Goal: Task Accomplishment & Management: Manage account settings

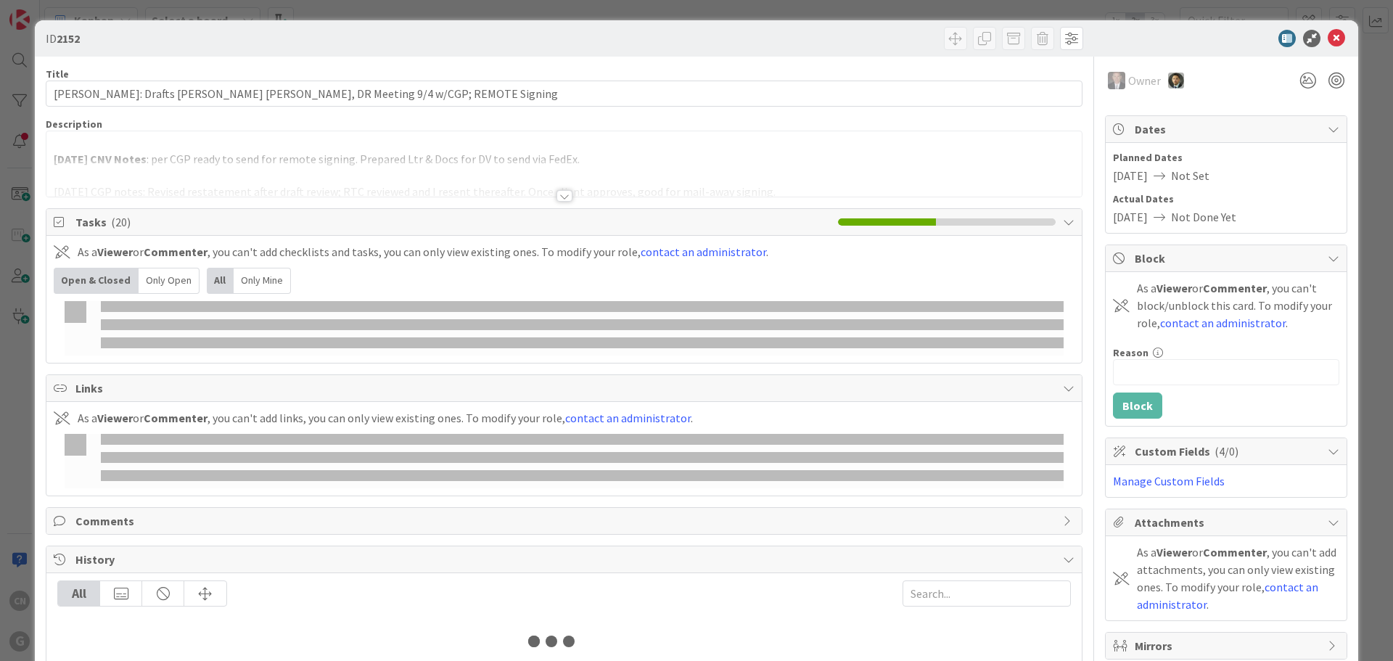
type input "[PERSON_NAME]"
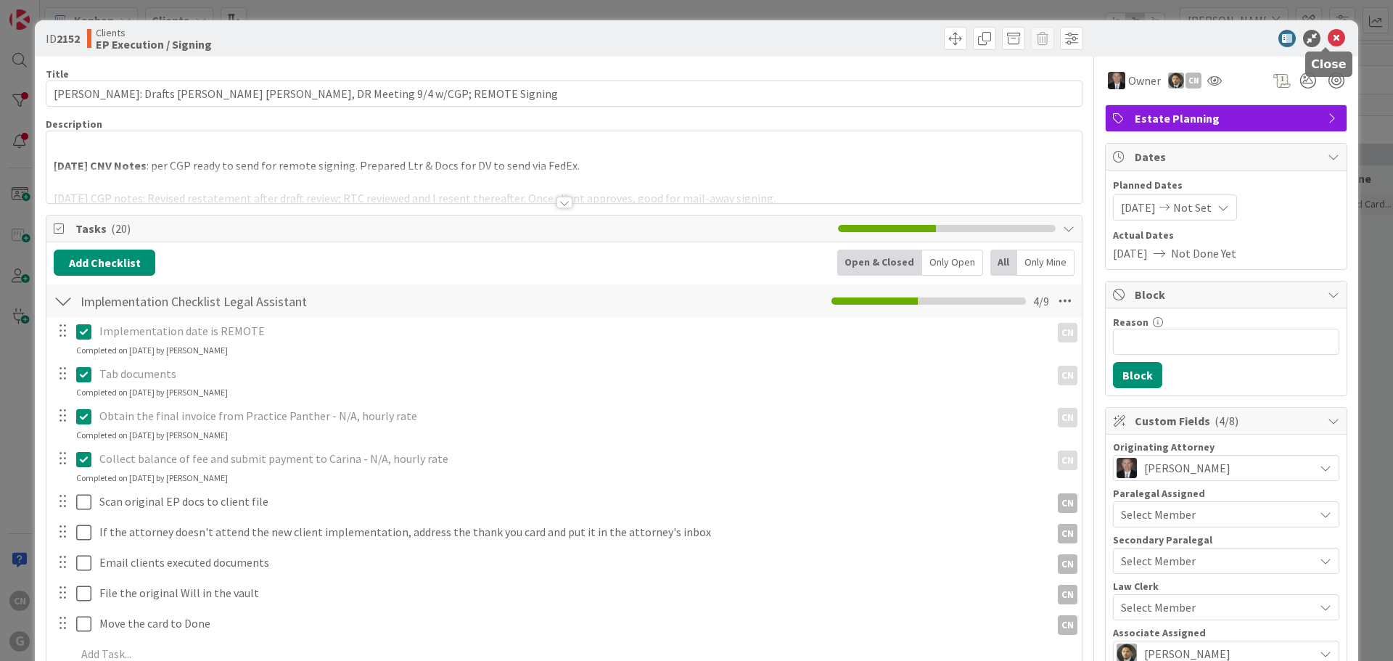
click at [1331, 38] on icon at bounding box center [1336, 38] width 17 height 17
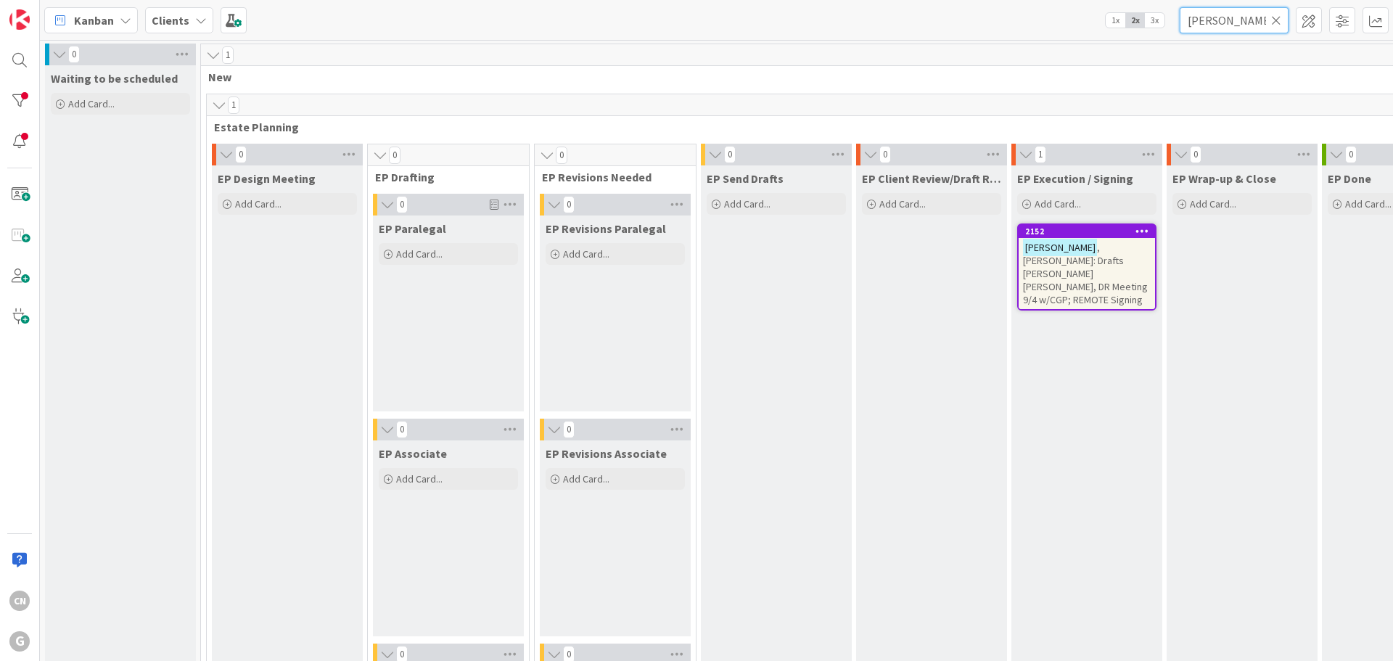
drag, startPoint x: 1237, startPoint y: 28, endPoint x: 1183, endPoint y: 24, distance: 53.8
click at [1183, 24] on input "[PERSON_NAME]" at bounding box center [1234, 20] width 109 height 26
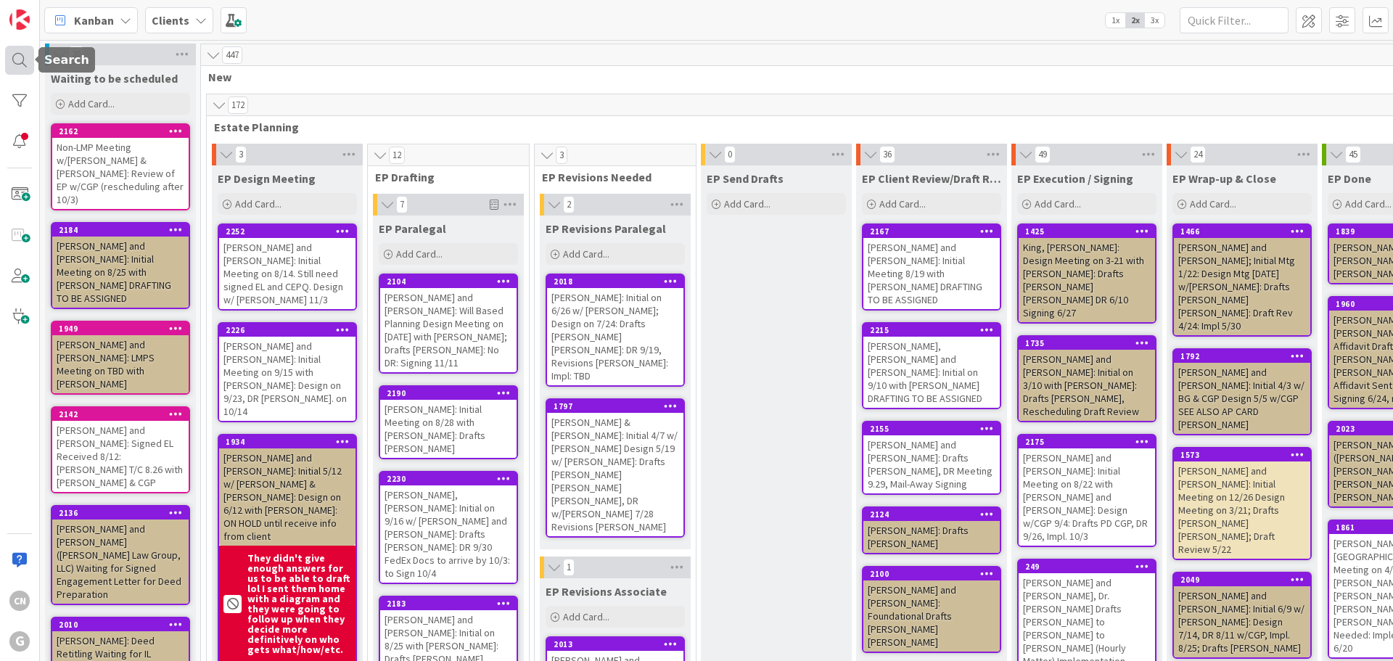
click at [20, 62] on div at bounding box center [19, 60] width 29 height 29
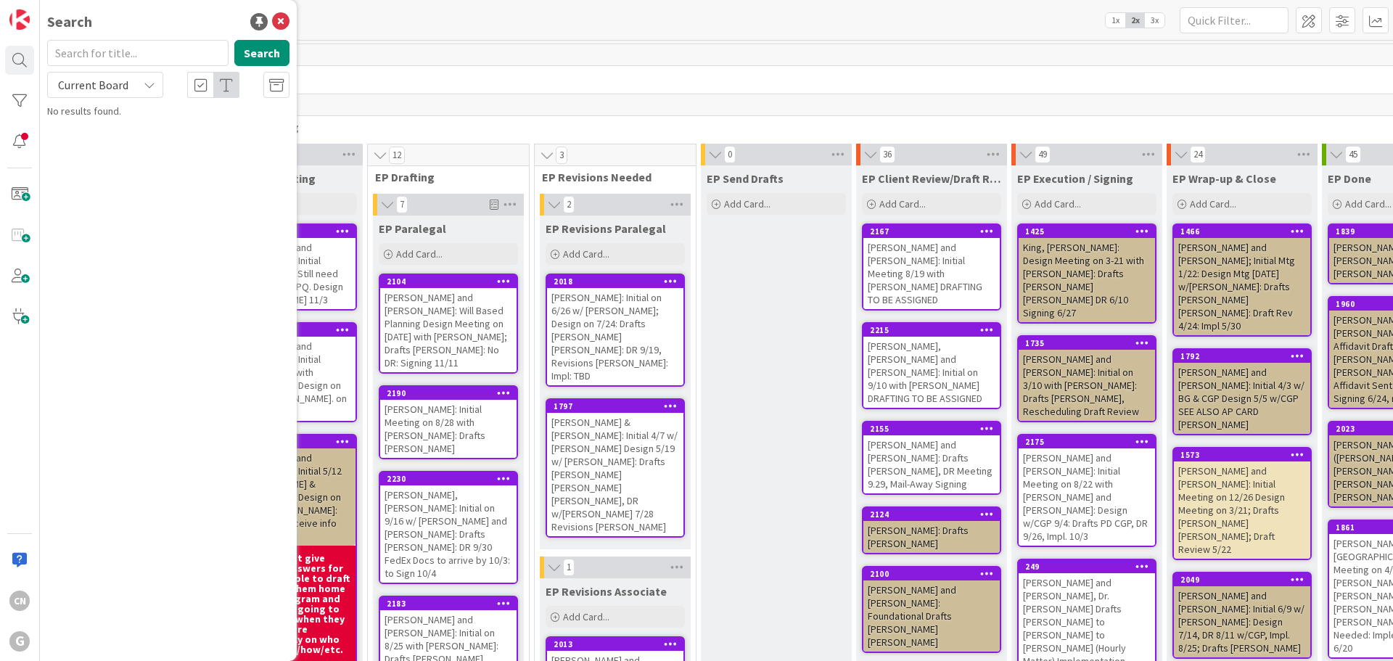
click at [125, 49] on input "text" at bounding box center [137, 53] width 181 height 26
type input "carafiol"
click at [206, 136] on p "[PERSON_NAME] and [PERSON_NAME] LMP Select Meeting on 6/18 with [PERSON_NAME] a…" at bounding box center [178, 143] width 222 height 46
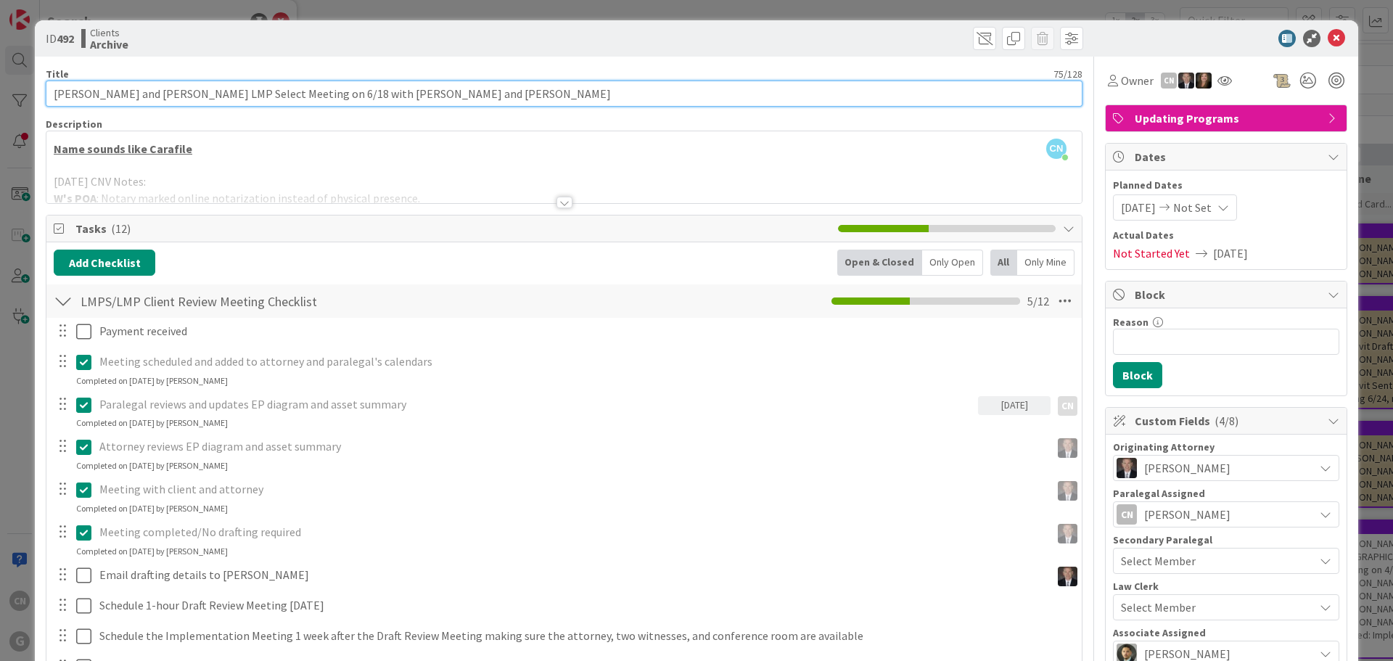
drag, startPoint x: 457, startPoint y: 94, endPoint x: 0, endPoint y: 99, distance: 457.2
click at [0, 99] on div "ID 492 Clients Archive Title 75 / 128 [PERSON_NAME] and [PERSON_NAME] LMP Selec…" at bounding box center [696, 330] width 1393 height 661
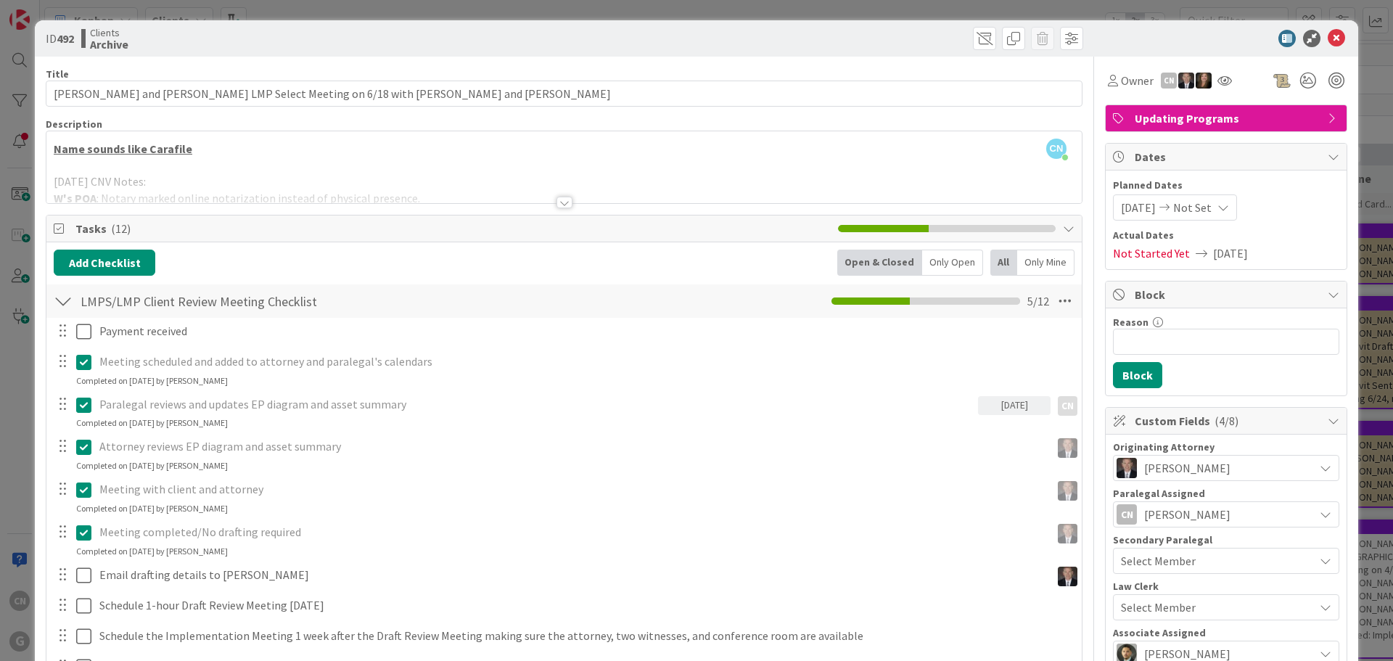
click at [1219, 37] on div at bounding box center [1219, 38] width 257 height 17
click at [1328, 39] on icon at bounding box center [1336, 38] width 17 height 17
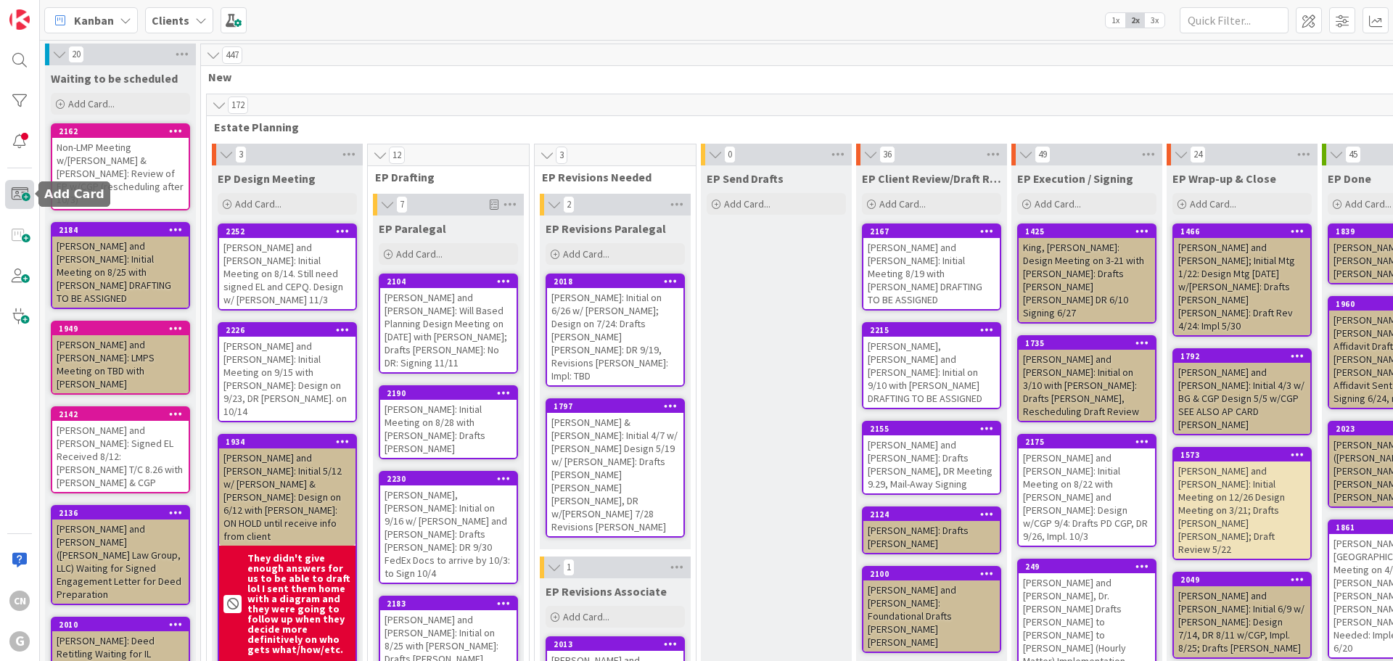
click at [12, 197] on span at bounding box center [19, 194] width 29 height 29
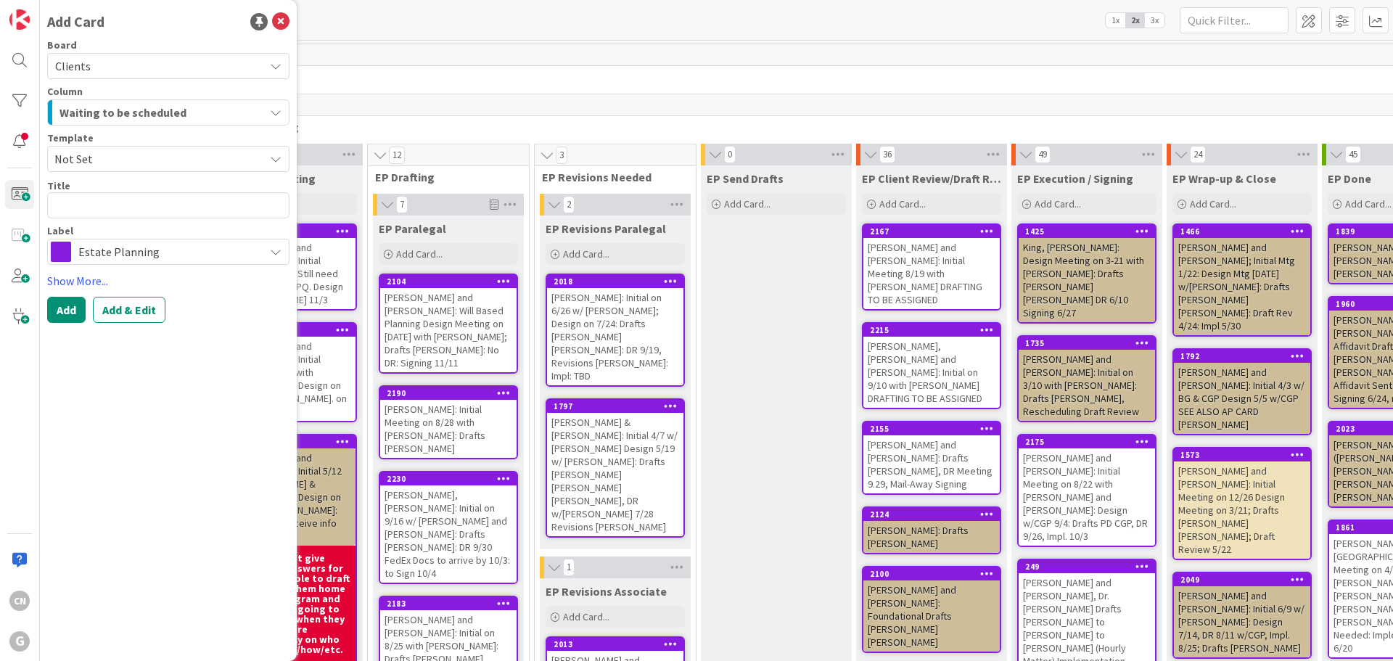
click at [112, 159] on span "Not Set" at bounding box center [153, 159] width 199 height 19
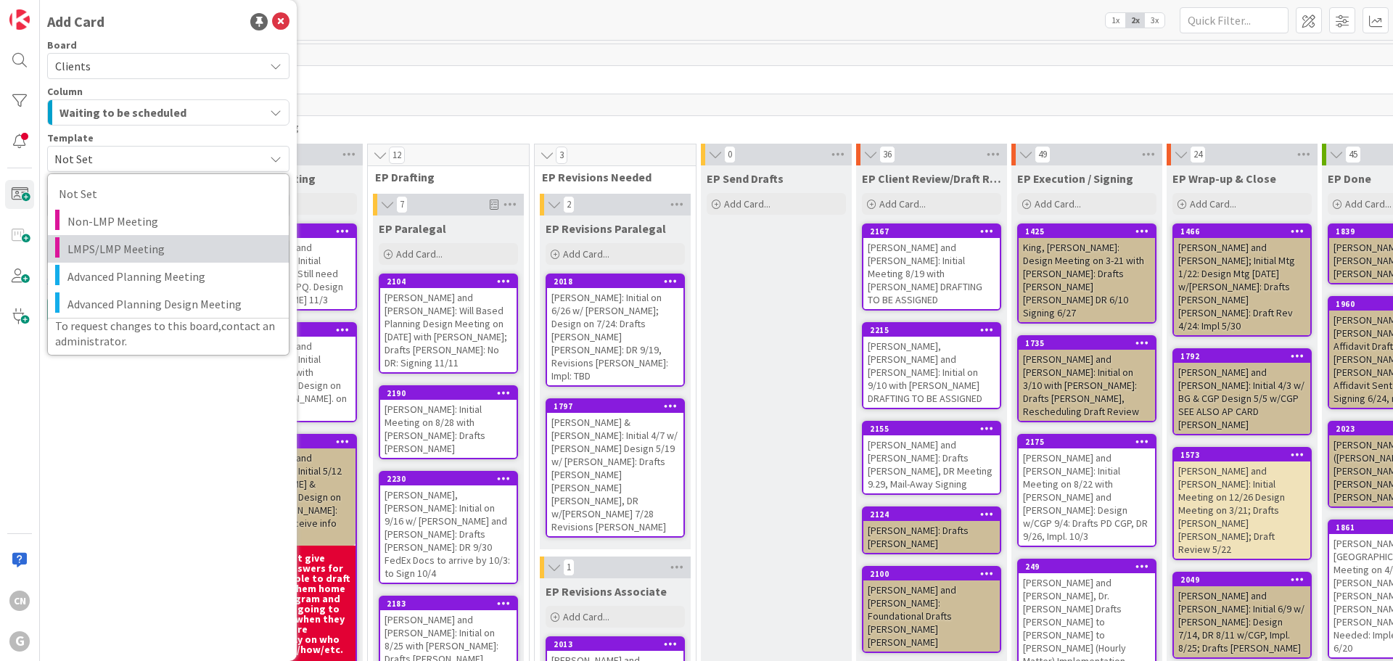
click at [112, 243] on span "LMPS/LMP Meeting" at bounding box center [172, 248] width 210 height 19
type textarea "x"
type textarea "LMPS/LMP Meeting"
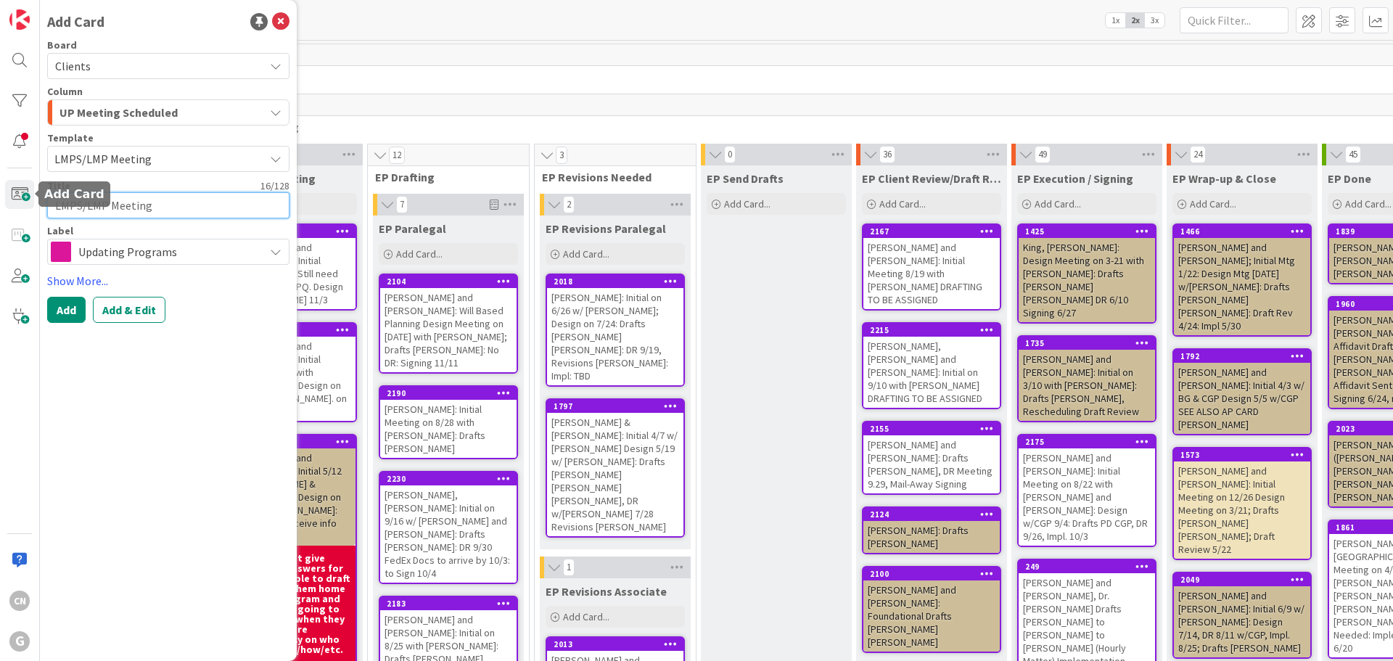
drag, startPoint x: 204, startPoint y: 208, endPoint x: 0, endPoint y: 199, distance: 204.2
click at [0, 199] on div "CN G Add Card Board Clients Column UP Meeting Scheduled Template LMPS/LMP Meeti…" at bounding box center [20, 330] width 40 height 661
paste textarea "[PERSON_NAME] and [PERSON_NAME] LMP Select Meeting on 6/18 with [PERSON_NAME] a…"
type textarea "x"
type textarea "[PERSON_NAME] and [PERSON_NAME] LMP Select Meeting on 6/18 with [PERSON_NAME] a…"
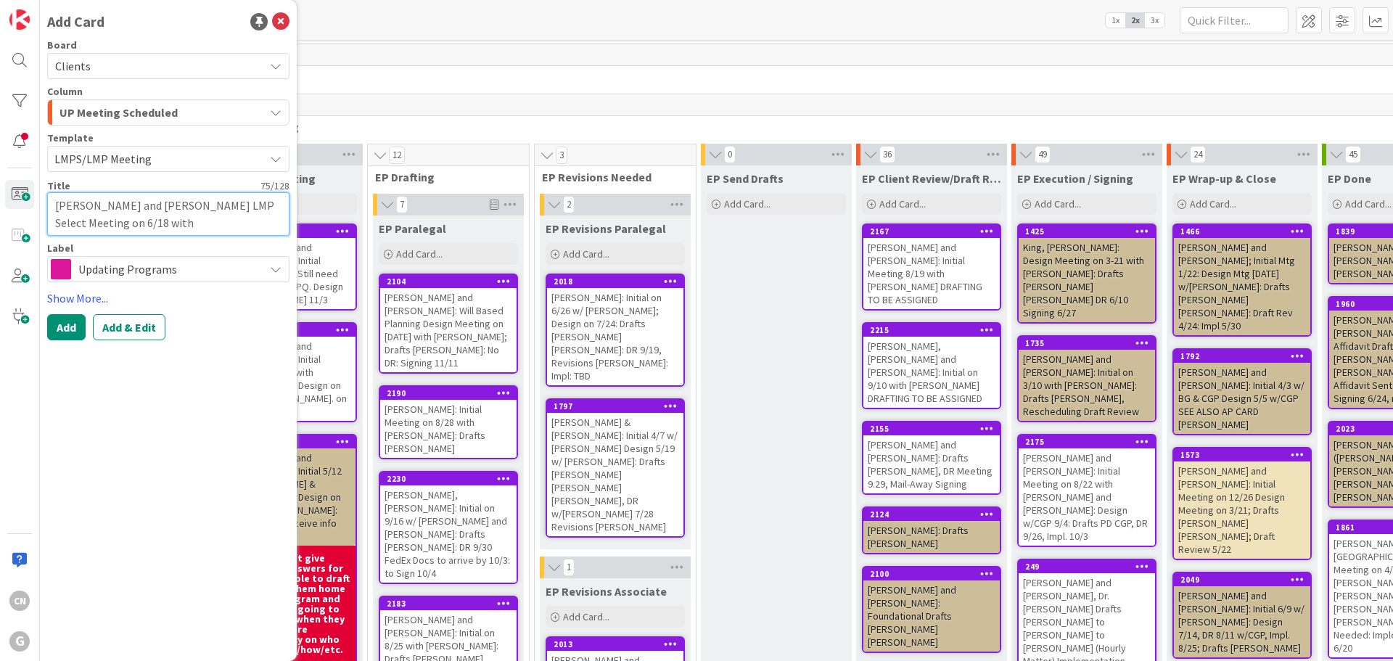
click at [195, 207] on textarea "[PERSON_NAME] and [PERSON_NAME] LMP Select Meeting on 6/18 with [PERSON_NAME] a…" at bounding box center [168, 214] width 242 height 44
type textarea "x"
type textarea "[PERSON_NAME] and [PERSON_NAME]: LMP Select Meeting on 6/18 with [PERSON_NAME] …"
drag, startPoint x: 109, startPoint y: 223, endPoint x: 160, endPoint y: 224, distance: 50.8
click at [160, 224] on textarea "[PERSON_NAME] and [PERSON_NAME]: LMP Select Meeting on 6/18 with [PERSON_NAME] …" at bounding box center [168, 214] width 242 height 44
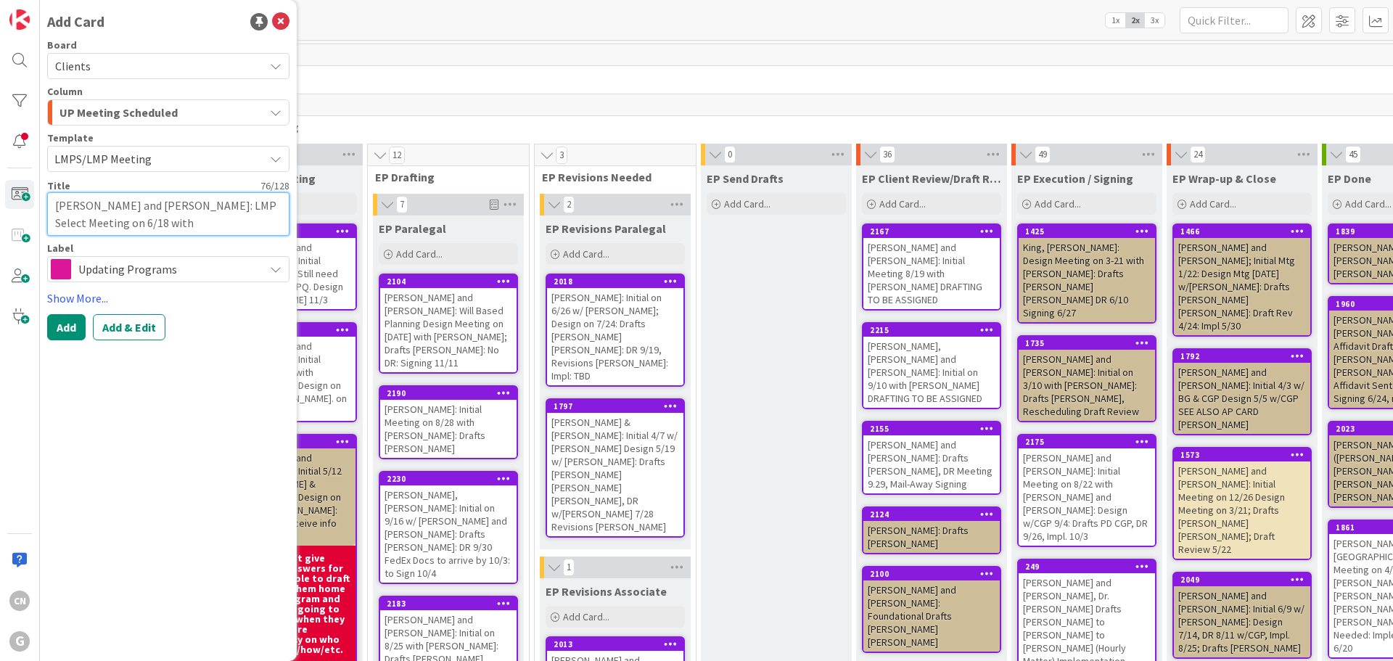
type textarea "x"
type textarea "[PERSON_NAME] and [PERSON_NAME]: LMP Select Meeting on1Brad and [PERSON_NAME]"
type textarea "x"
type textarea "[PERSON_NAME] and [PERSON_NAME]: LMP Select Meeting on10Brad and [PERSON_NAME]"
type textarea "x"
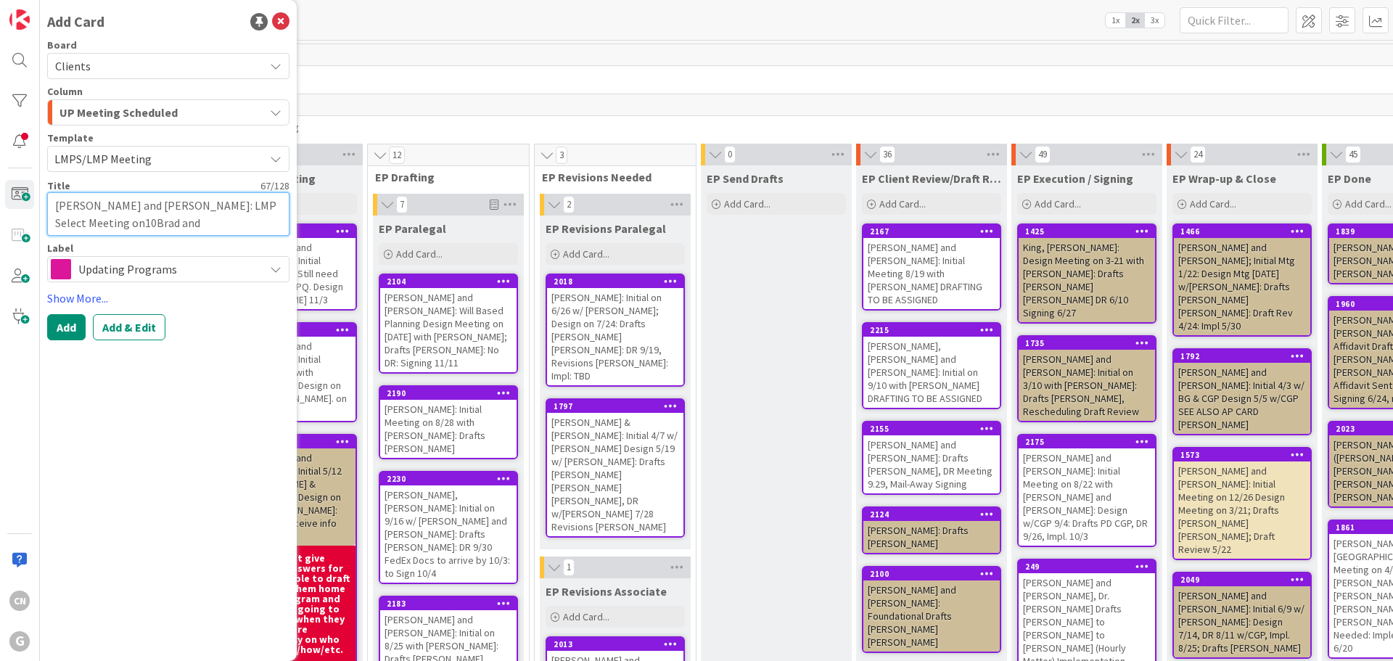
type textarea "[PERSON_NAME] and [PERSON_NAME]: LMP Select Meeting on10/[PERSON_NAME] and [PER…"
type textarea "x"
type textarea "[PERSON_NAME] and [PERSON_NAME]: LMP Select Meeting on10/1Brad and [PERSON_NAME]"
type textarea "x"
type textarea "[PERSON_NAME] and [PERSON_NAME]: LMP Select Meeting on10/17Brad and [PERSON_NAM…"
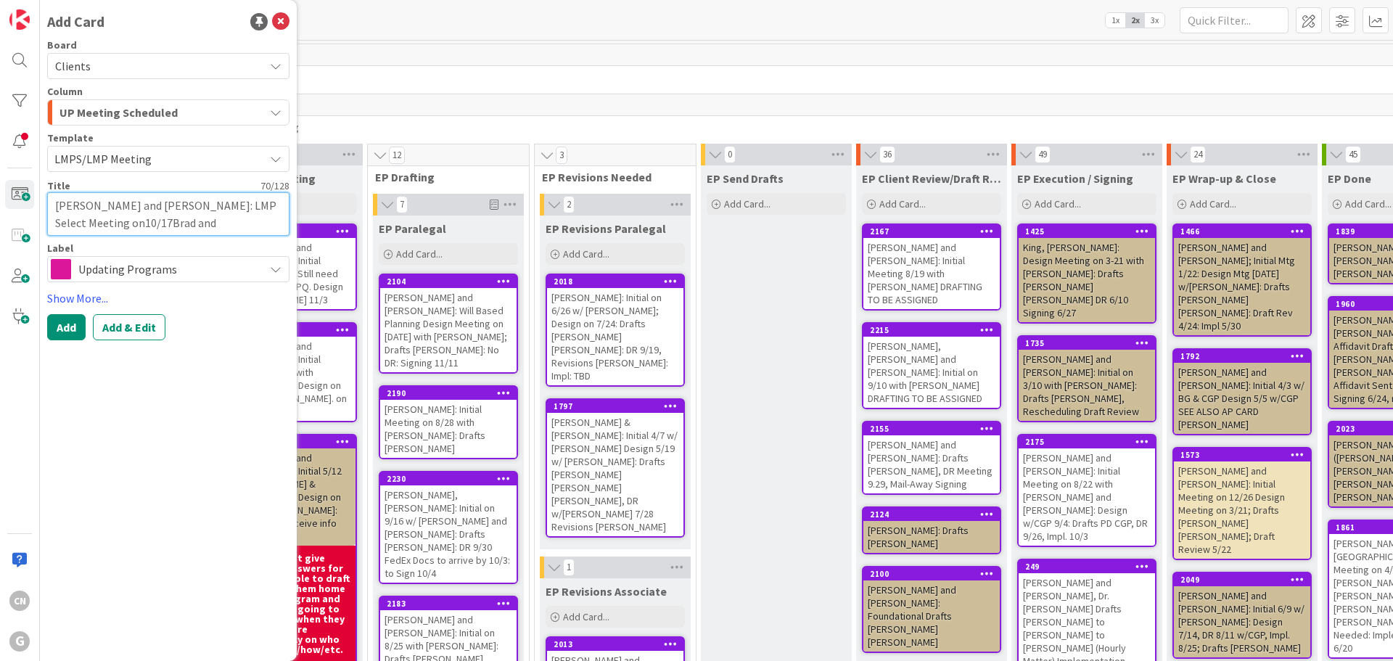
type textarea "x"
type textarea "[PERSON_NAME] and [PERSON_NAME]: LMP Select Meeting on10/17 [PERSON_NAME] and […"
type textarea "x"
type textarea "[PERSON_NAME] and [PERSON_NAME]: LMP Select Meeting on10/17 wBrad and [PERSON_N…"
type textarea "x"
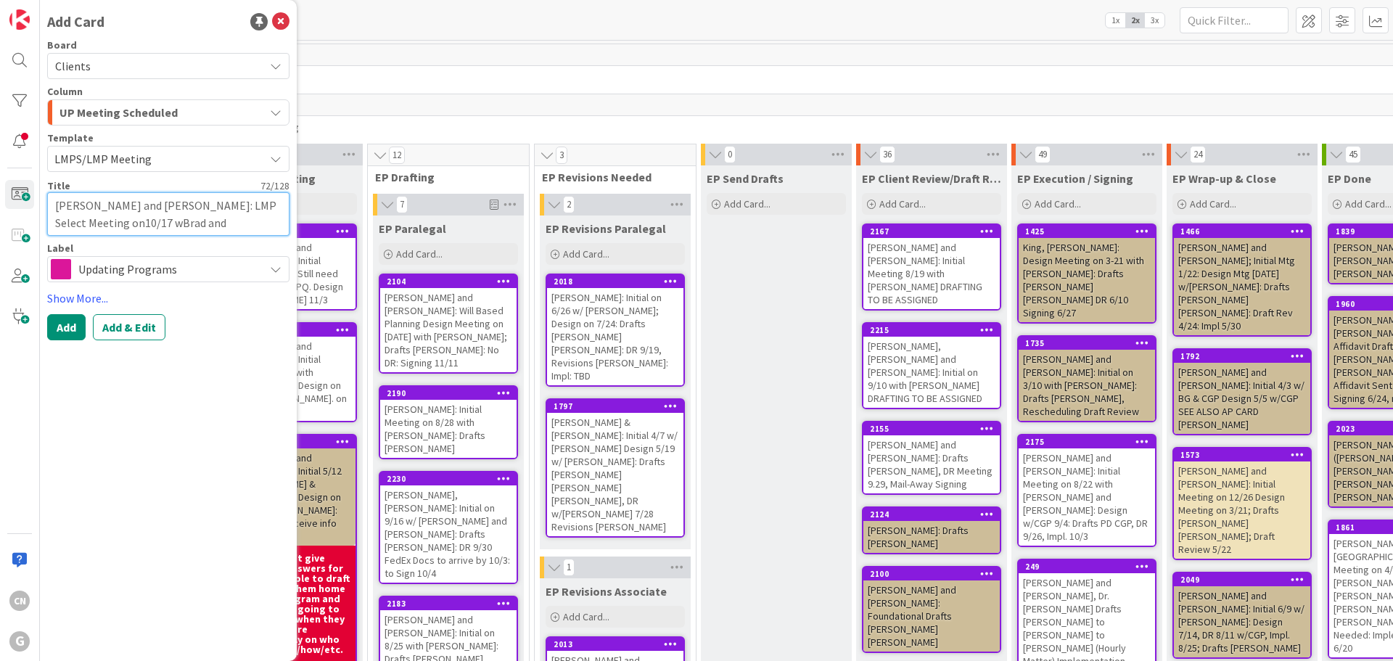
type textarea "[PERSON_NAME] and [PERSON_NAME]: LMP Select Meeting on10/17 w/[PERSON_NAME] and…"
type textarea "x"
type textarea "[PERSON_NAME] and [PERSON_NAME]: LMP Select Meeting on10/17 w/BBrad and [PERSON…"
type textarea "x"
type textarea "[PERSON_NAME] and [PERSON_NAME]: LMP Select Meeting on10/17 w/[PERSON_NAME] and…"
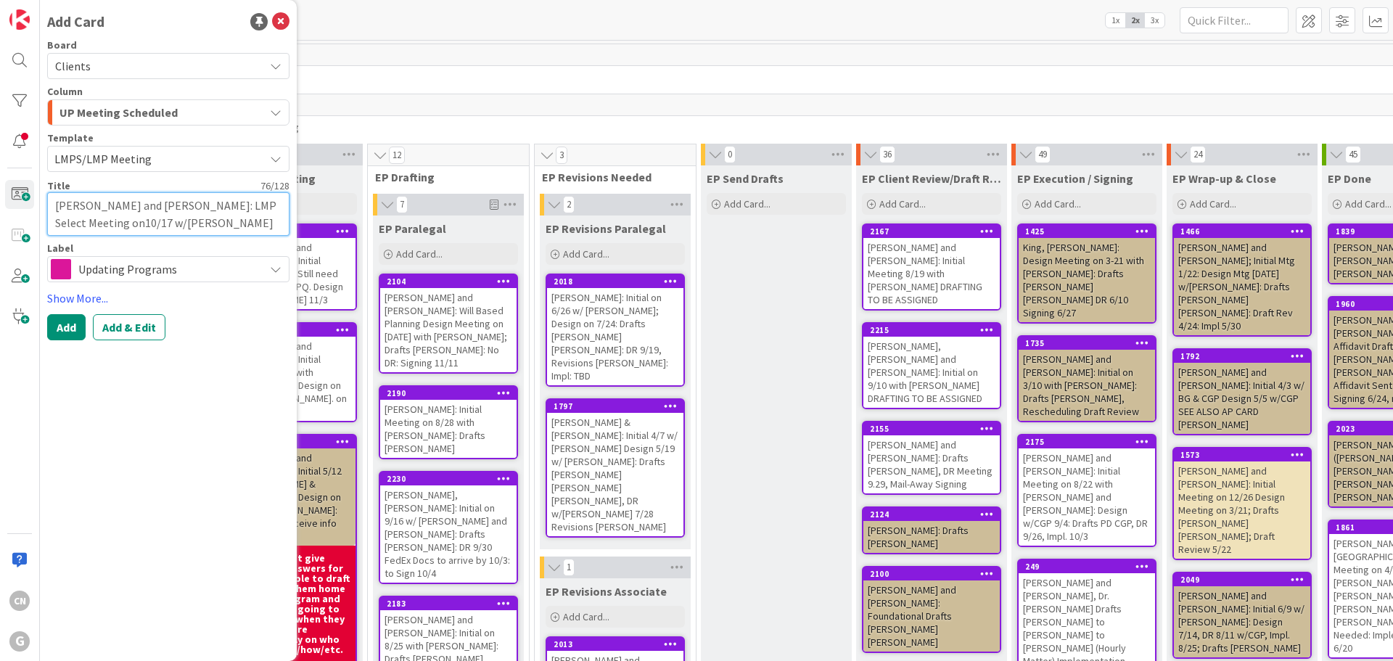
type textarea "x"
type textarea "[PERSON_NAME] and [PERSON_NAME]: LMP Select Meeting on10/17 w/[PERSON_NAME] and…"
type textarea "x"
type textarea "[PERSON_NAME] and [PERSON_NAME]: LMP Select Meeting on10/17 w/[PERSON_NAME] and…"
type textarea "x"
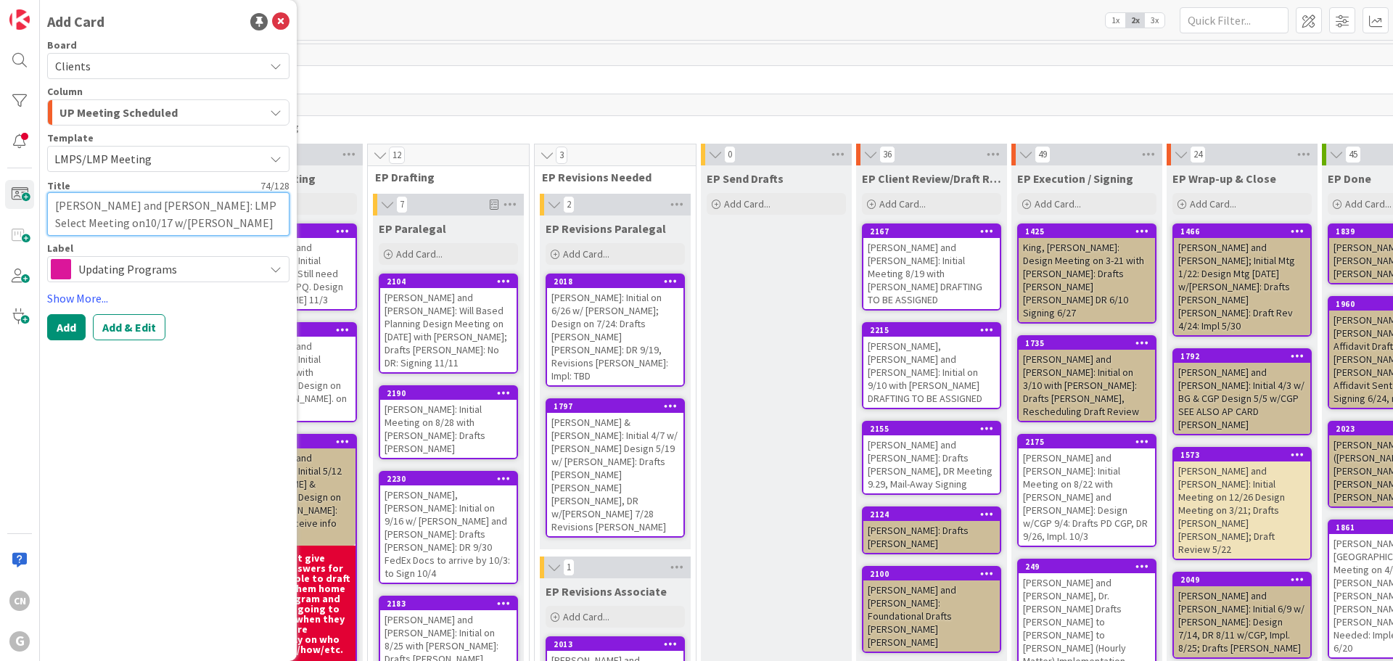
type textarea "[PERSON_NAME] and [PERSON_NAME]: LMP Select Meeting on10/17 w/BAGd and [PERSON_…"
type textarea "x"
type textarea "[PERSON_NAME] and [PERSON_NAME]: LMP Select Meeting on10/17 w/BAG and [PERSON_N…"
type textarea "x"
type textarea "[PERSON_NAME] and [PERSON_NAME]: LMP Select Meeting on10/17 w/BAGand [PERSON_NA…"
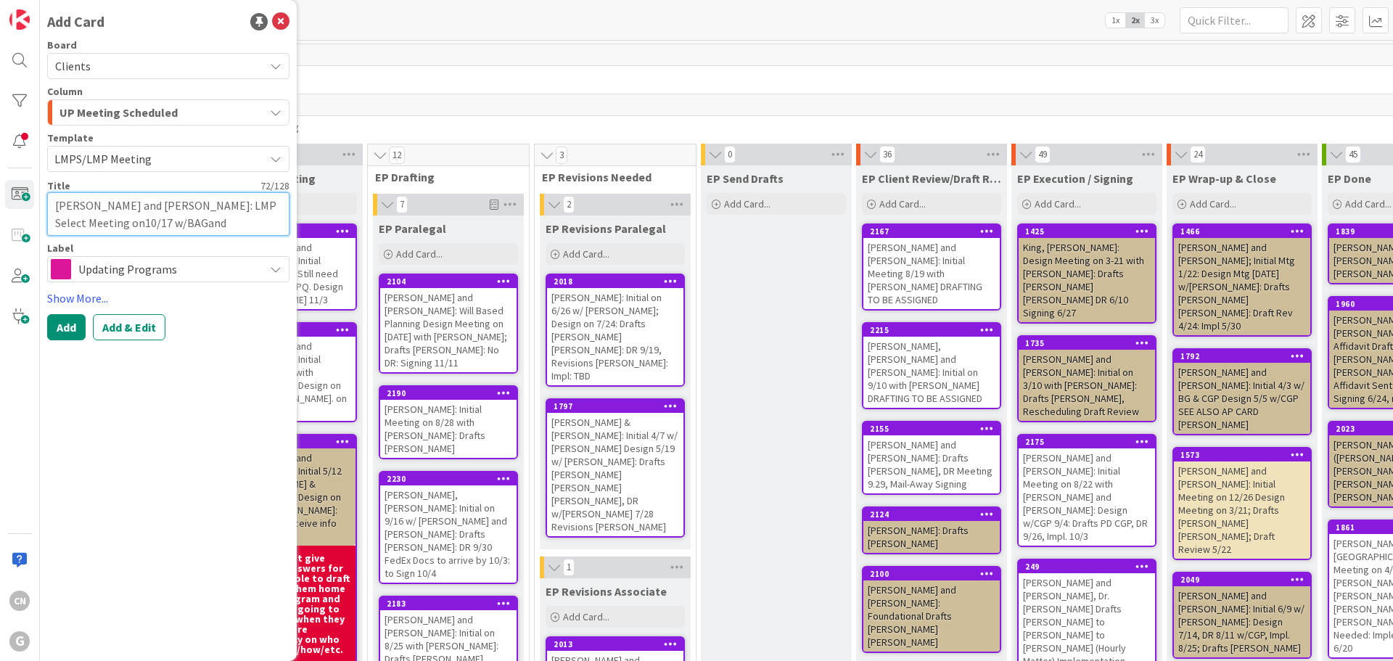
type textarea "x"
type textarea "[PERSON_NAME] and [PERSON_NAME]: LMP Select Meeting on10/17 w/BAGnd [PERSON_NAM…"
type textarea "x"
type textarea "[PERSON_NAME] and [PERSON_NAME]: LMP Select Meeting on10/17 w/BAGd [PERSON_NAME]"
type textarea "x"
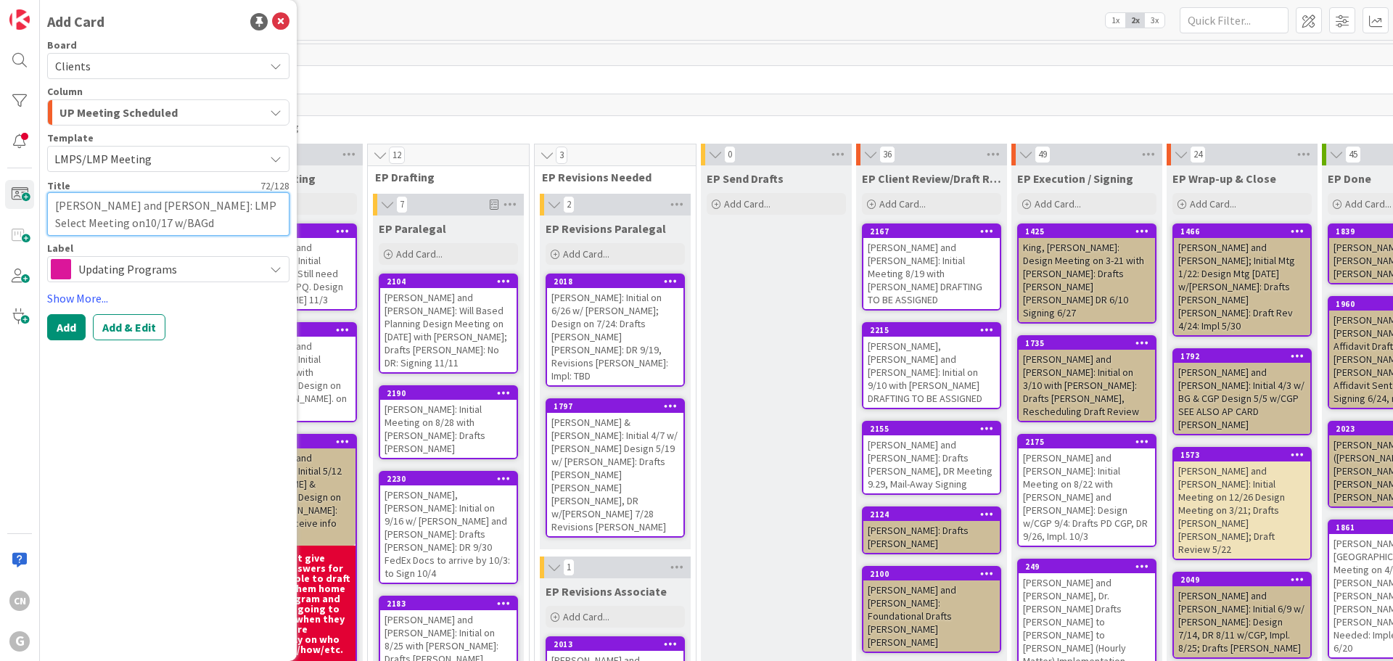
type textarea "[PERSON_NAME] and [PERSON_NAME]: LMP Select Meeting on10/17 w/BAG [PERSON_NAME]"
type textarea "x"
type textarea "[PERSON_NAME] and [PERSON_NAME]: LMP Select Meeting on10/17 w/BAGChris"
type textarea "x"
type textarea "[PERSON_NAME] and [PERSON_NAME]: LMP Select Meeting on10/17 w/BAGhris"
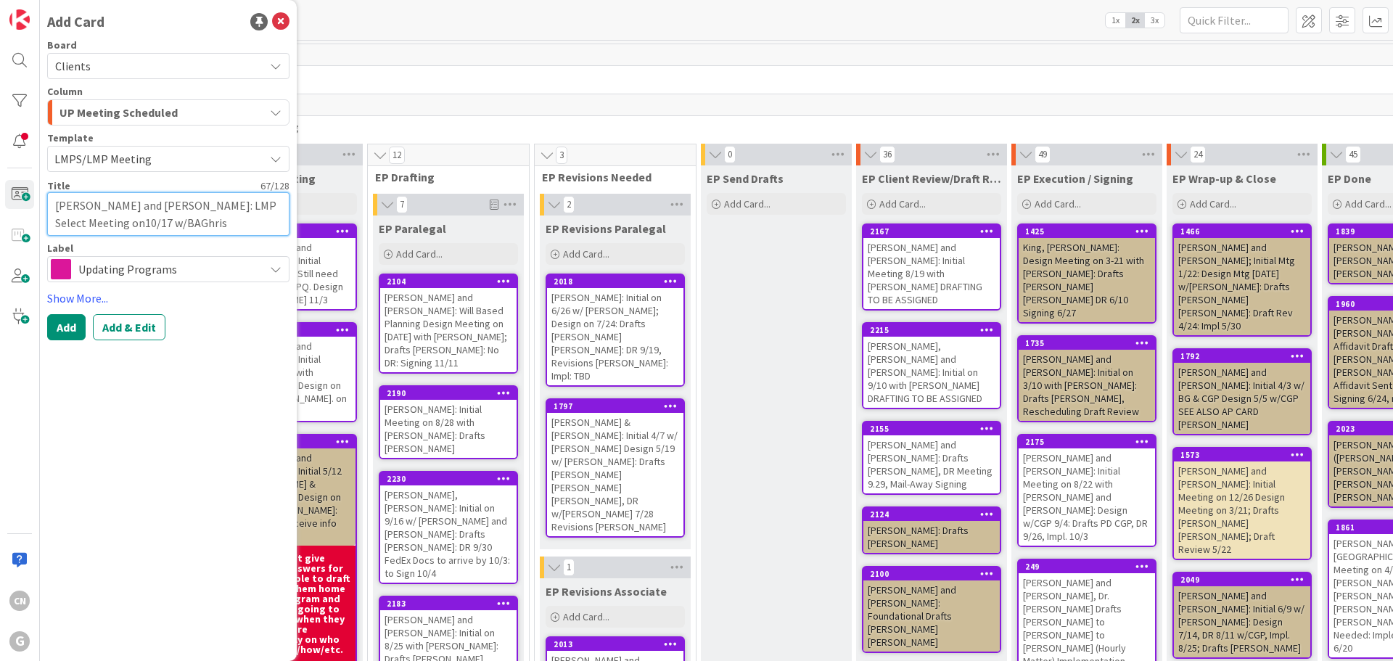
type textarea "x"
type textarea "[PERSON_NAME] and [PERSON_NAME]: LMP Select Meeting on10/17 w/[PERSON_NAME]"
type textarea "x"
type textarea "[PERSON_NAME] and [PERSON_NAME]: LMP Select Meeting on10/17 w/BAGis"
type textarea "x"
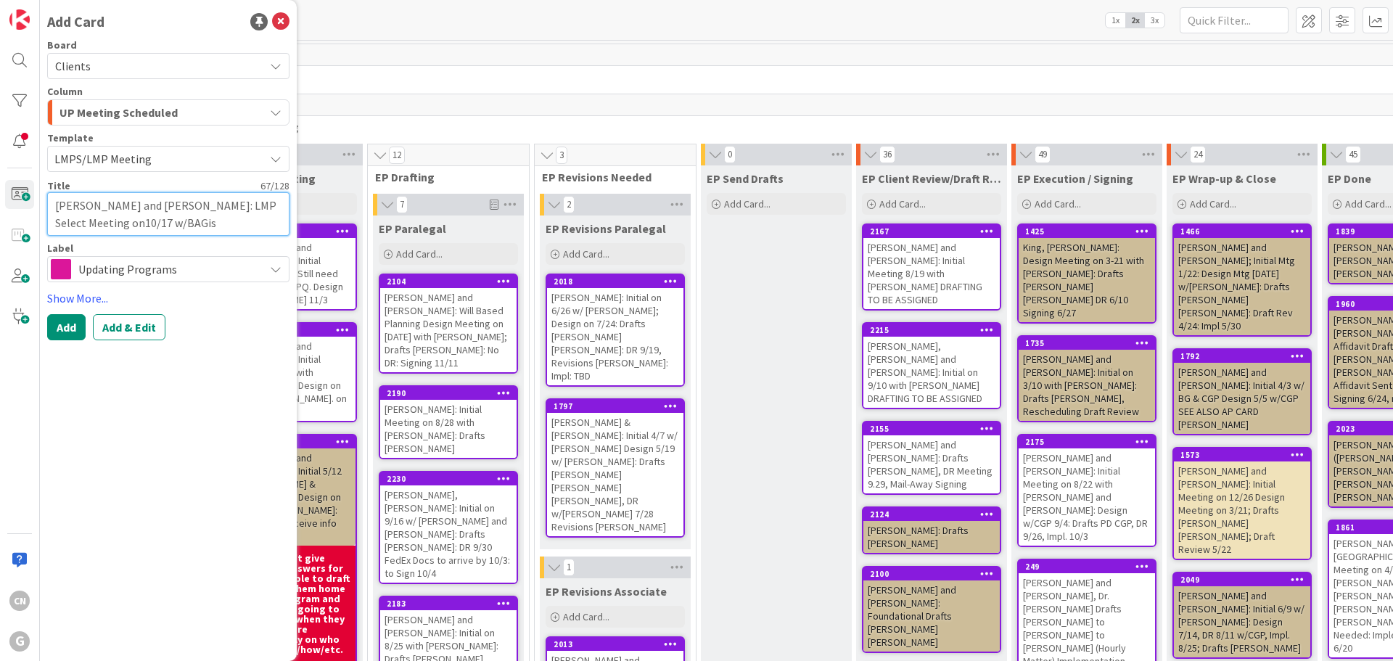
type textarea "[PERSON_NAME] and [PERSON_NAME]: LMP Select Meeting on10/17 w/BAGs"
type textarea "x"
type textarea "[PERSON_NAME] and [PERSON_NAME]: LMP Select Meeting on10/17 w/BAG"
click at [62, 328] on button "Add" at bounding box center [66, 327] width 38 height 26
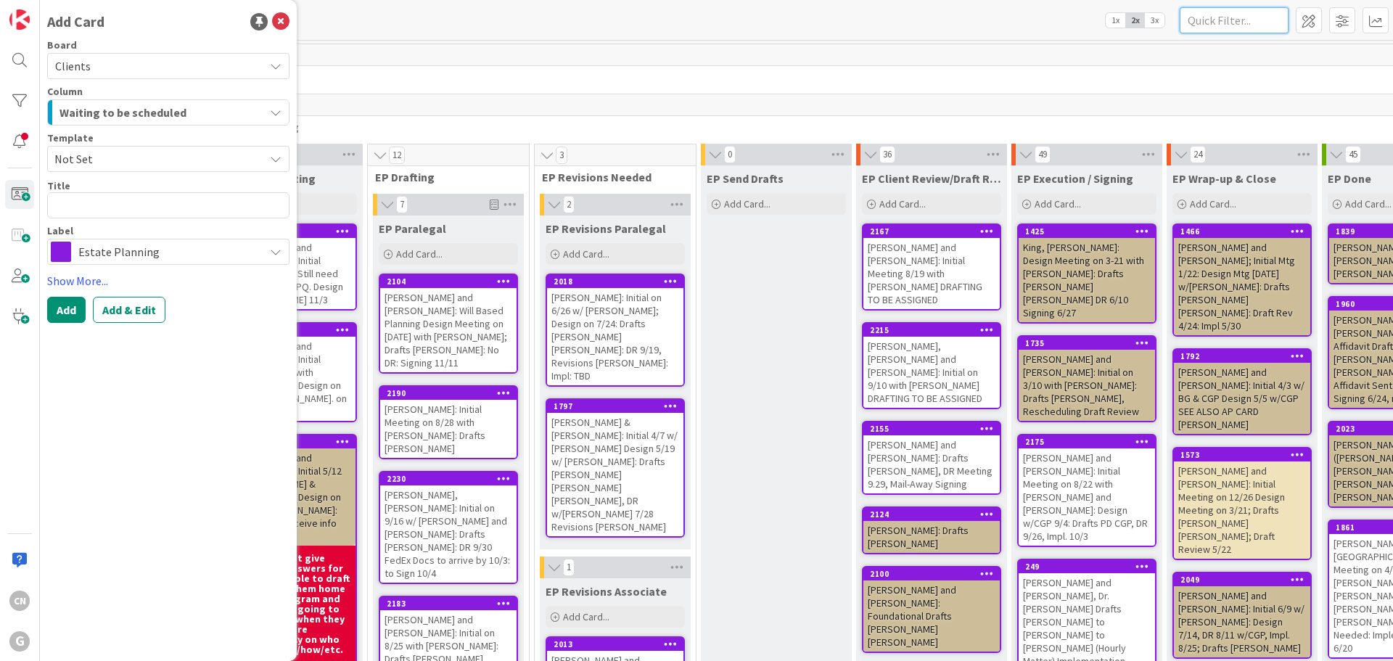
click at [1203, 24] on input "text" at bounding box center [1234, 20] width 109 height 26
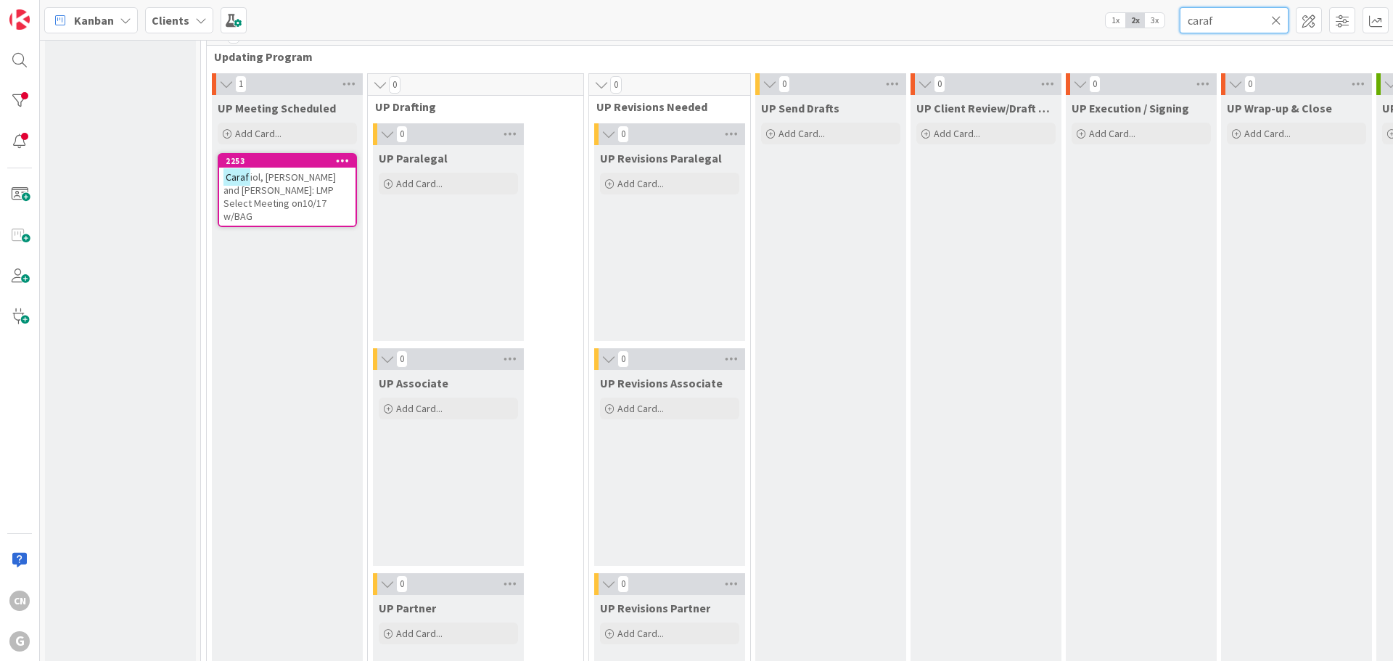
scroll to position [2103, 0]
type input "caraf"
click at [278, 200] on span "iol, [PERSON_NAME] and [PERSON_NAME]: LMP Select Meeting on10/17 w/BAG" at bounding box center [280, 196] width 112 height 52
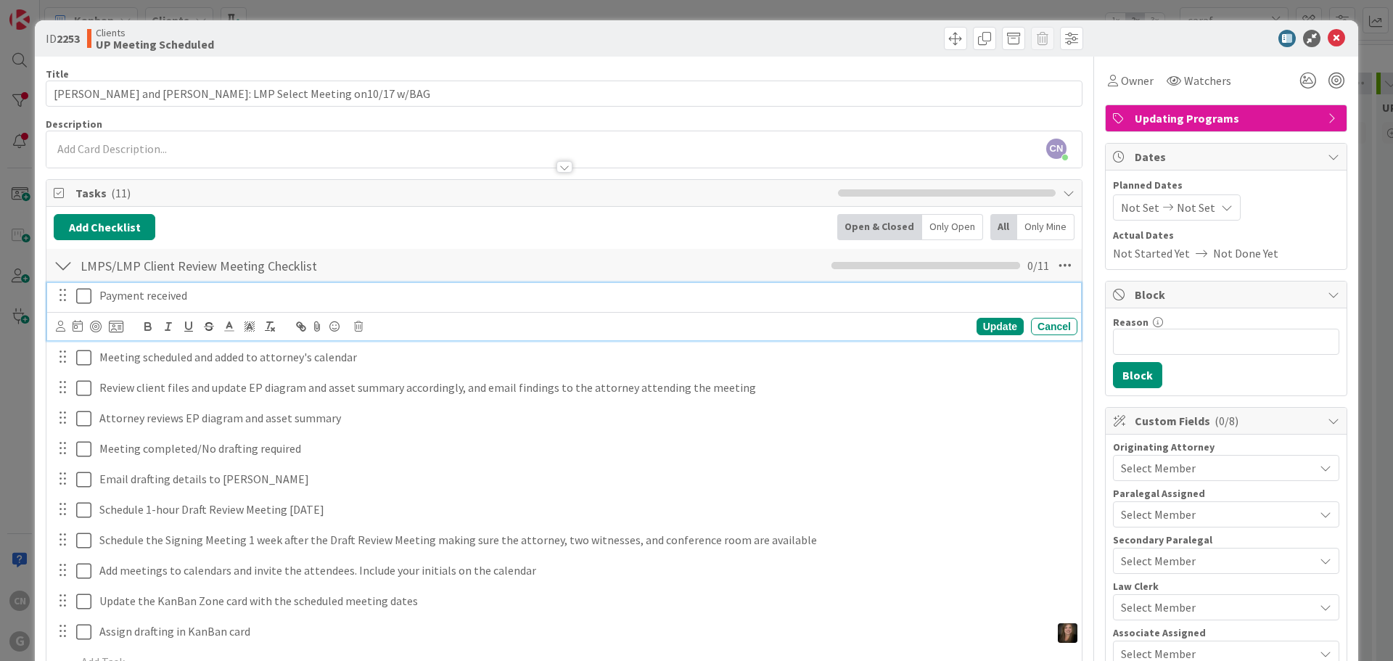
drag, startPoint x: 221, startPoint y: 301, endPoint x: 0, endPoint y: 331, distance: 223.3
click at [219, 300] on p "Payment received" at bounding box center [585, 295] width 973 height 17
click at [64, 329] on icon at bounding box center [60, 326] width 9 height 11
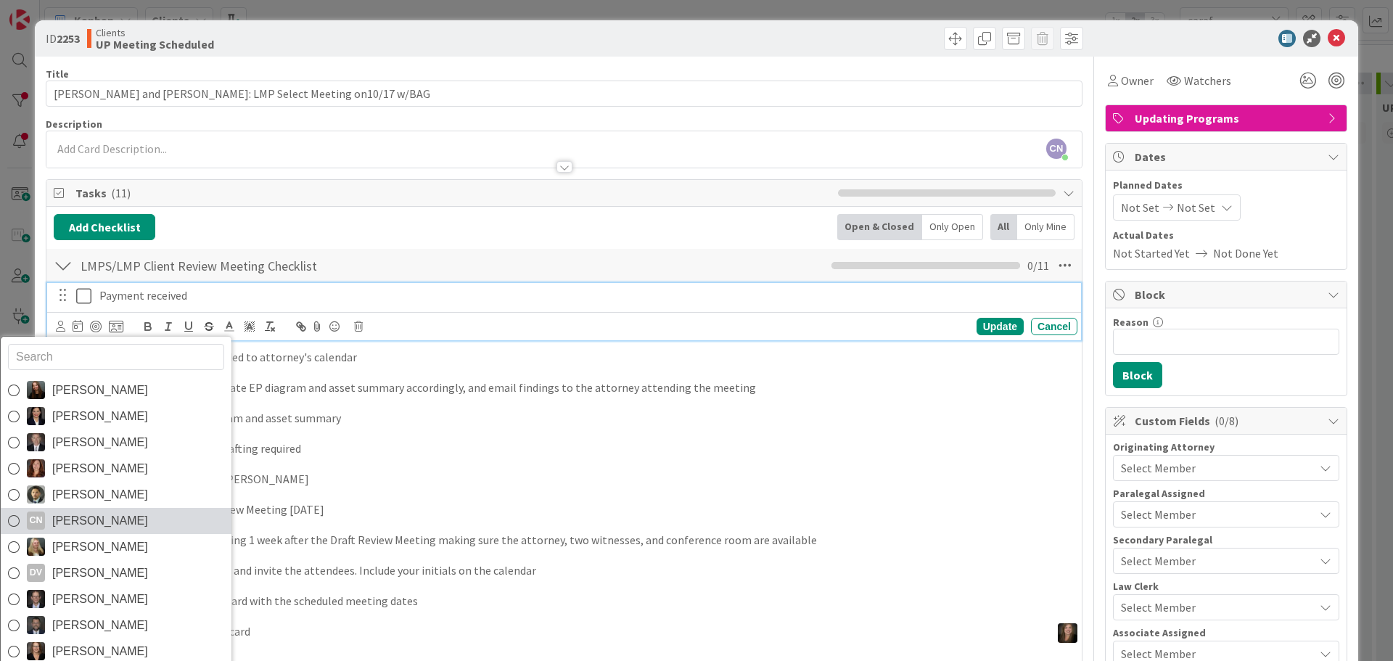
click at [104, 516] on span "[PERSON_NAME]" at bounding box center [100, 521] width 96 height 22
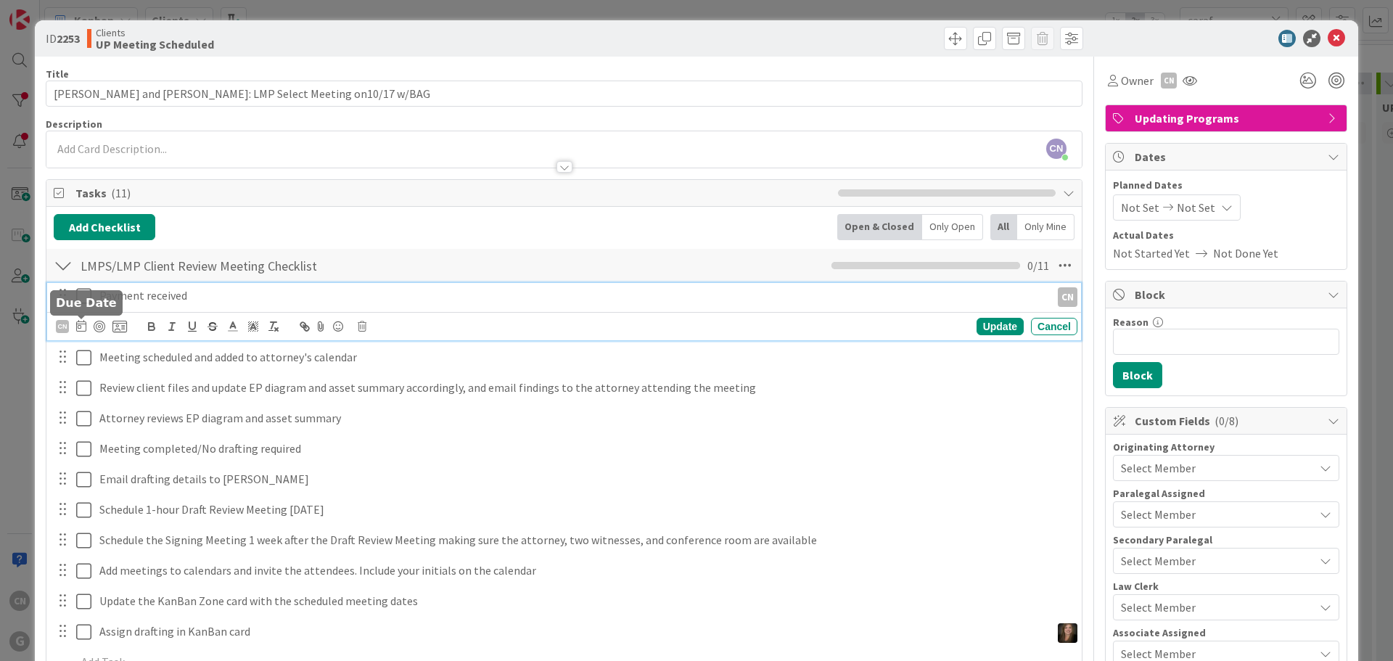
click at [79, 324] on icon at bounding box center [81, 326] width 10 height 12
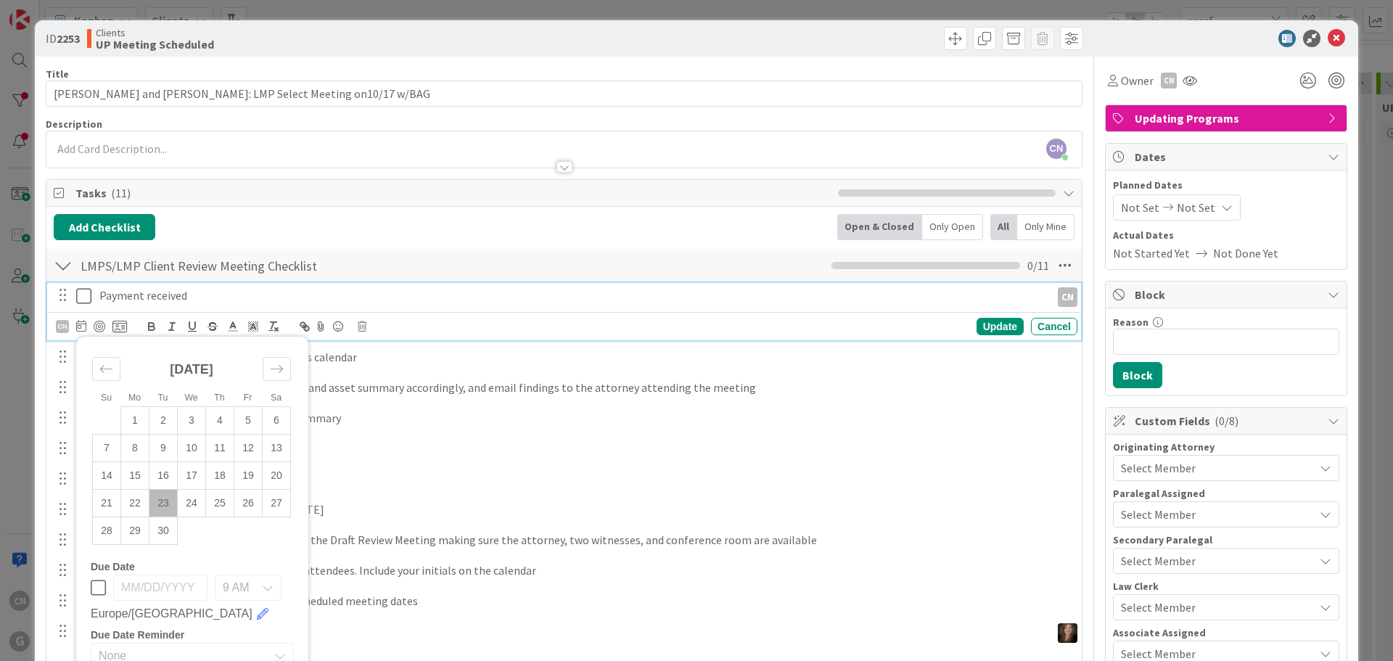
click at [165, 503] on td "23" at bounding box center [164, 503] width 28 height 28
type input "[DATE]"
click at [83, 298] on icon at bounding box center [83, 295] width 15 height 17
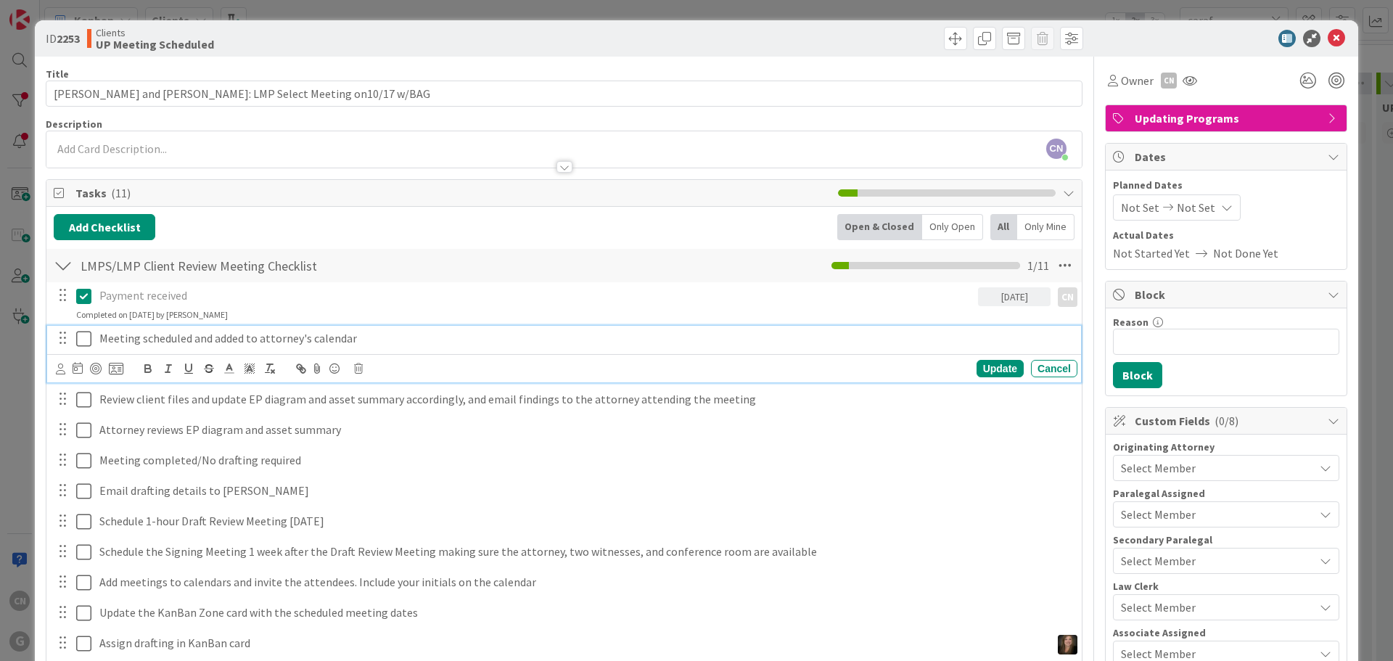
click at [376, 340] on p "Meeting scheduled and added to attorney's calendar" at bounding box center [585, 338] width 973 height 17
click at [1052, 265] on icon at bounding box center [1065, 266] width 26 height 26
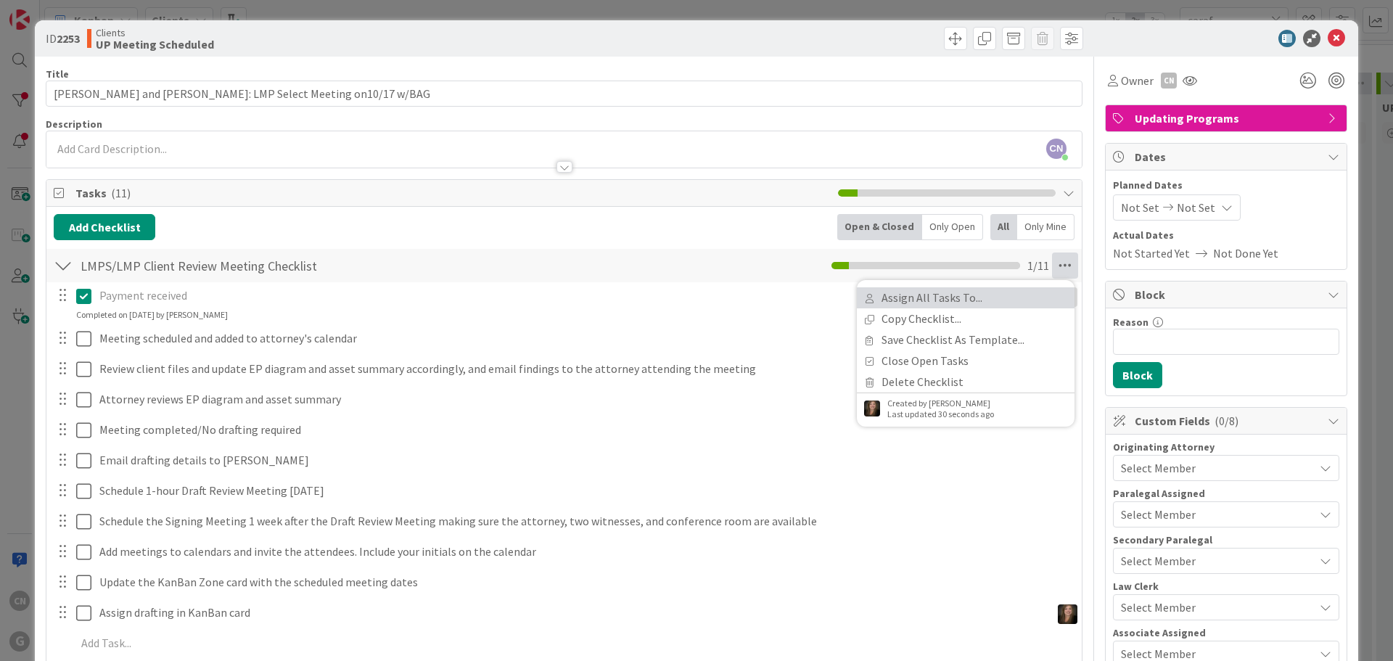
click at [917, 302] on link "Assign All Tasks To..." at bounding box center [966, 297] width 218 height 21
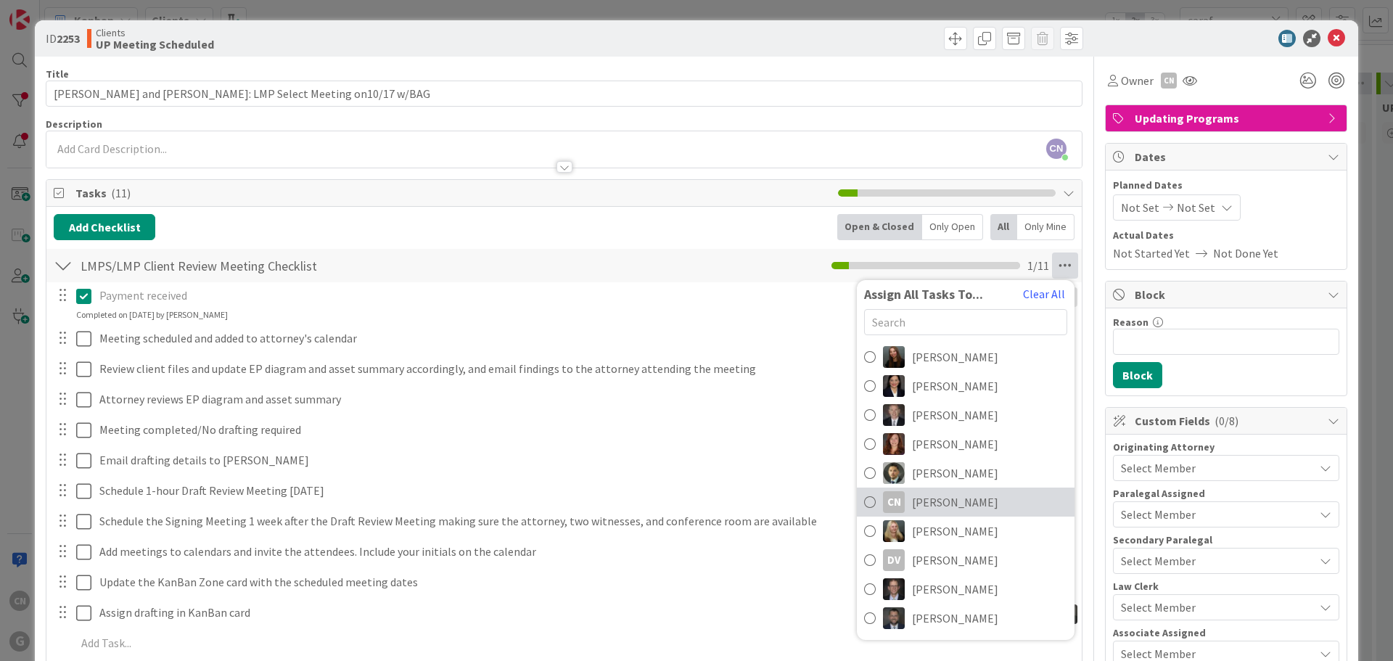
click at [962, 498] on span "[PERSON_NAME]" at bounding box center [955, 502] width 86 height 17
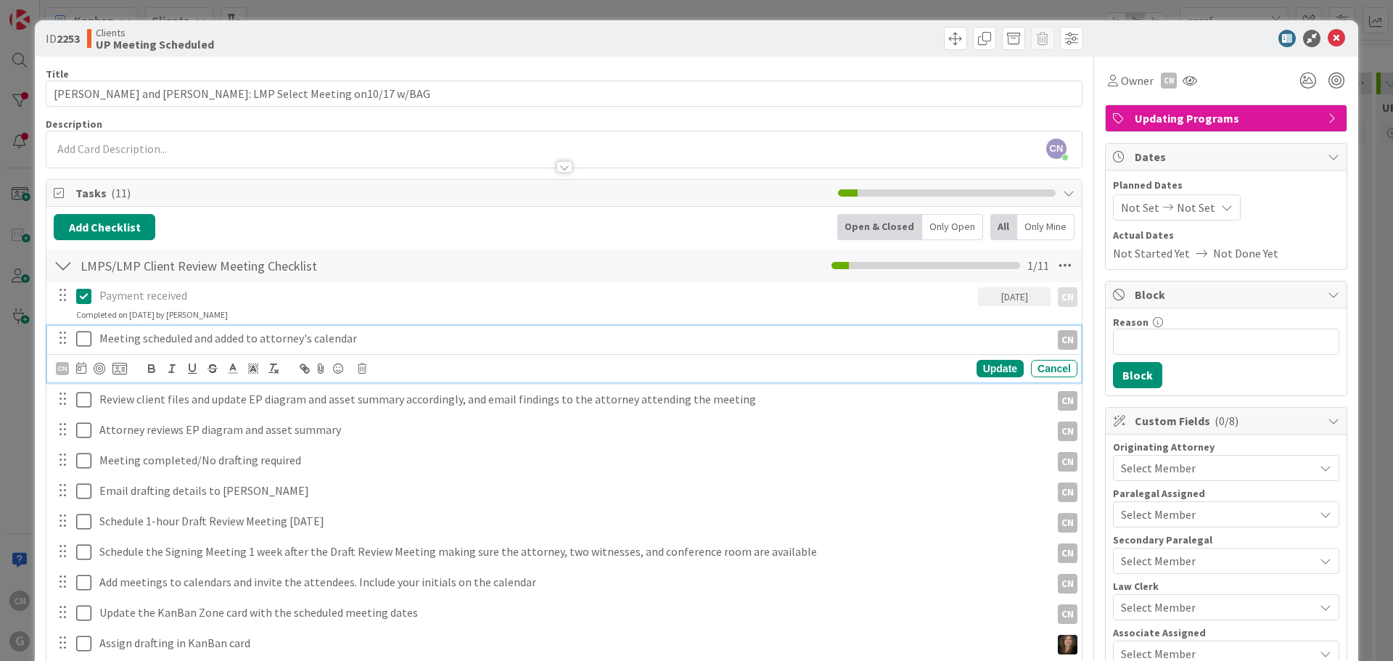
click at [84, 340] on icon at bounding box center [83, 338] width 15 height 17
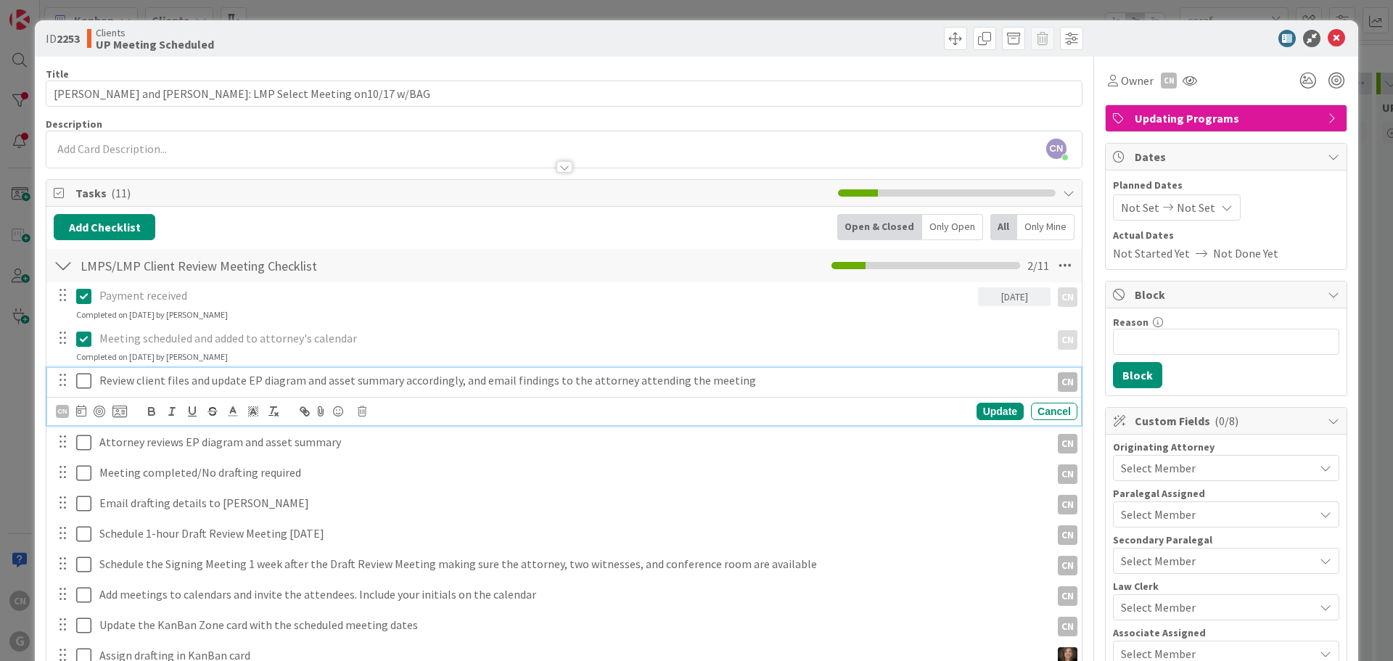
click at [760, 382] on p "Review client files and update EP diagram and asset summary accordingly, and em…" at bounding box center [572, 380] width 946 height 17
click at [81, 415] on icon at bounding box center [81, 411] width 10 height 12
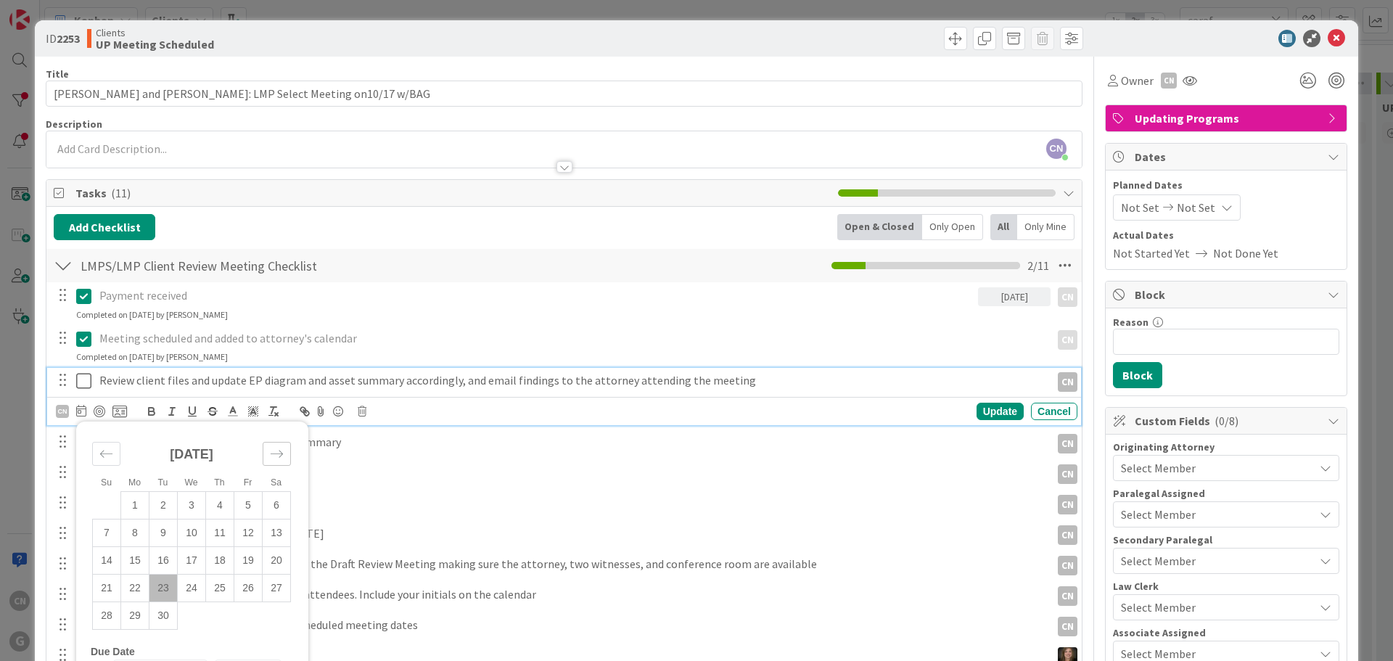
click at [274, 452] on icon "Move forward to switch to the next month." at bounding box center [277, 454] width 14 height 14
click at [137, 563] on td "13" at bounding box center [135, 561] width 28 height 28
type input "[DATE]"
click at [56, 410] on div "CN" at bounding box center [62, 411] width 13 height 13
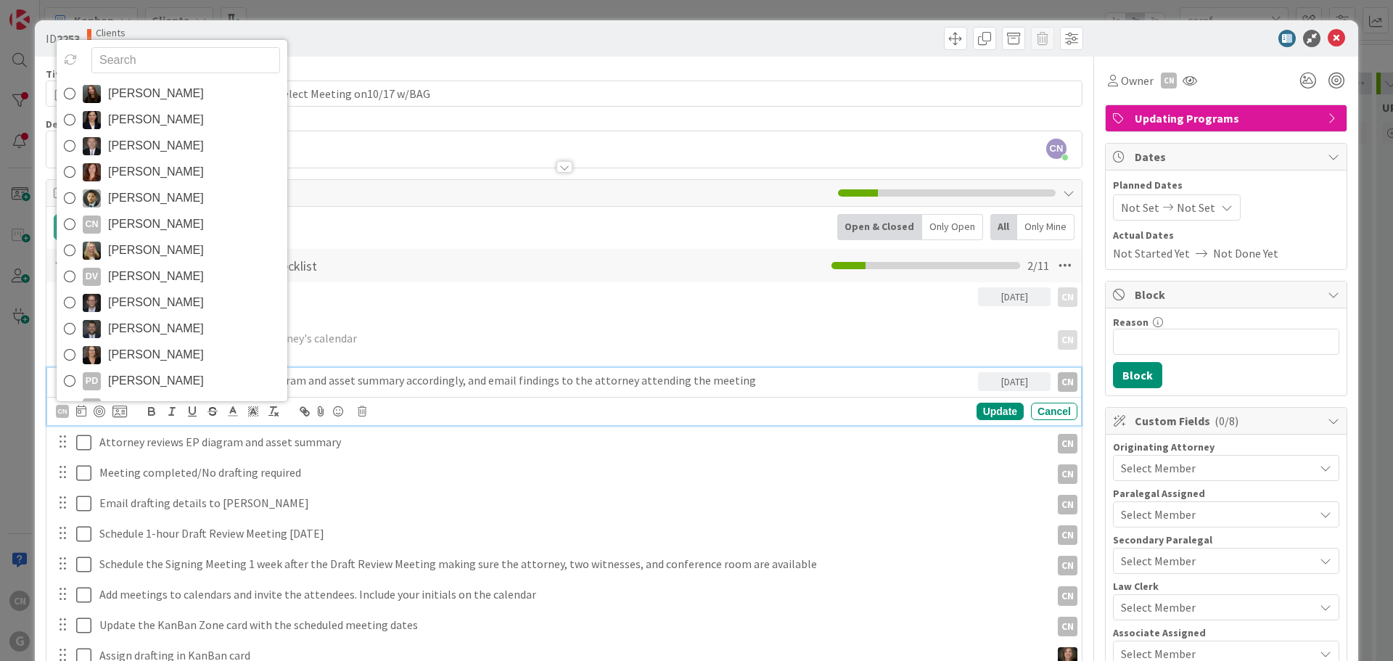
drag, startPoint x: 161, startPoint y: 377, endPoint x: 163, endPoint y: 369, distance: 8.1
click at [161, 374] on span "[PERSON_NAME]" at bounding box center [156, 381] width 96 height 22
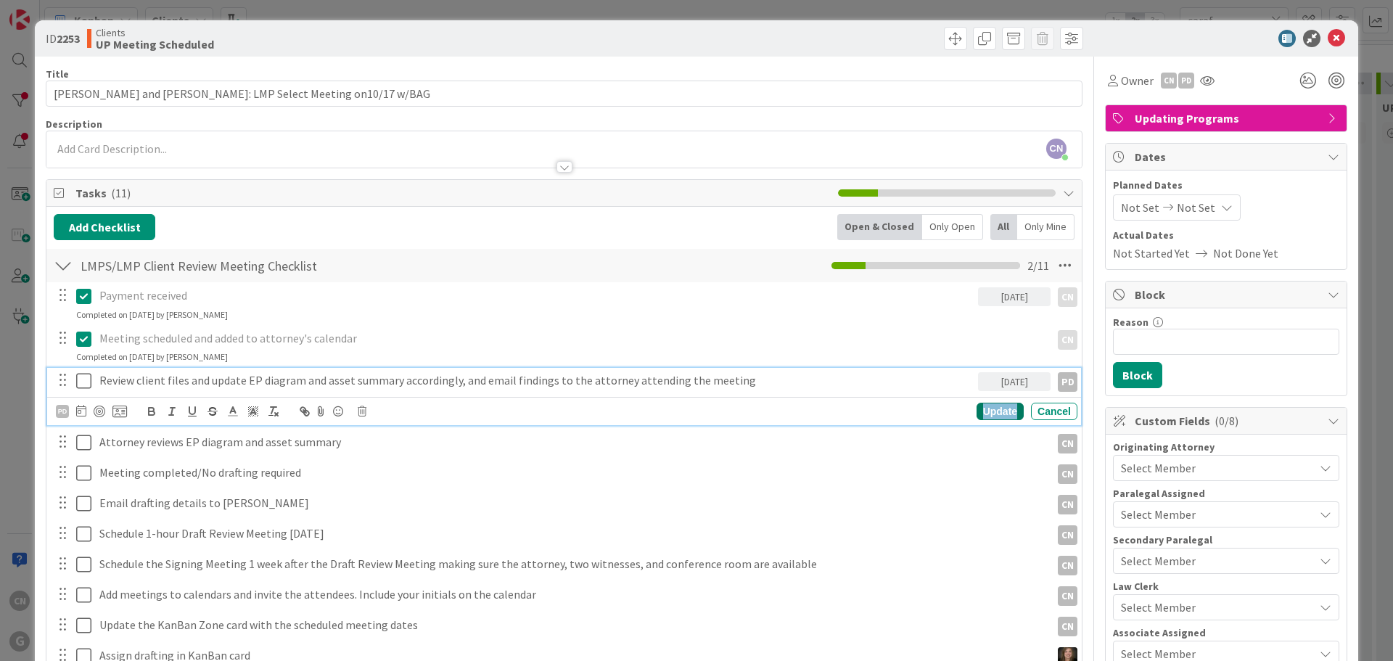
click at [978, 413] on div "Update" at bounding box center [1000, 411] width 47 height 17
click at [353, 412] on p "Attorney reviews EP diagram and asset summary" at bounding box center [572, 411] width 946 height 17
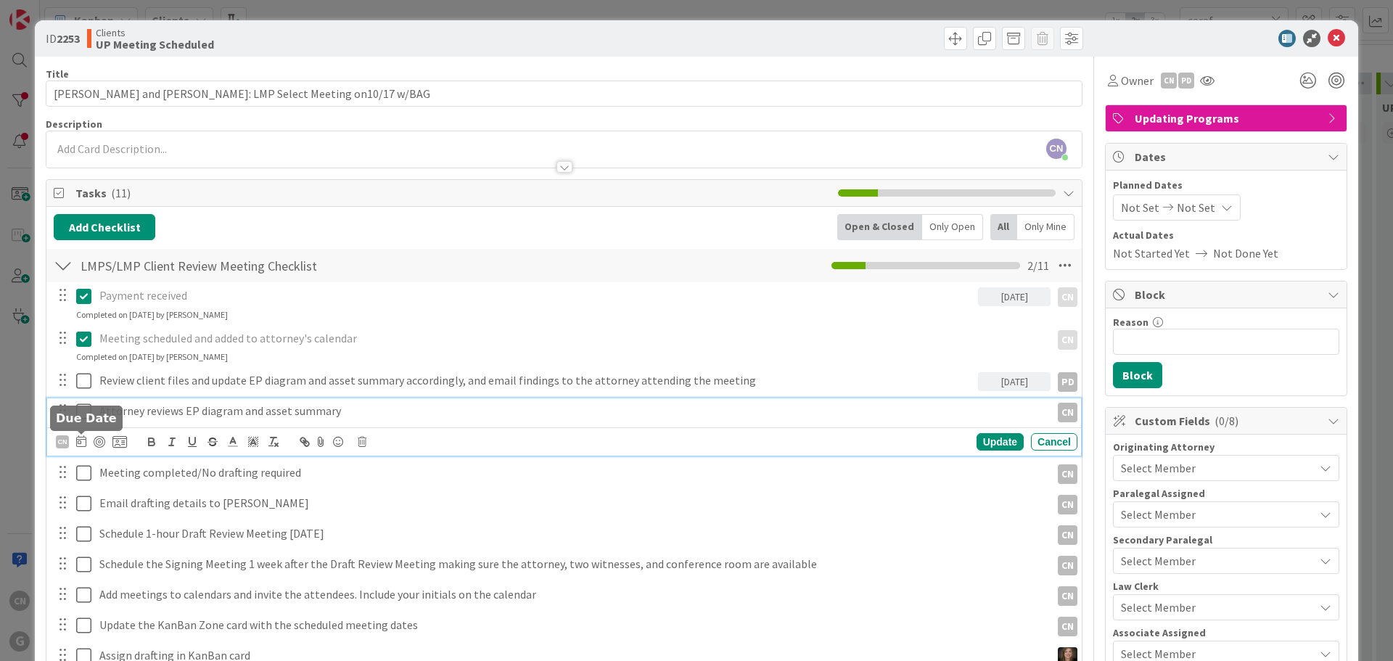
click at [79, 441] on icon at bounding box center [81, 441] width 10 height 12
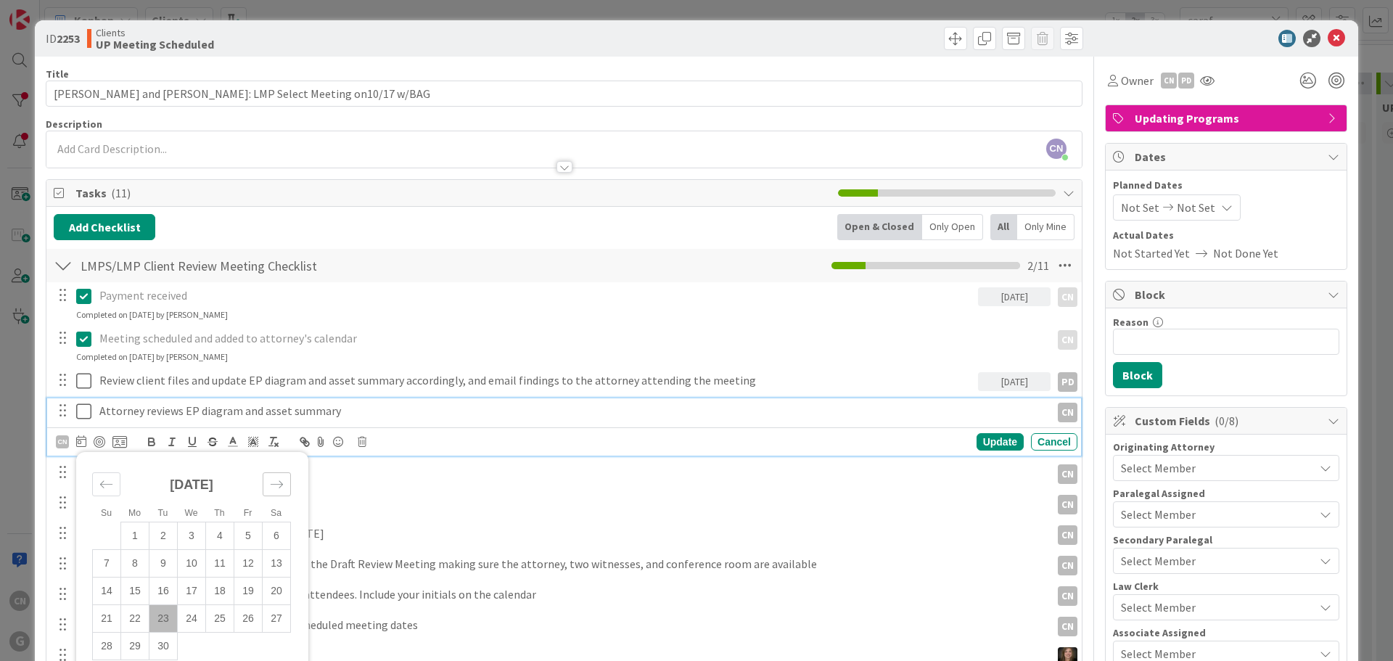
click at [277, 486] on icon "Move forward to switch to the next month." at bounding box center [277, 485] width 14 height 14
drag, startPoint x: 221, startPoint y: 589, endPoint x: 189, endPoint y: 563, distance: 40.8
click at [220, 589] on td "16" at bounding box center [220, 592] width 28 height 28
type input "[DATE]"
click at [57, 443] on div "CN" at bounding box center [62, 441] width 13 height 13
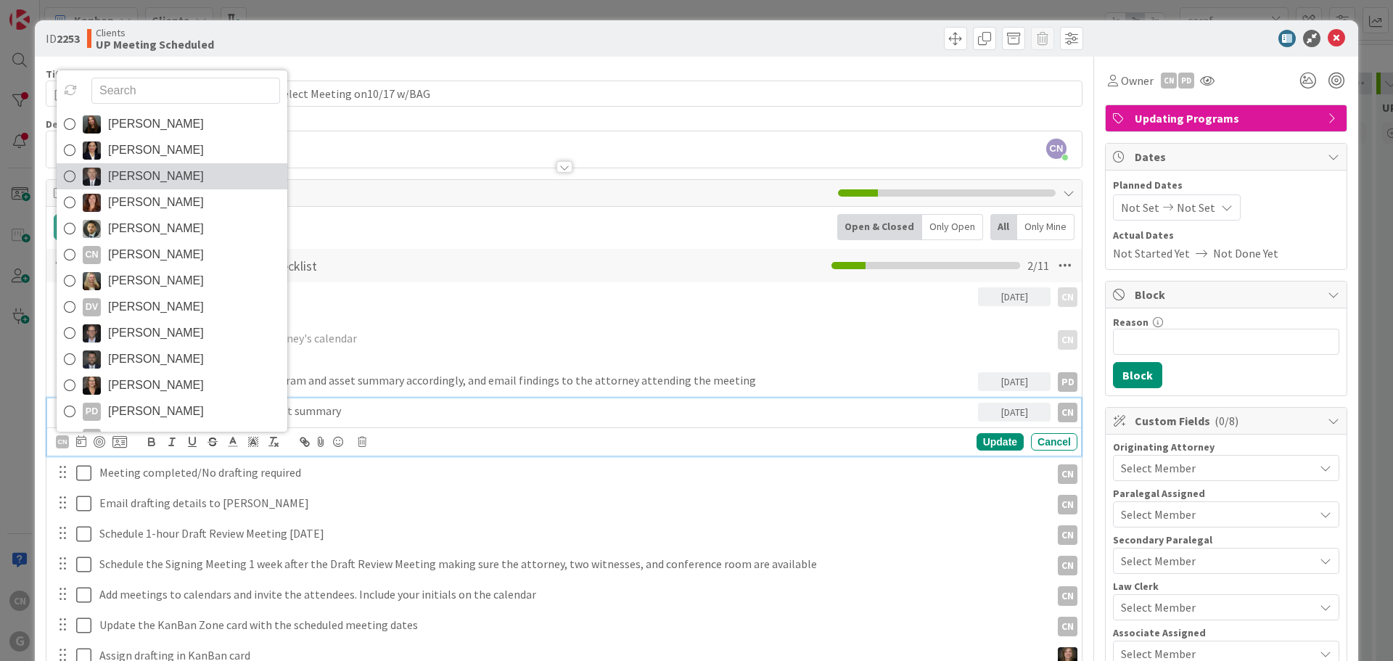
click at [136, 174] on span "[PERSON_NAME]" at bounding box center [156, 176] width 96 height 22
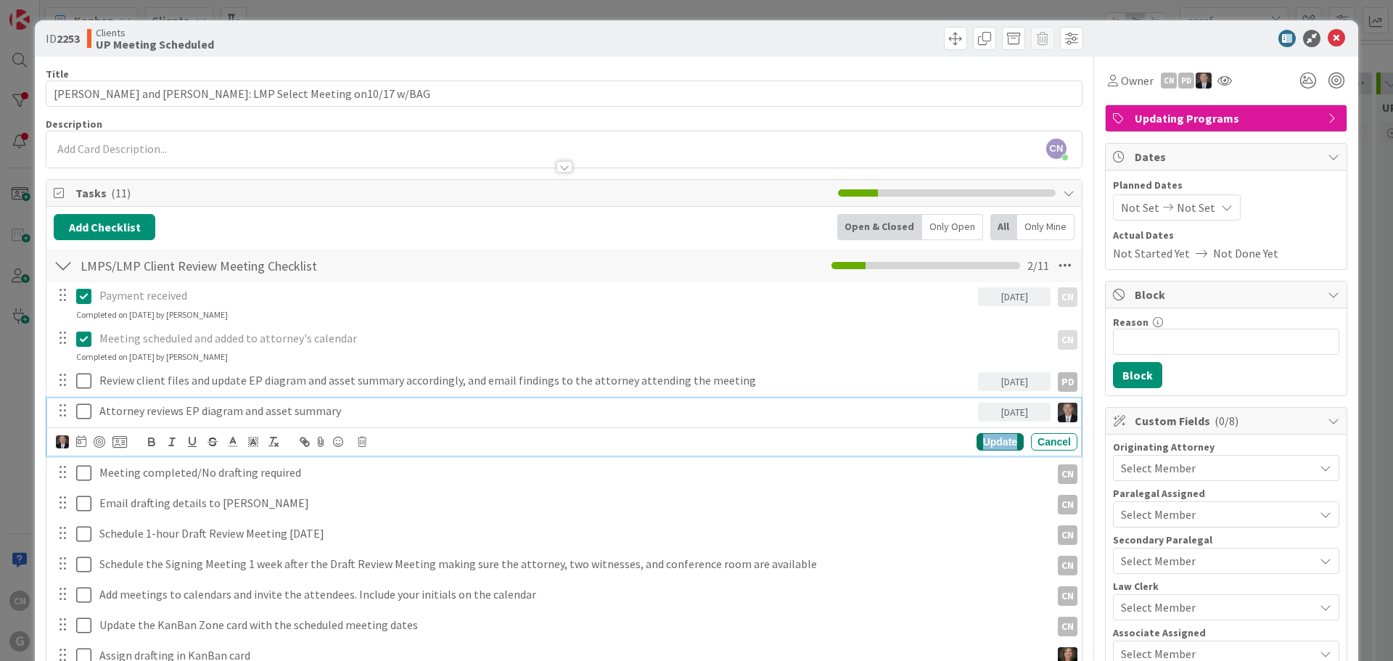
click at [987, 438] on div "Update" at bounding box center [1000, 441] width 47 height 17
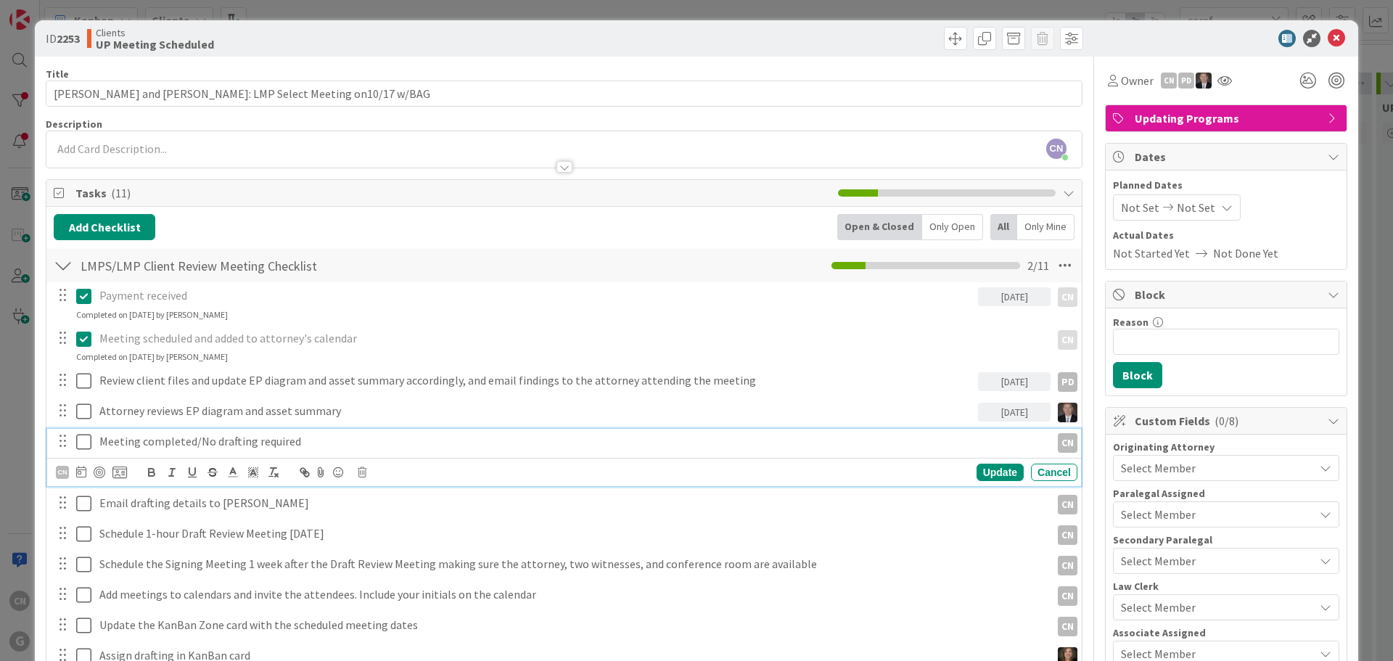
click at [296, 443] on p "Meeting completed/No drafting required" at bounding box center [572, 441] width 946 height 17
click at [60, 478] on div "CN" at bounding box center [62, 472] width 13 height 13
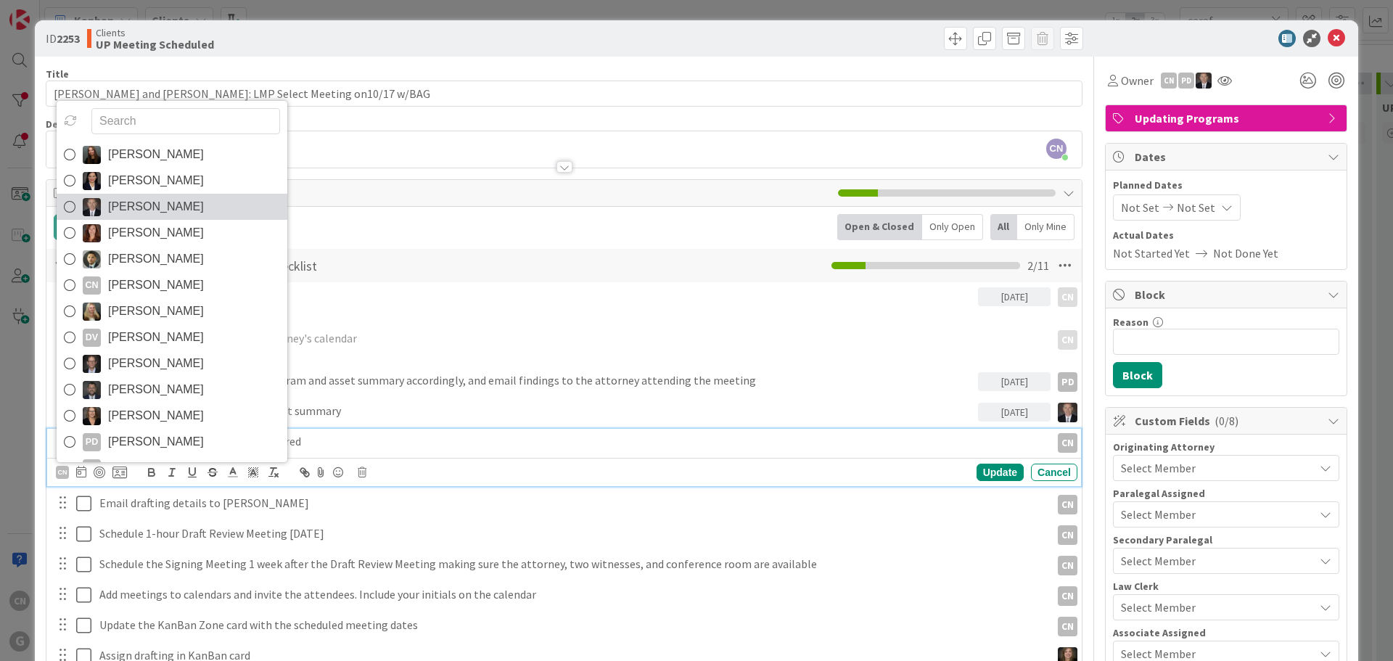
click at [130, 205] on span "[PERSON_NAME]" at bounding box center [156, 207] width 96 height 22
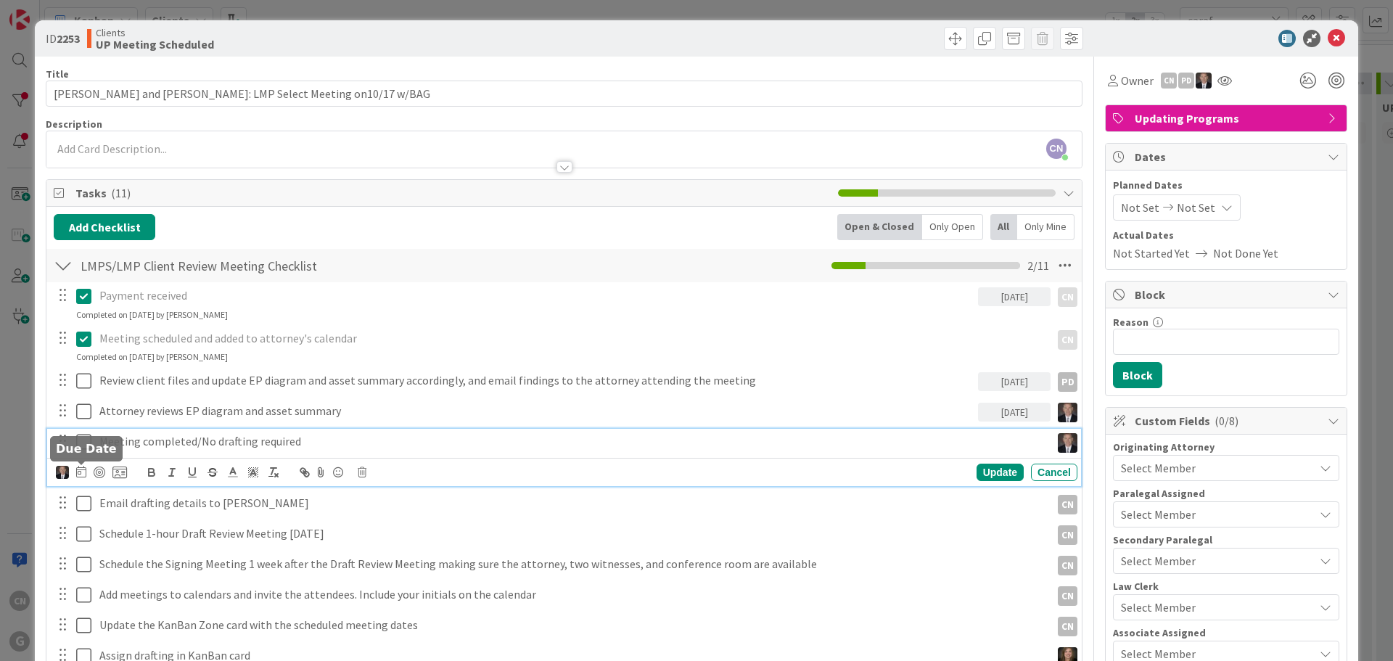
click at [81, 473] on icon at bounding box center [81, 472] width 10 height 12
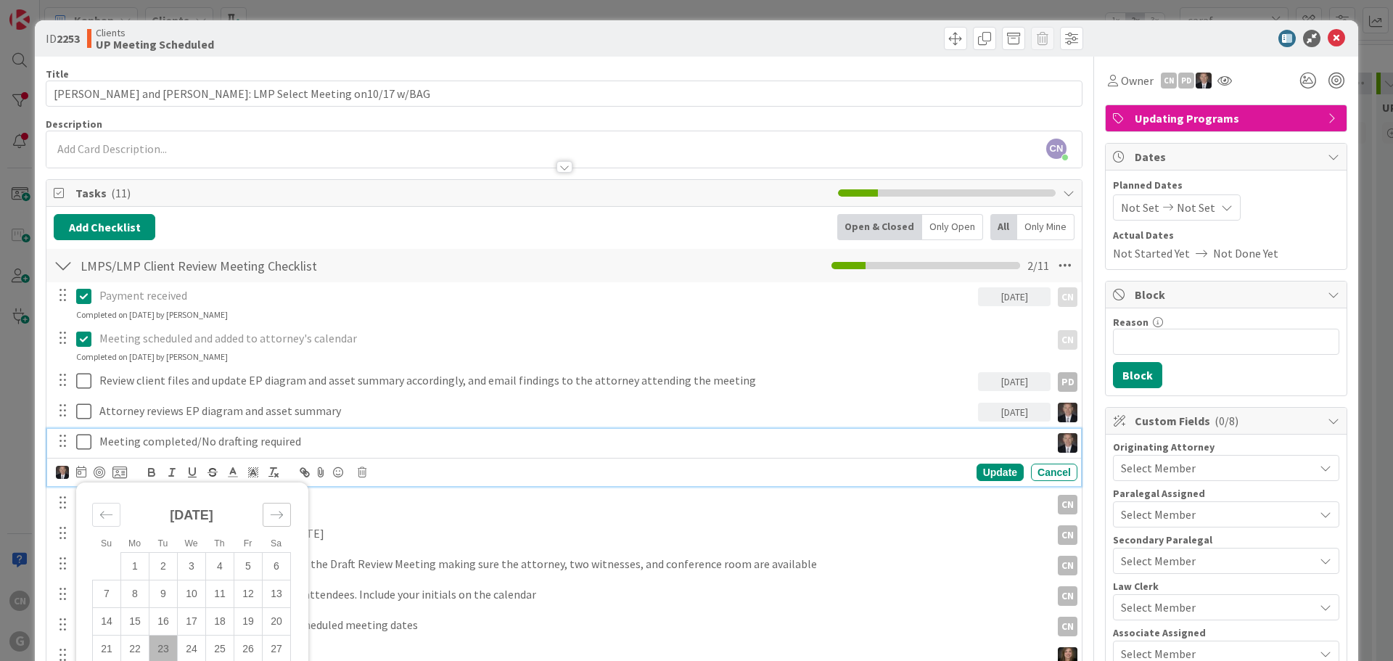
click at [278, 518] on icon "Move forward to switch to the next month." at bounding box center [277, 515] width 14 height 14
click at [250, 617] on td "17" at bounding box center [248, 622] width 28 height 28
type input "[DATE]"
click at [977, 478] on div "Update" at bounding box center [1000, 472] width 47 height 17
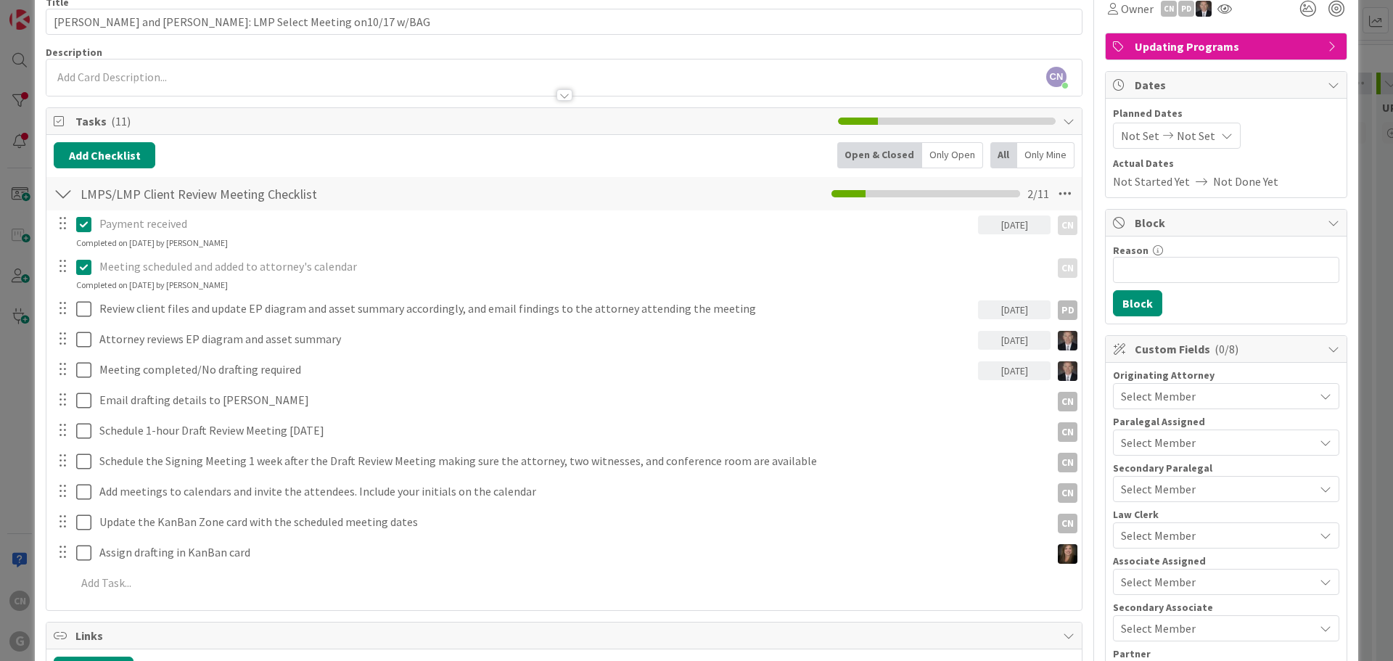
scroll to position [73, 0]
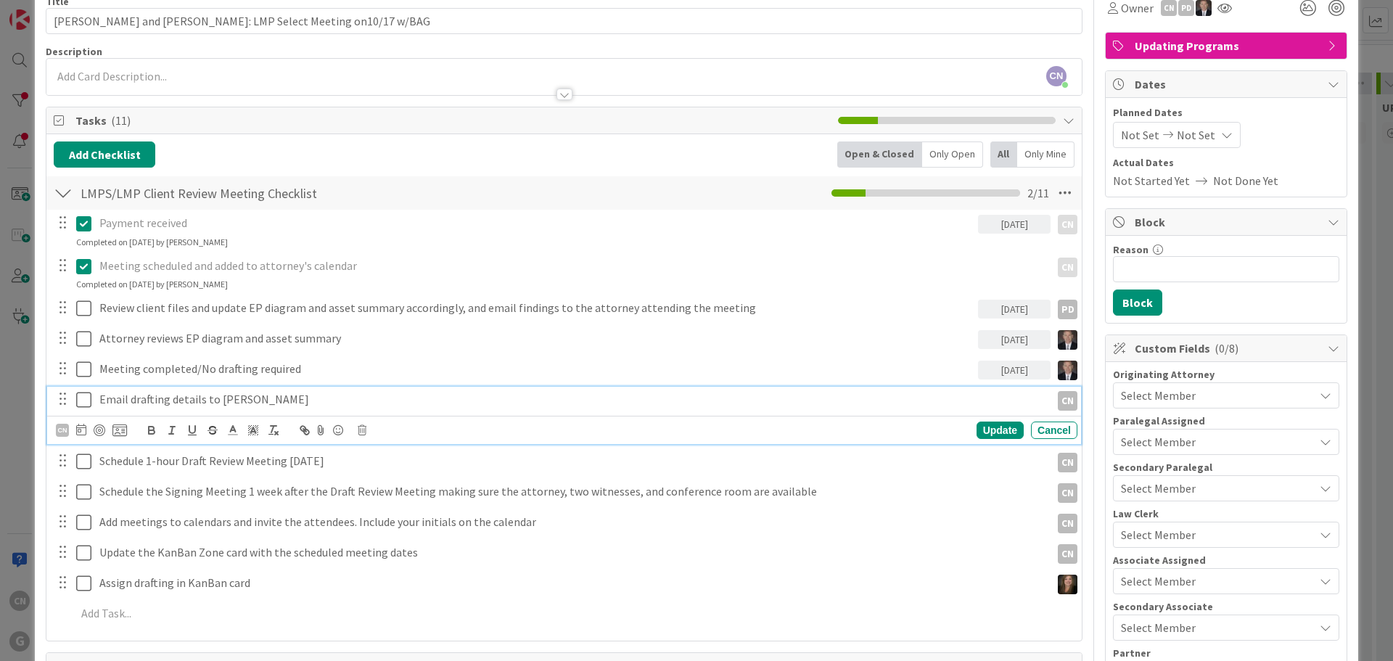
click at [263, 400] on p "Email drafting details to [PERSON_NAME]" at bounding box center [572, 399] width 946 height 17
click at [65, 432] on div "CN" at bounding box center [62, 430] width 13 height 13
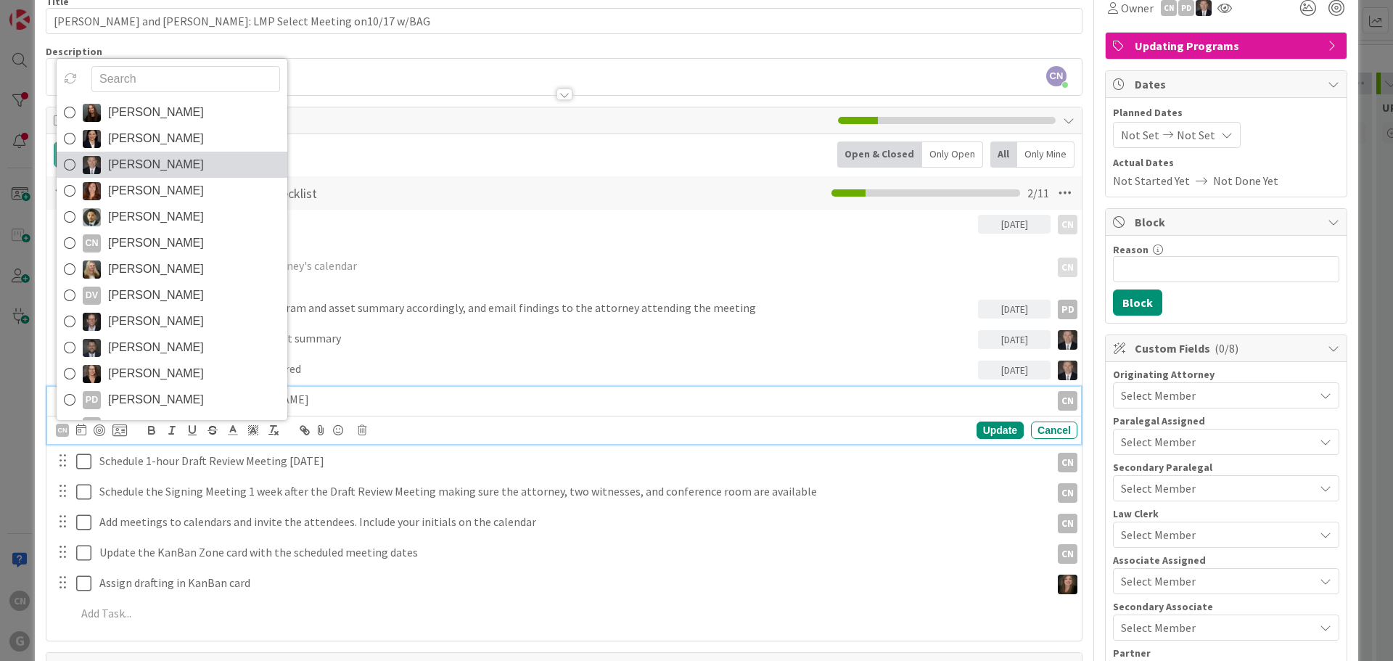
click at [142, 163] on span "[PERSON_NAME]" at bounding box center [156, 165] width 96 height 22
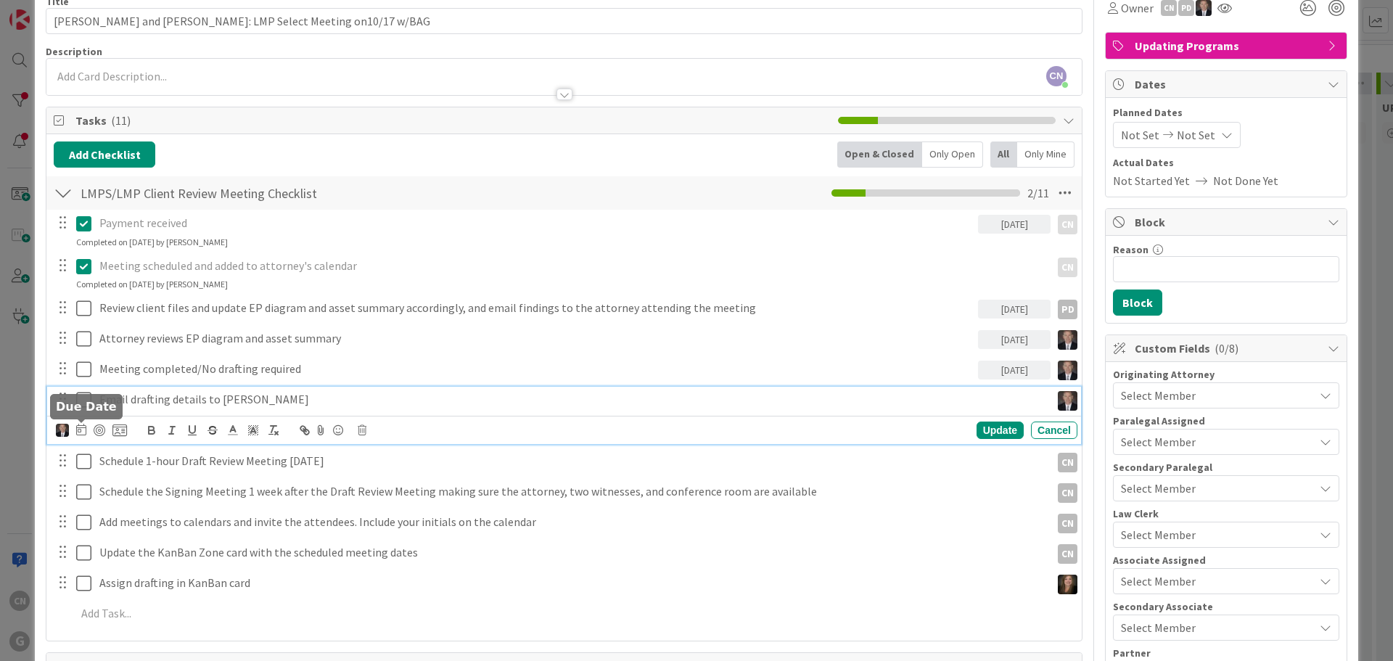
click at [82, 429] on icon at bounding box center [81, 430] width 10 height 12
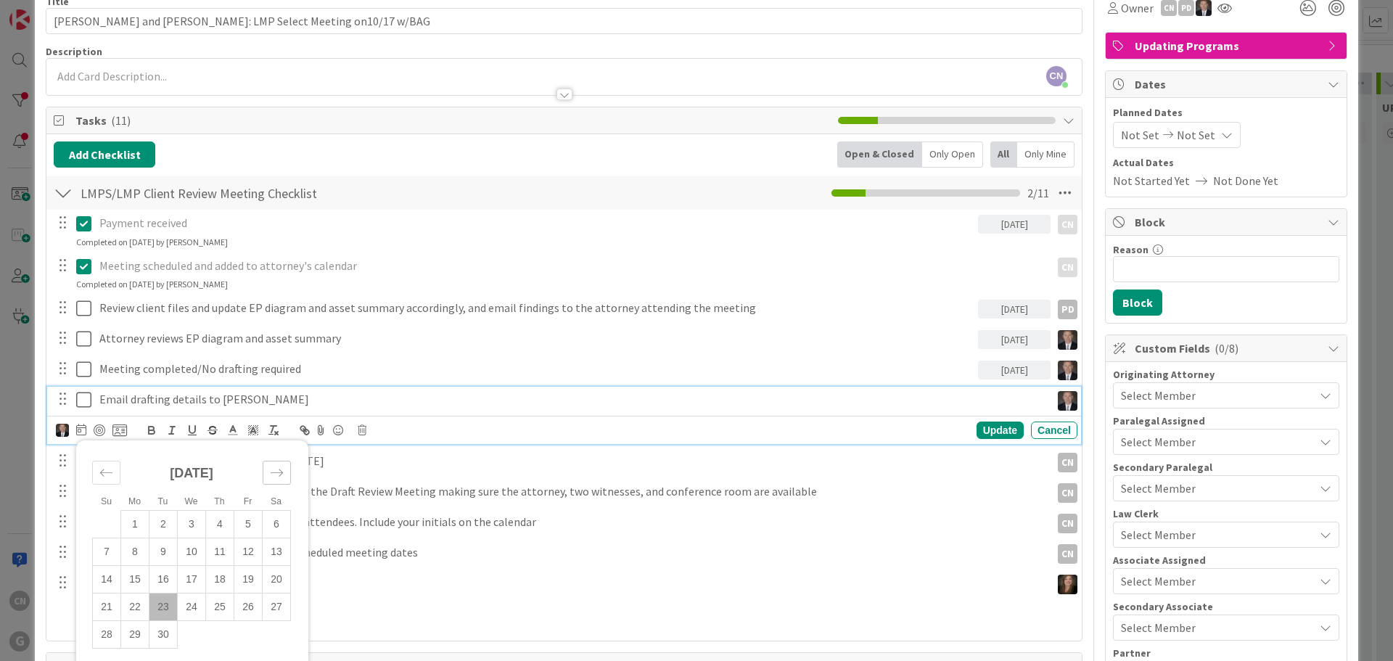
click at [282, 470] on icon "Move forward to switch to the next month." at bounding box center [277, 473] width 14 height 14
drag, startPoint x: 249, startPoint y: 576, endPoint x: 757, endPoint y: 517, distance: 511.5
click at [249, 575] on td "17" at bounding box center [248, 580] width 28 height 28
type input "[DATE]"
click at [977, 430] on div "Update" at bounding box center [1000, 430] width 47 height 17
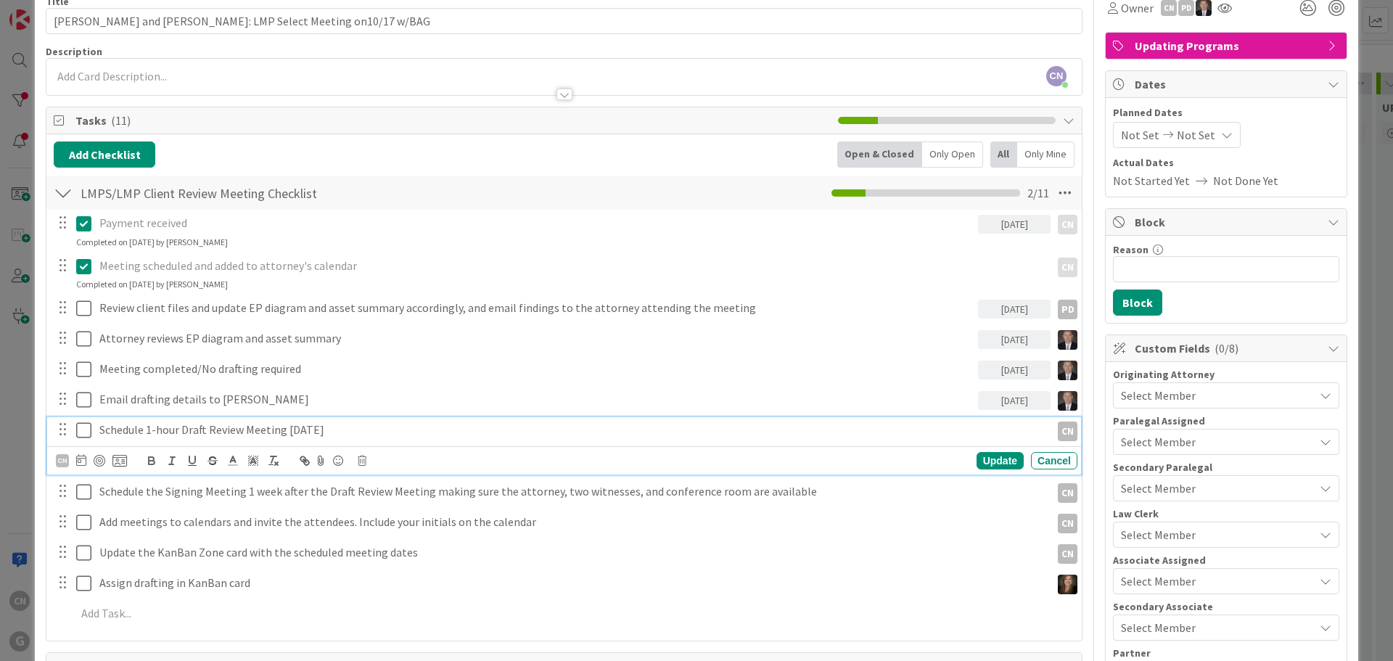
click at [367, 429] on p "Schedule 1-hour Draft Review Meeting [DATE]" at bounding box center [572, 430] width 946 height 17
click at [79, 462] on icon at bounding box center [81, 460] width 10 height 12
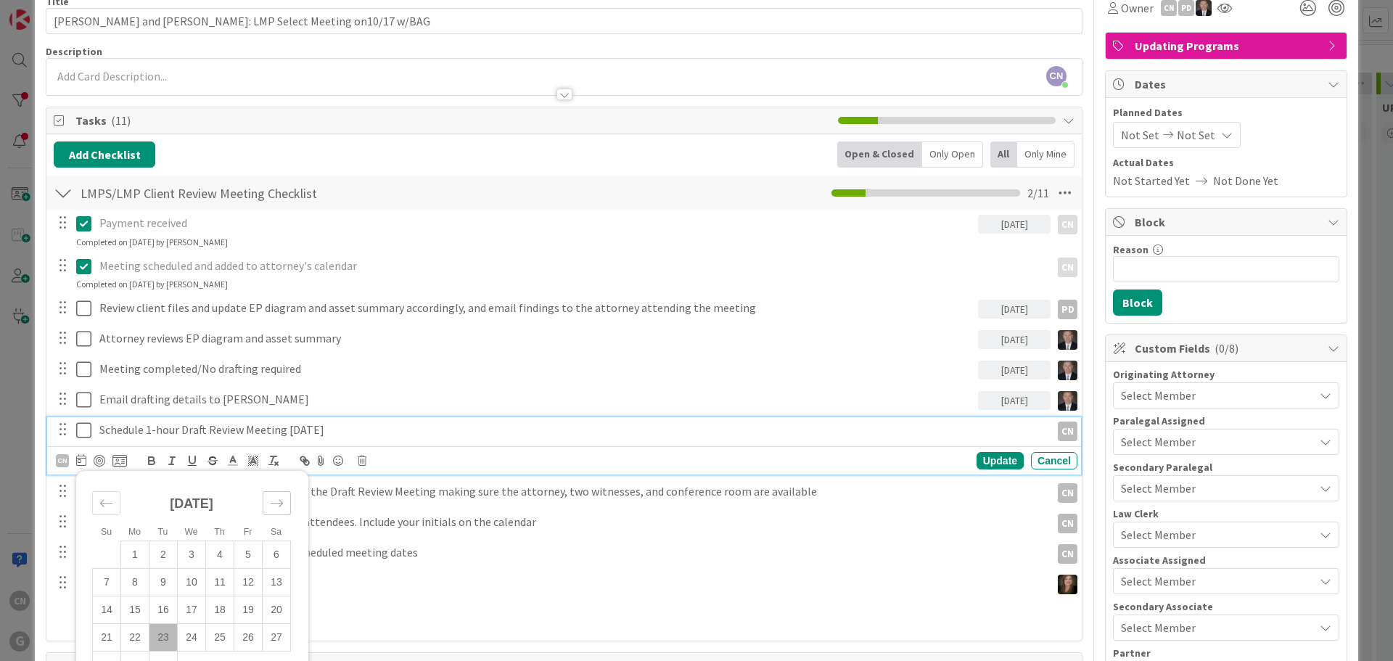
click at [279, 499] on icon "Move forward to switch to the next month." at bounding box center [277, 503] width 14 height 14
click at [253, 609] on td "17" at bounding box center [248, 611] width 28 height 28
type input "[DATE]"
click at [988, 462] on div "Update" at bounding box center [1000, 460] width 47 height 17
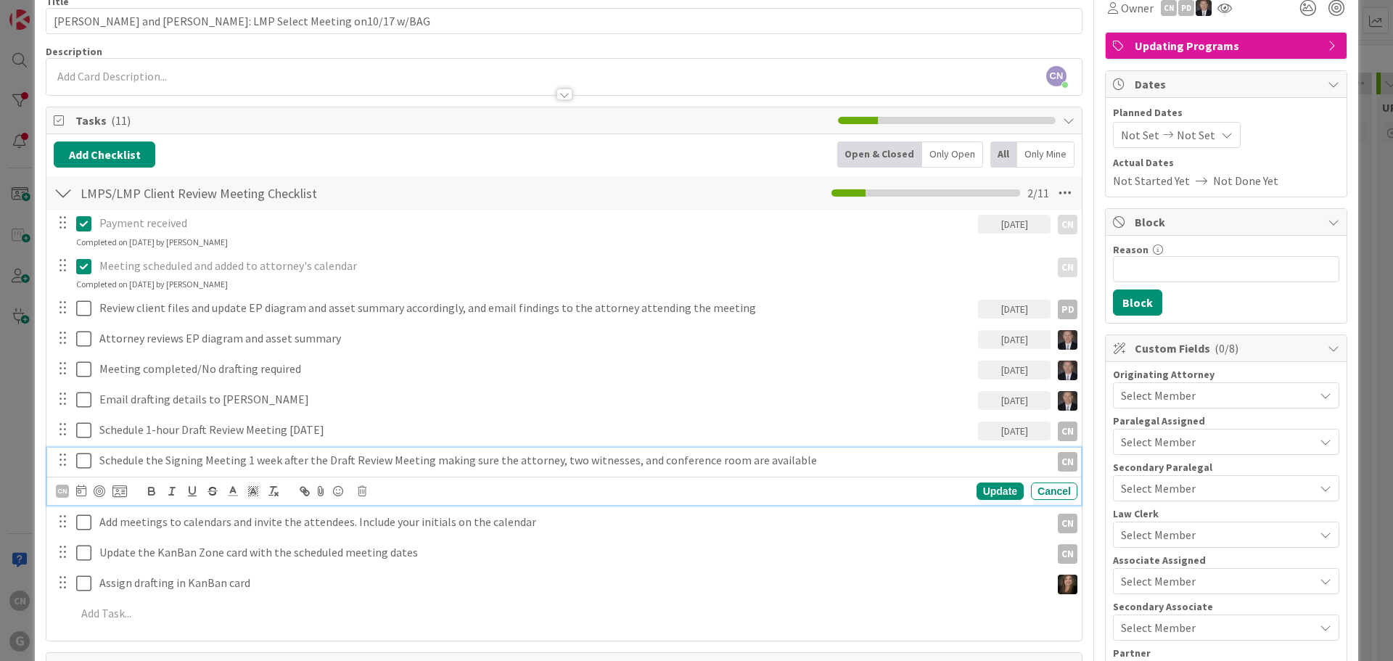
click at [149, 467] on p "Schedule the Signing Meeting 1 week after the Draft Review Meeting making sure …" at bounding box center [572, 460] width 946 height 17
click at [82, 495] on icon at bounding box center [81, 491] width 10 height 12
click at [278, 537] on icon "Move forward to switch to the next month." at bounding box center [277, 534] width 14 height 14
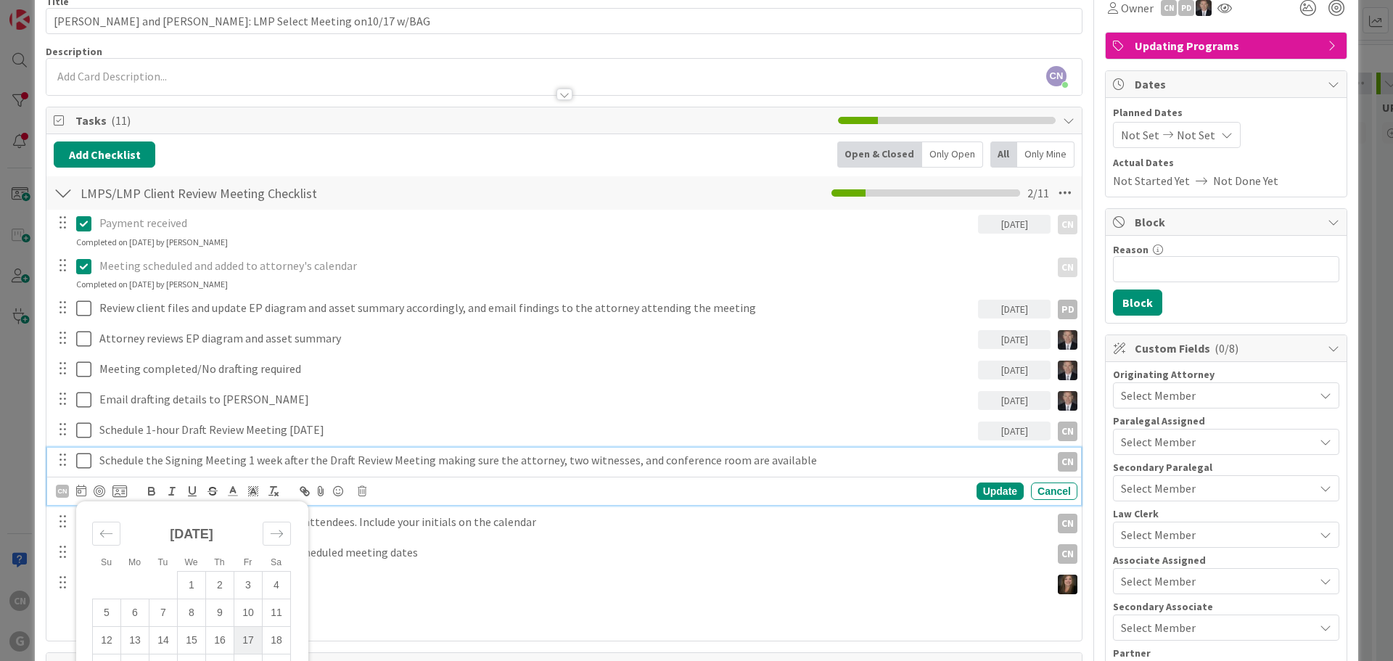
drag, startPoint x: 250, startPoint y: 638, endPoint x: 395, endPoint y: 618, distance: 145.8
click at [250, 636] on td "17" at bounding box center [248, 641] width 28 height 28
type input "[DATE]"
click at [1002, 491] on div "Update" at bounding box center [1000, 491] width 47 height 17
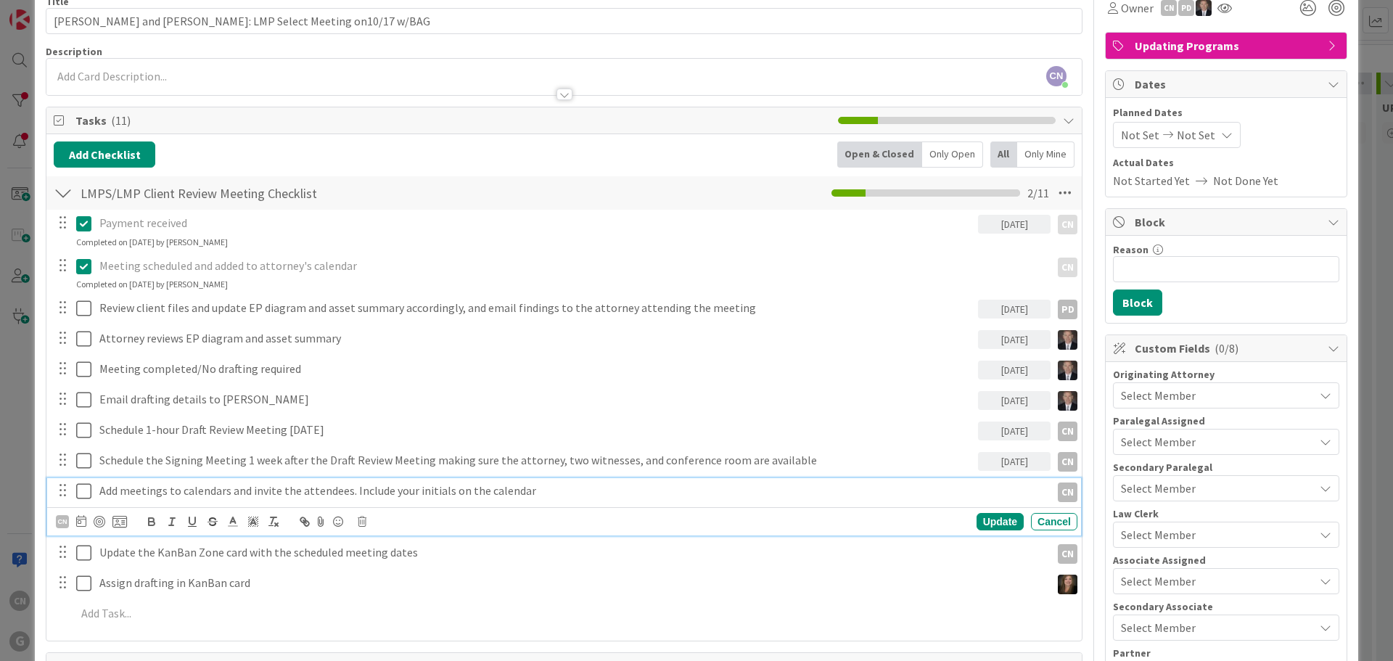
click at [546, 492] on p "Add meetings to calendars and invite the attendees. Include your initials on th…" at bounding box center [572, 491] width 946 height 17
click at [81, 523] on icon at bounding box center [81, 521] width 10 height 12
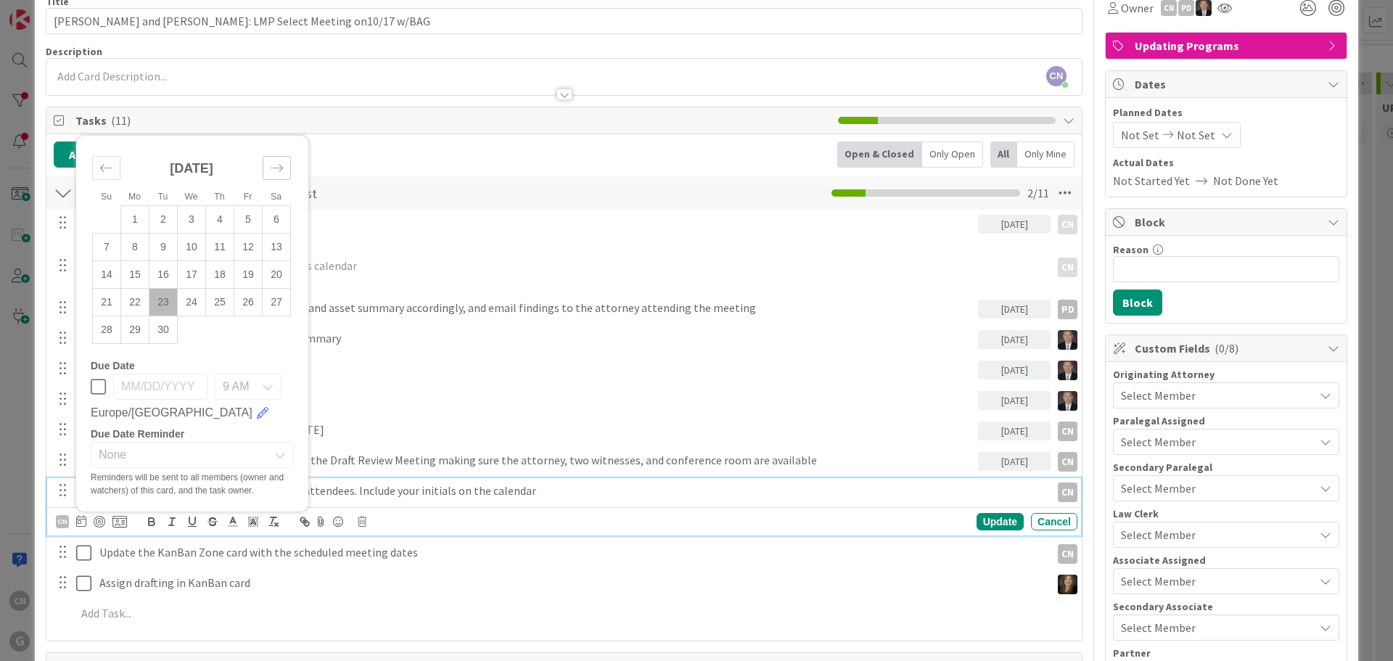
click at [283, 174] on icon "Move forward to switch to the next month." at bounding box center [277, 168] width 14 height 14
click at [253, 275] on td "17" at bounding box center [248, 275] width 28 height 28
type input "[DATE]"
click at [977, 522] on div "Update" at bounding box center [1000, 521] width 47 height 17
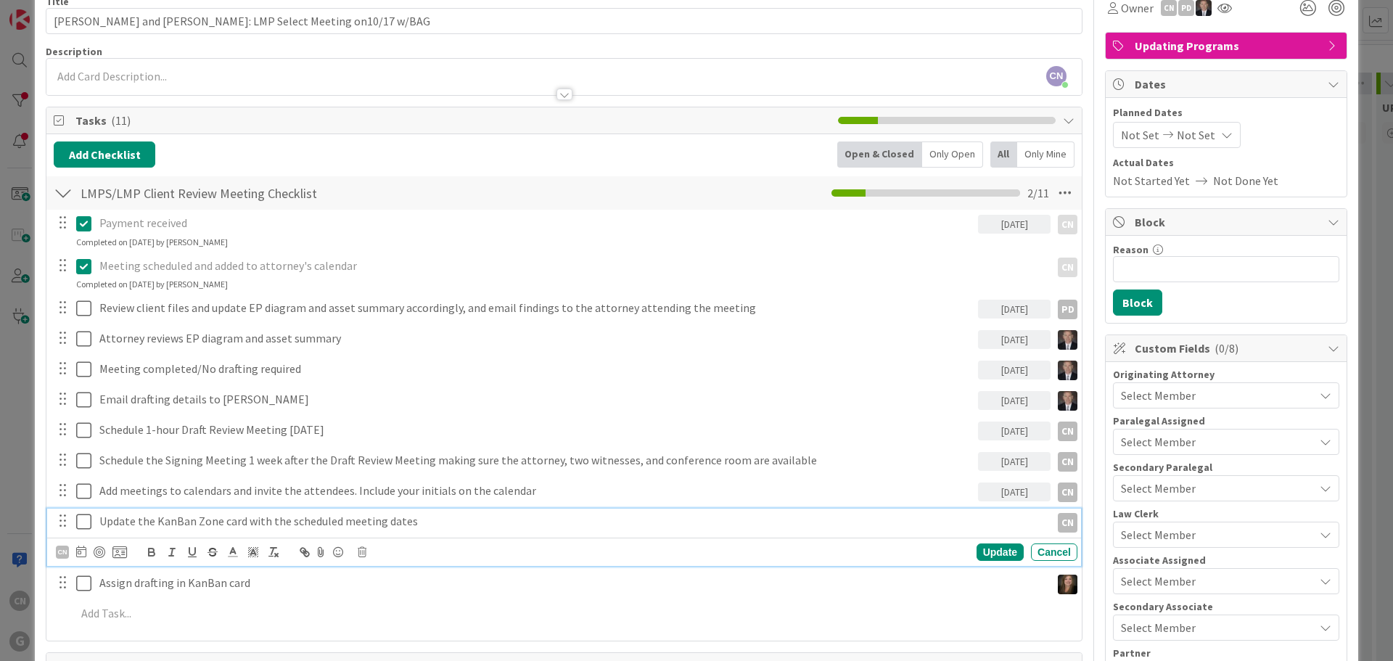
click at [421, 526] on p "Update the KanBan Zone card with the scheduled meeting dates" at bounding box center [572, 521] width 946 height 17
click at [78, 554] on icon at bounding box center [81, 552] width 10 height 12
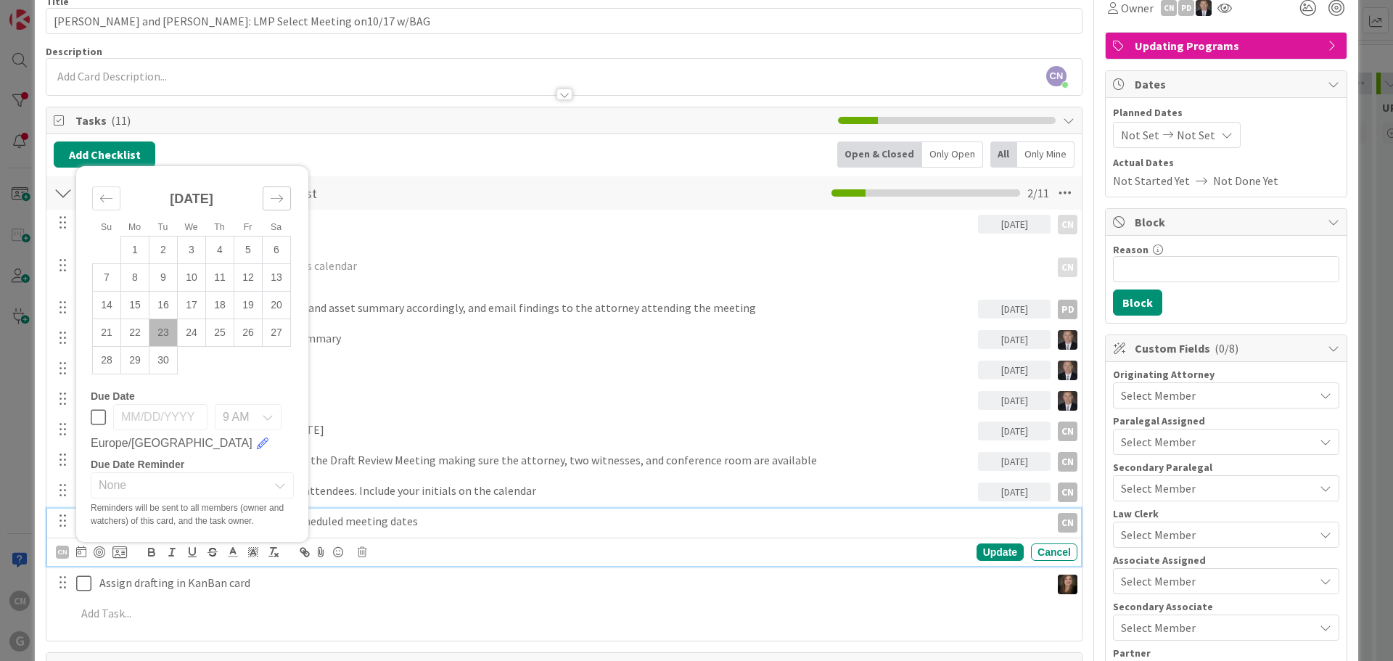
click at [277, 197] on icon "Move forward to switch to the next month." at bounding box center [277, 199] width 14 height 14
click at [252, 301] on td "17" at bounding box center [248, 306] width 28 height 28
type input "[DATE]"
click at [987, 552] on div "Update" at bounding box center [1000, 552] width 47 height 17
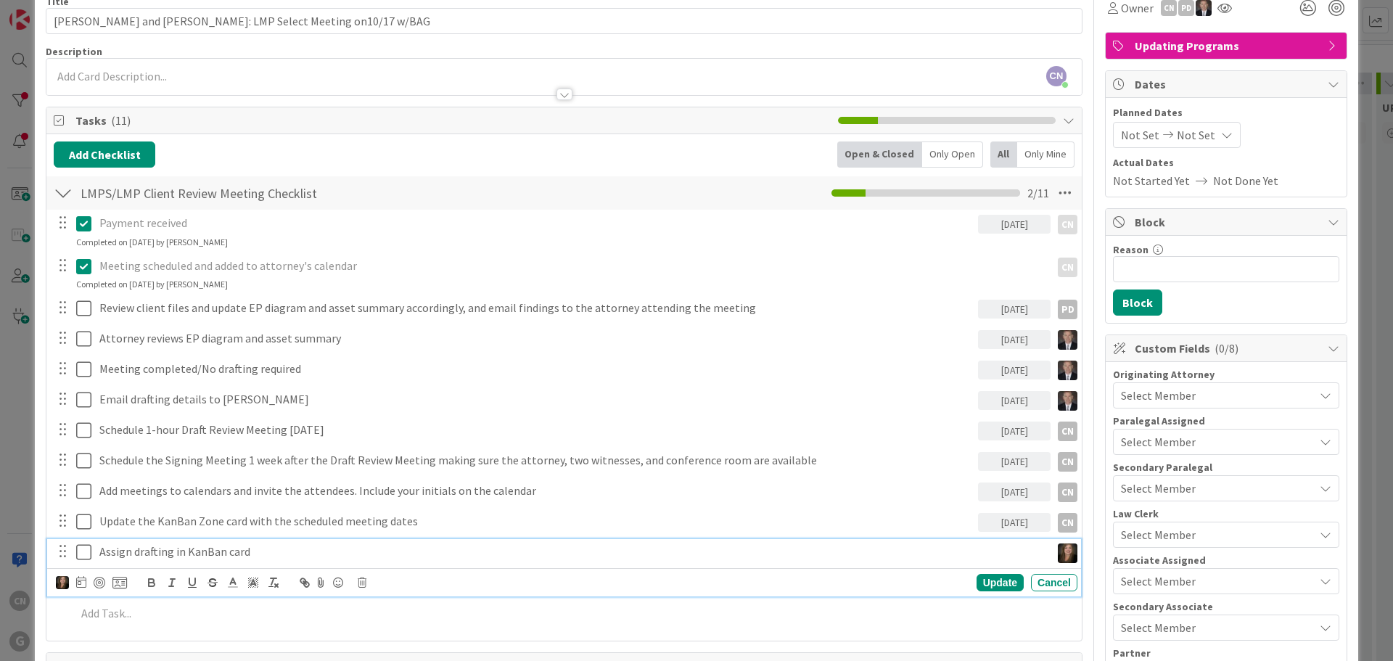
click at [251, 553] on p "Assign drafting in KanBan card" at bounding box center [572, 552] width 946 height 17
click at [82, 584] on icon at bounding box center [81, 582] width 10 height 12
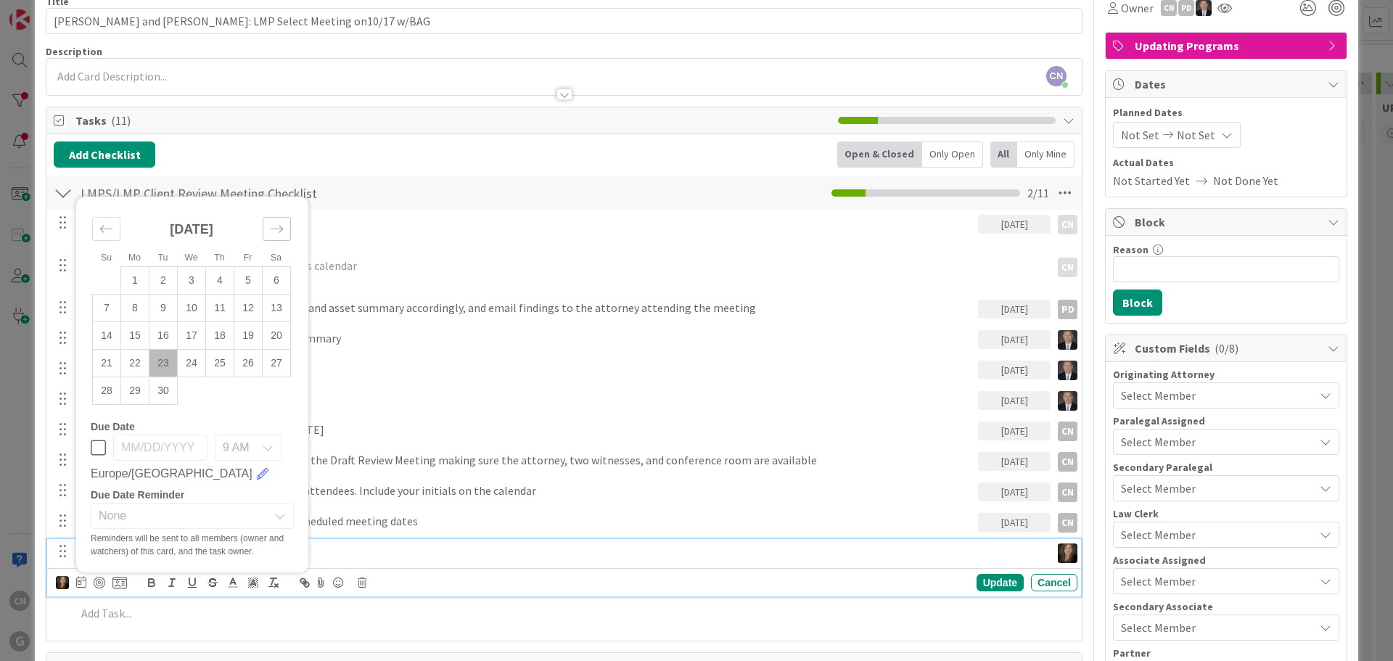
click at [272, 226] on icon "Move forward to switch to the next month." at bounding box center [277, 229] width 14 height 14
drag, startPoint x: 251, startPoint y: 332, endPoint x: 533, endPoint y: 555, distance: 359.5
click at [250, 332] on td "17" at bounding box center [248, 336] width 28 height 28
type input "[DATE]"
click at [986, 586] on div "Update" at bounding box center [1000, 582] width 47 height 17
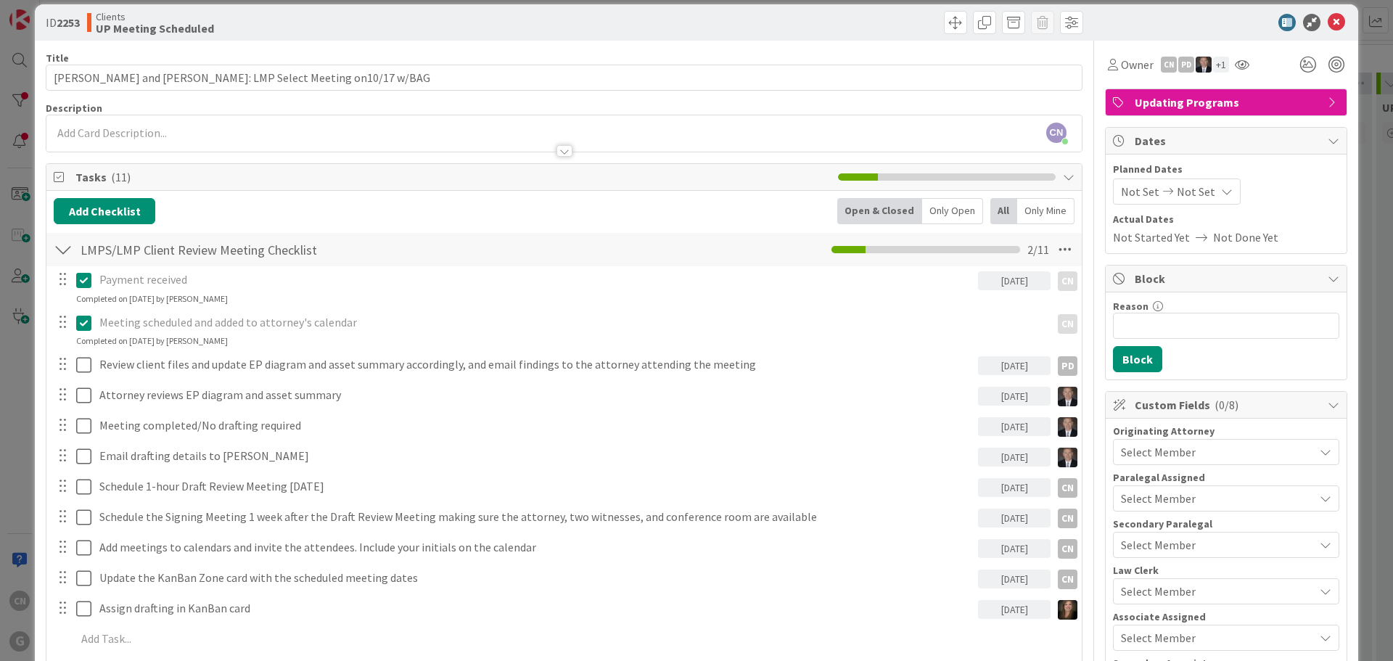
scroll to position [0, 0]
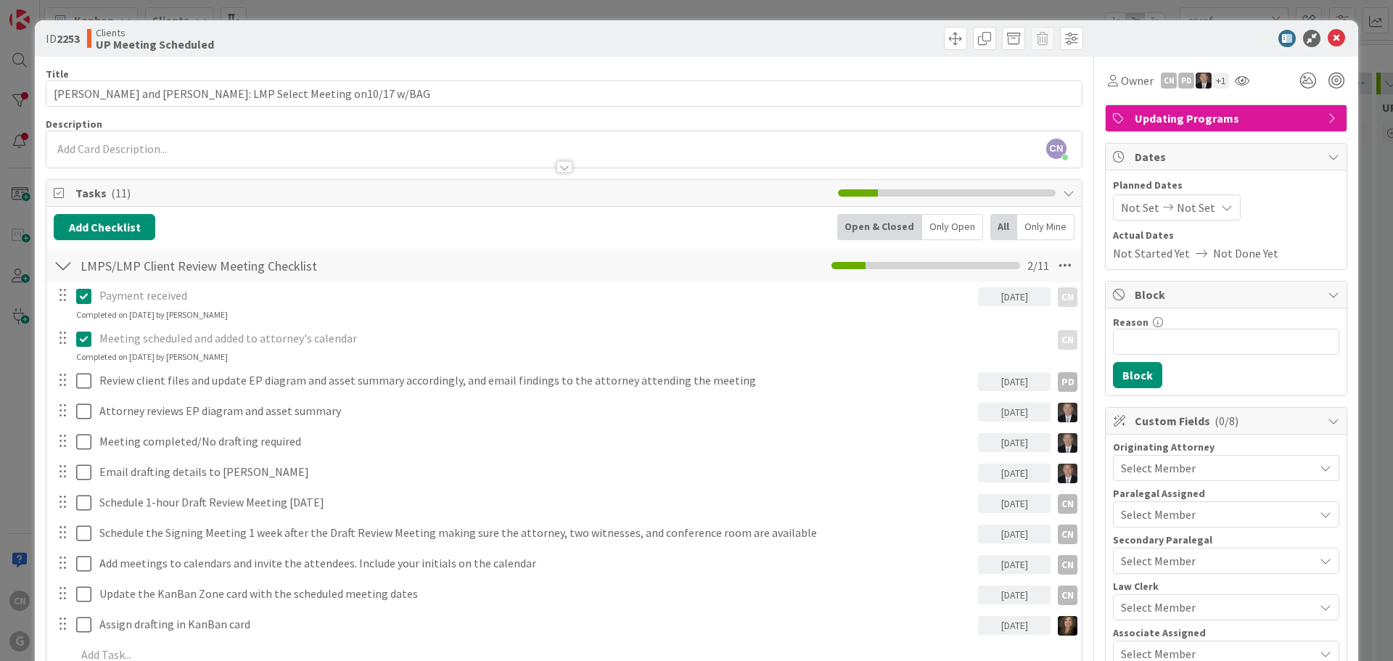
click at [409, 153] on div at bounding box center [564, 159] width 1036 height 15
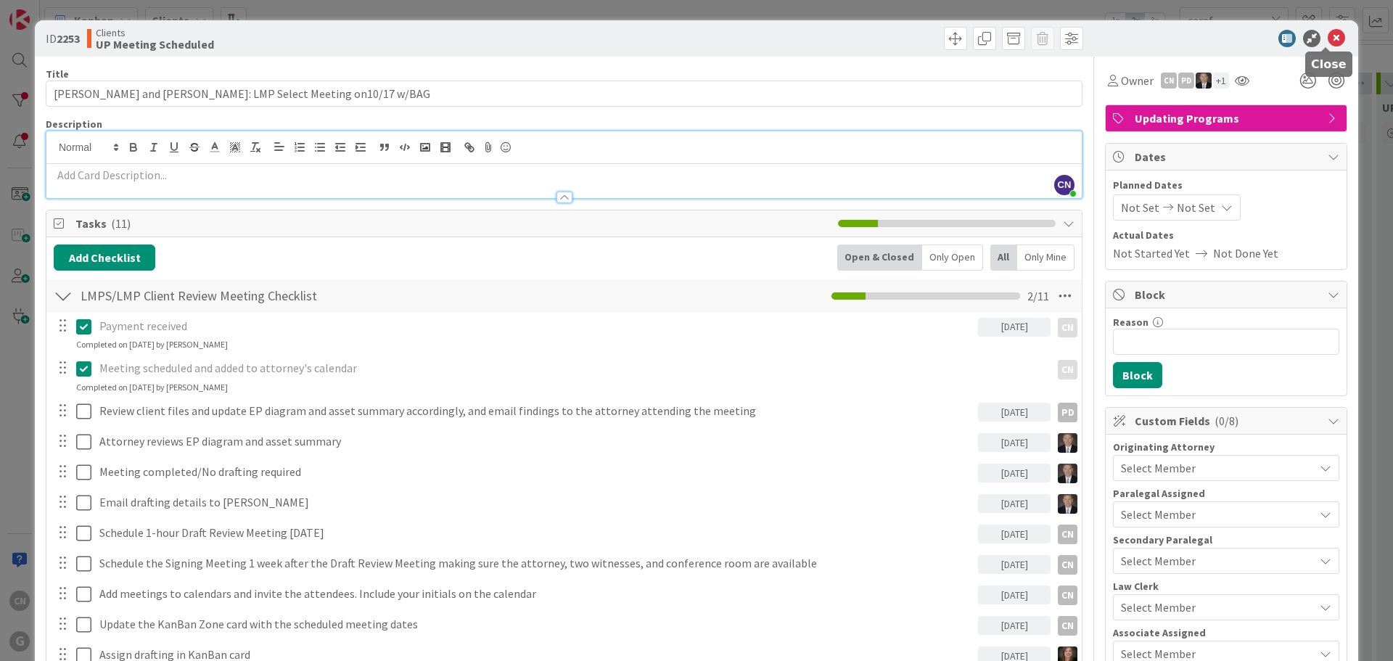
click at [1328, 45] on icon at bounding box center [1336, 38] width 17 height 17
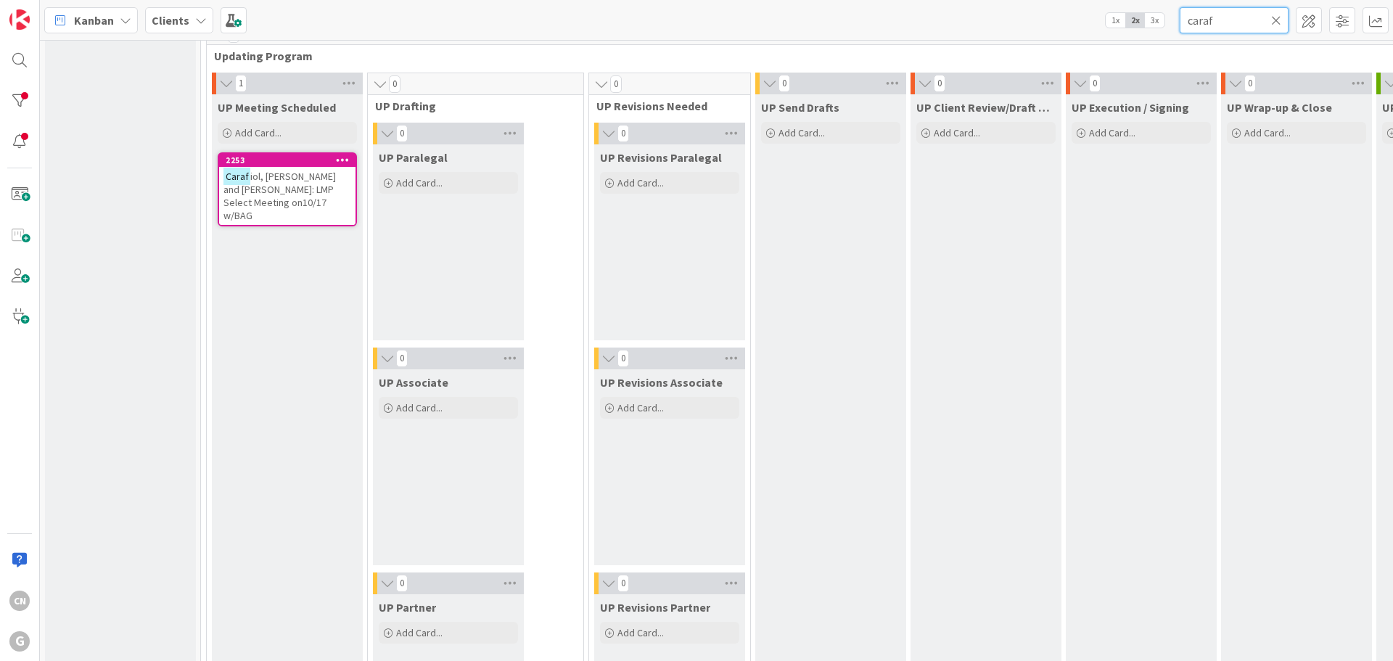
drag, startPoint x: 1204, startPoint y: 23, endPoint x: 1155, endPoint y: 23, distance: 49.4
click at [1155, 22] on div "Kanban Clients 1x 2x 3x caraf" at bounding box center [717, 20] width 1354 height 40
type input "torp"
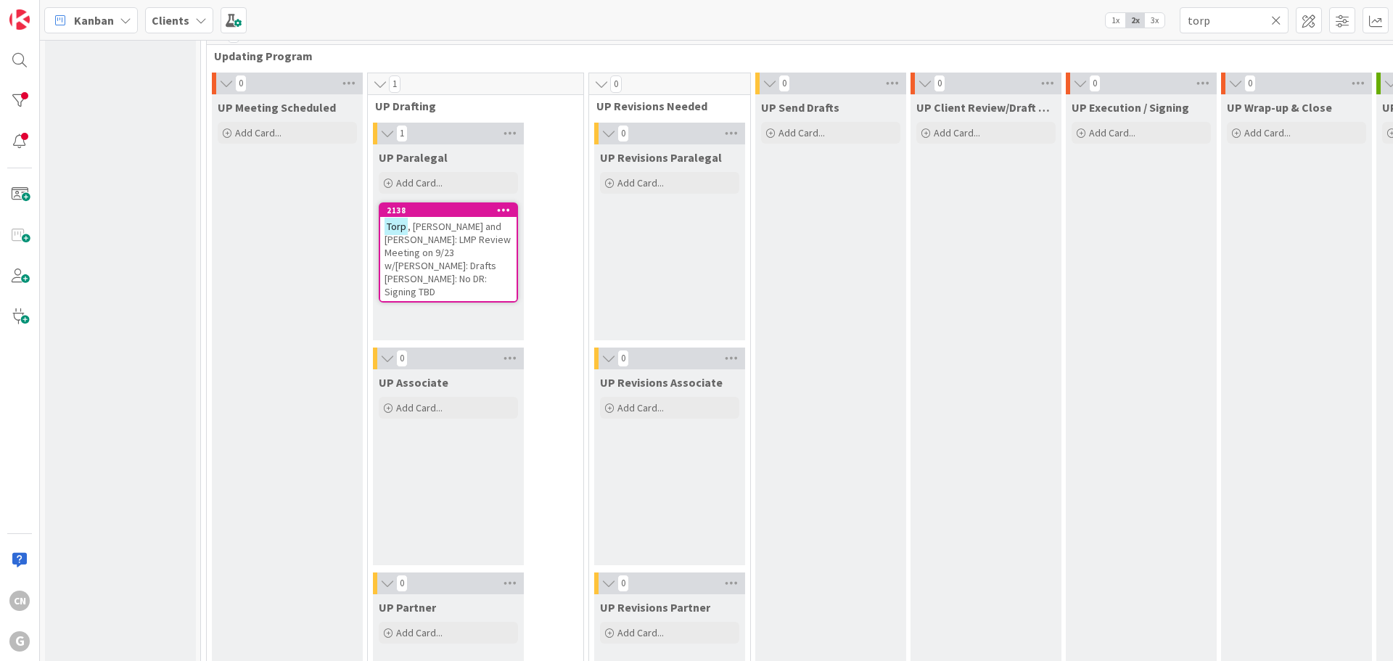
click at [422, 261] on span ", [PERSON_NAME] and [PERSON_NAME]: LMP Review Meeting on 9/23 w/[PERSON_NAME]: …" at bounding box center [448, 259] width 126 height 78
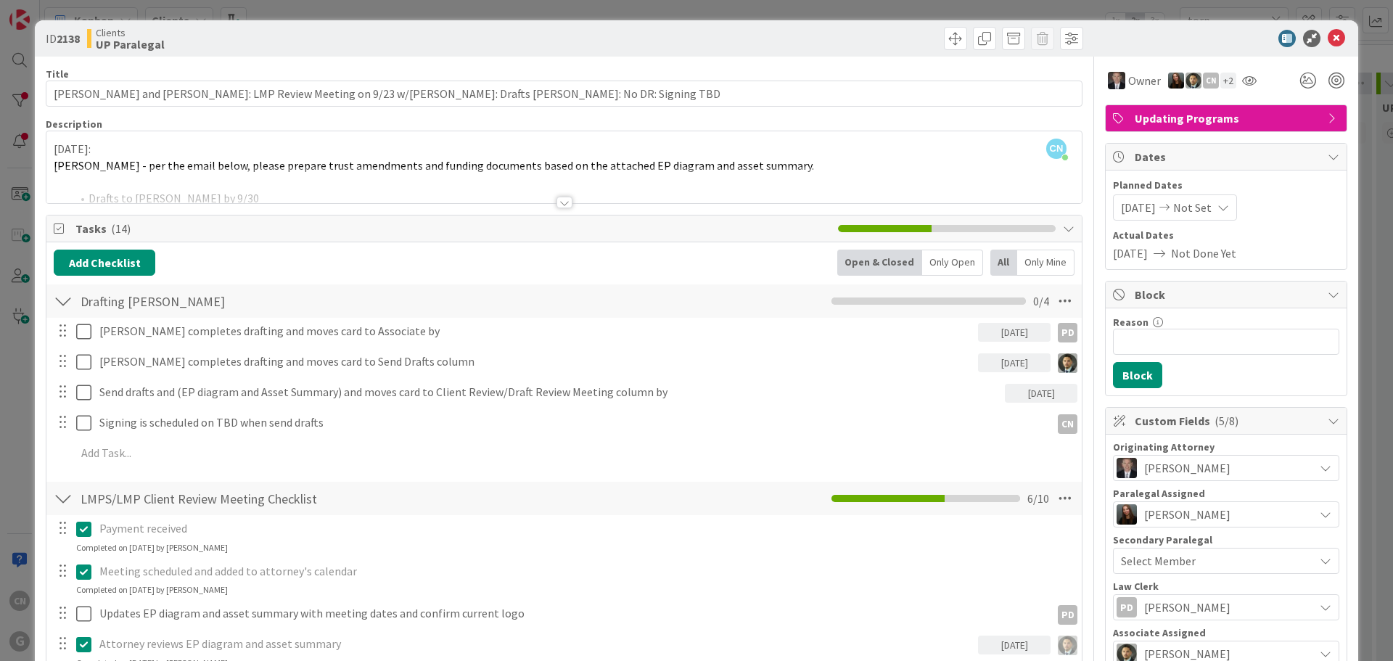
click at [833, 168] on div at bounding box center [564, 184] width 1036 height 37
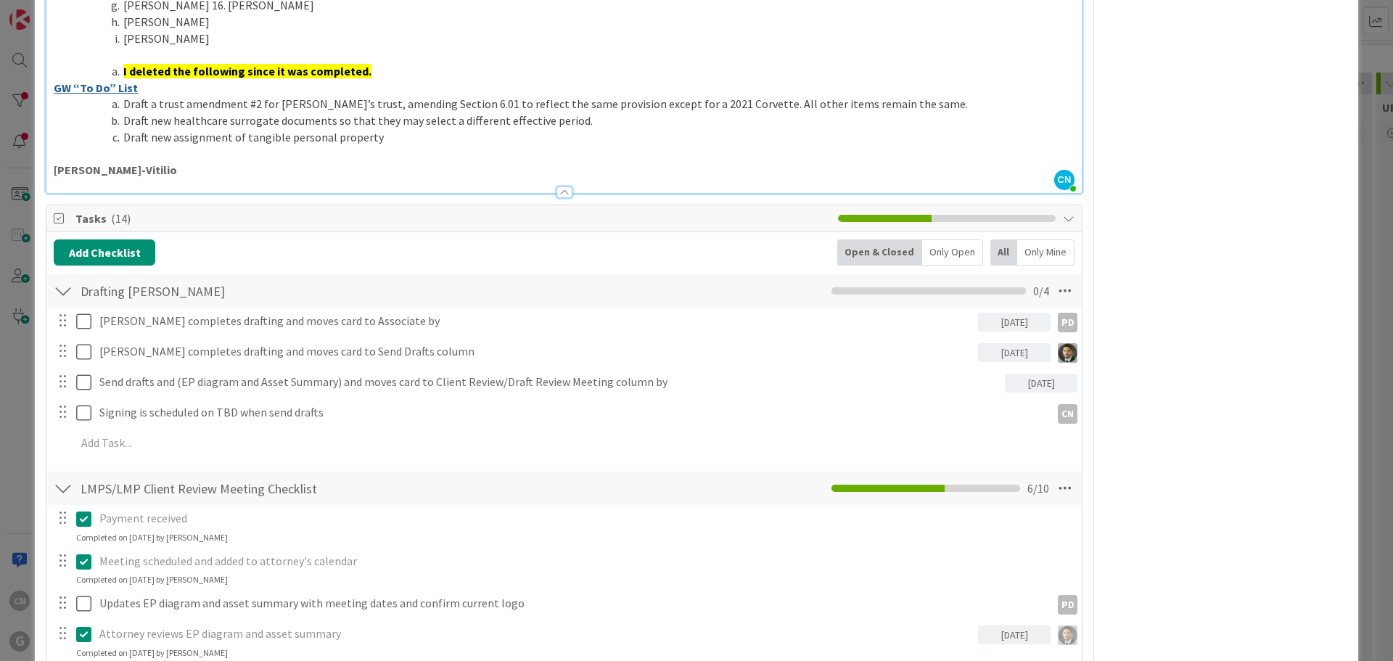
scroll to position [1160, 0]
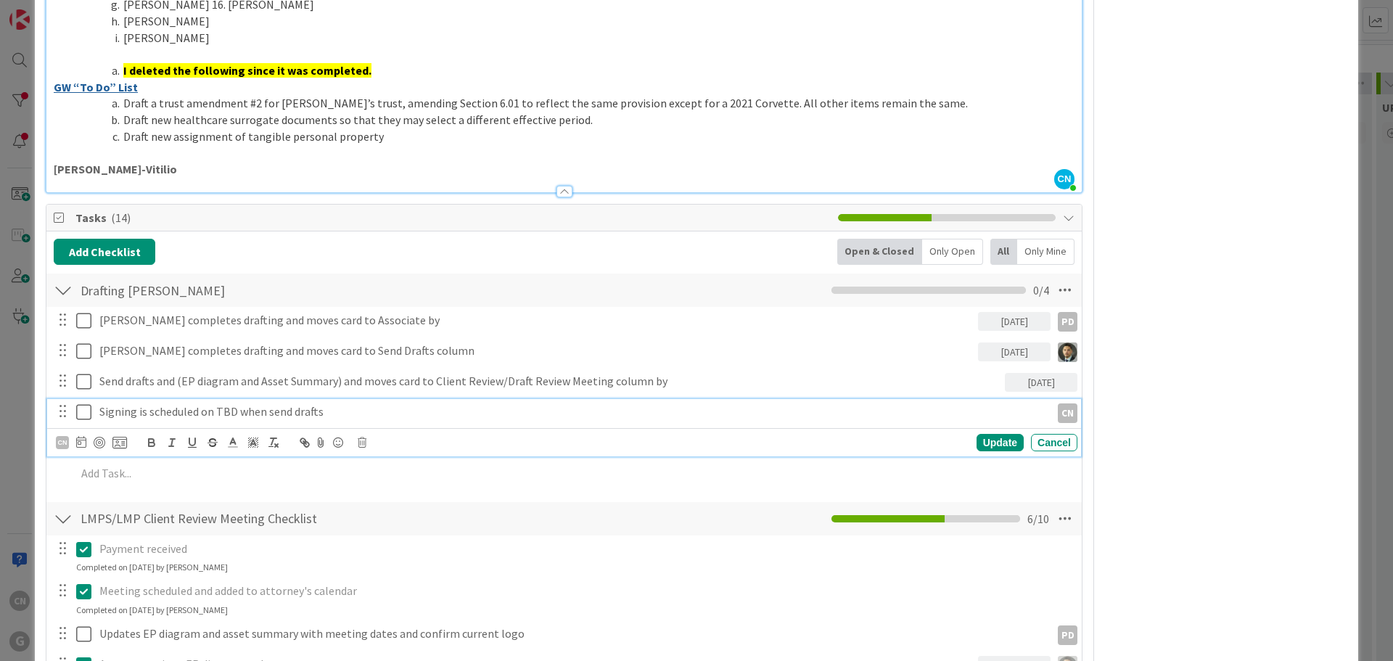
click at [348, 404] on p "Signing is scheduled on TBD when send drafts" at bounding box center [572, 412] width 946 height 17
click at [81, 436] on icon at bounding box center [81, 442] width 10 height 12
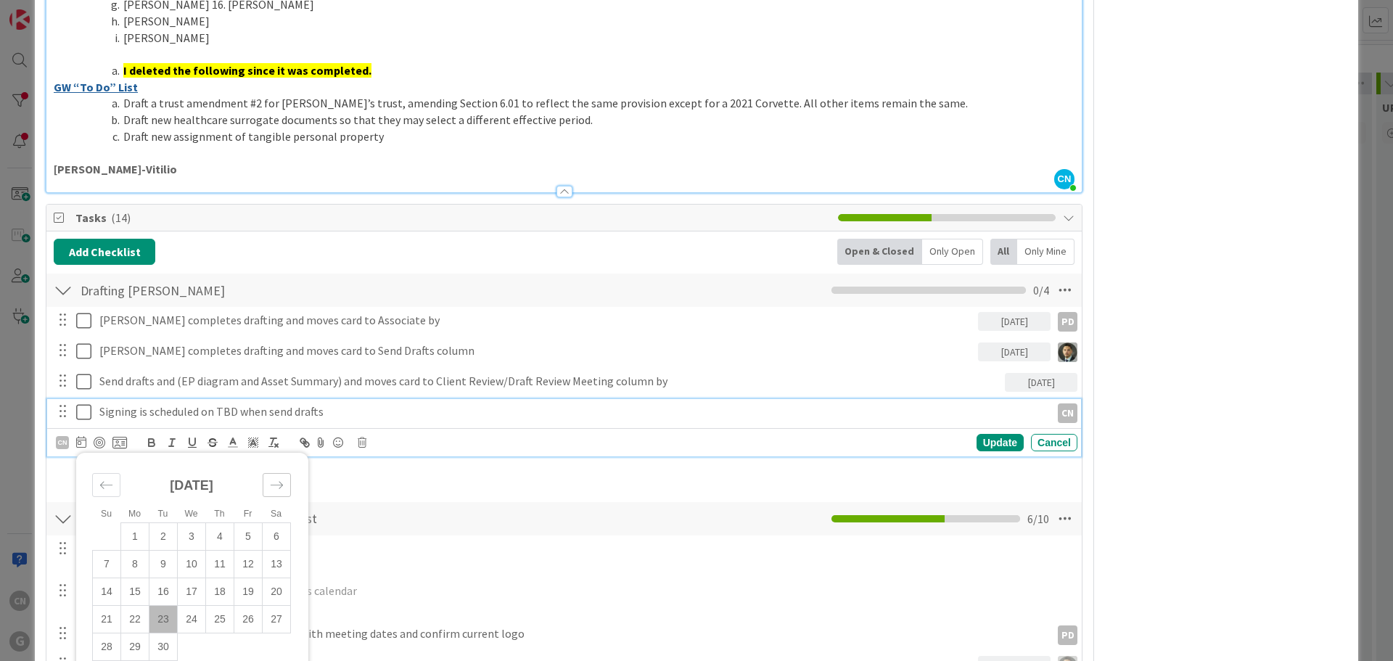
click at [283, 478] on icon "Move forward to switch to the next month." at bounding box center [277, 485] width 14 height 14
click at [166, 552] on td "7" at bounding box center [164, 564] width 28 height 28
type input "[DATE]"
click at [993, 434] on div "Update" at bounding box center [1000, 442] width 47 height 17
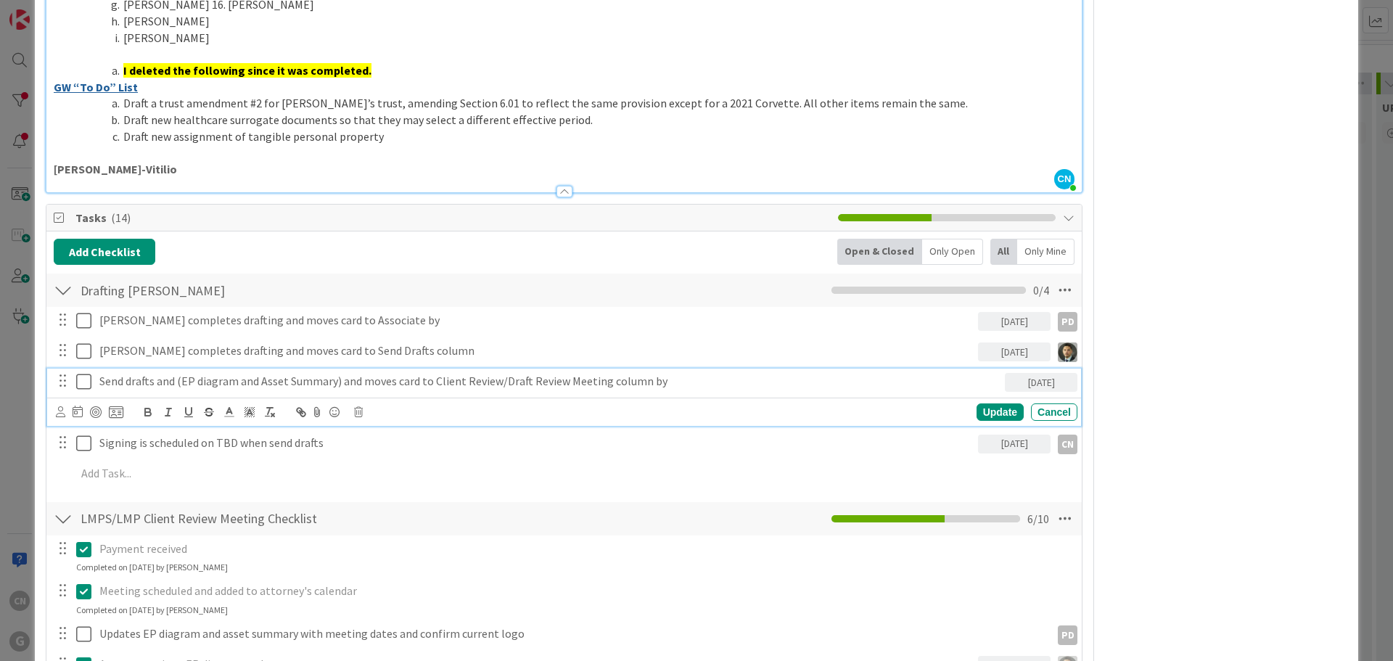
click at [859, 373] on p "Send drafts and (EP diagram and Asset Summary) and moves card to Client Review/…" at bounding box center [549, 381] width 900 height 17
click at [57, 406] on icon at bounding box center [60, 411] width 9 height 11
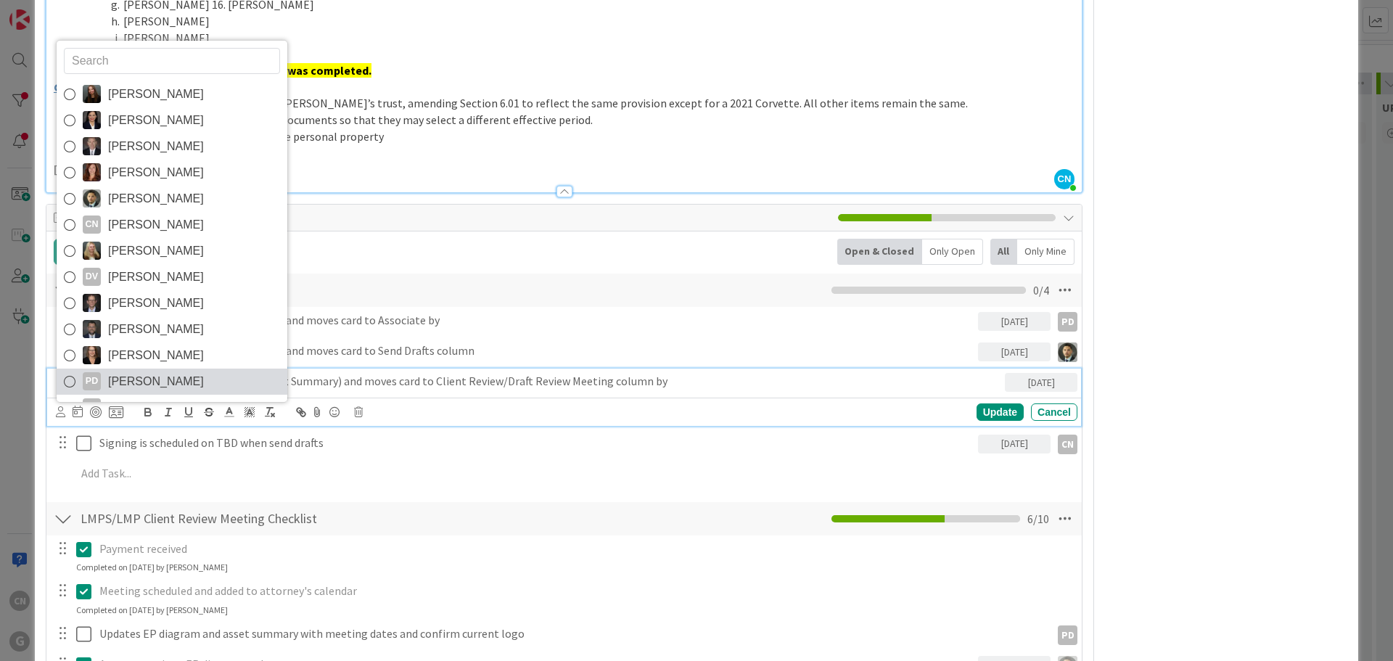
click at [137, 371] on span "[PERSON_NAME]" at bounding box center [156, 382] width 96 height 22
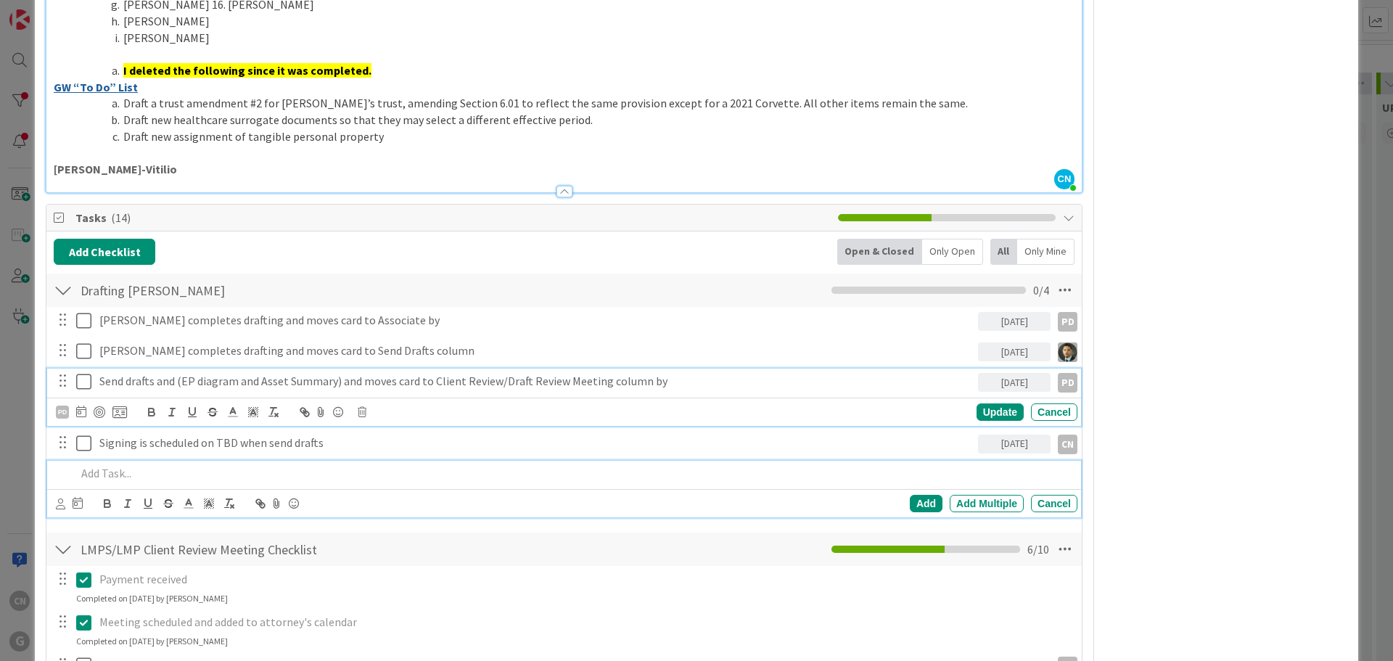
click at [841, 469] on div at bounding box center [573, 473] width 1007 height 25
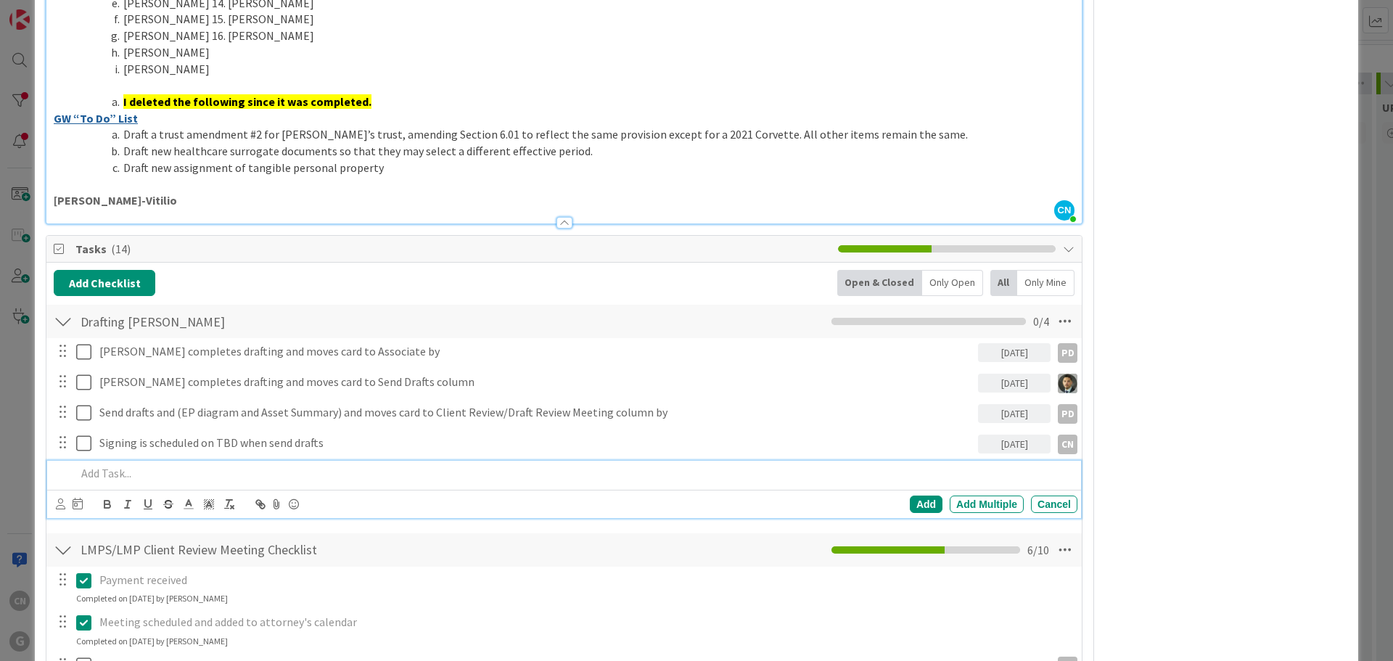
click at [1204, 427] on div "Owner CN + 2 Updating Programs Dates Planned Dates [DATE] Not Set Actual Dates …" at bounding box center [1226, 271] width 242 height 2687
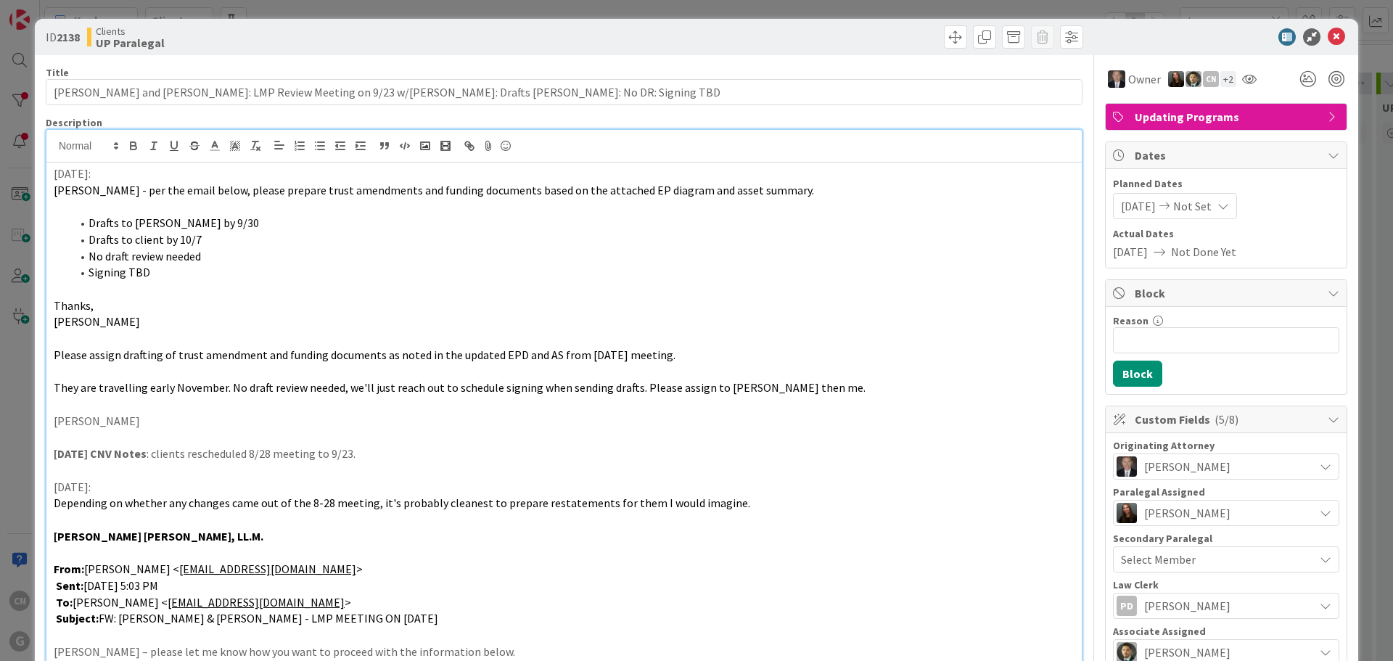
scroll to position [0, 0]
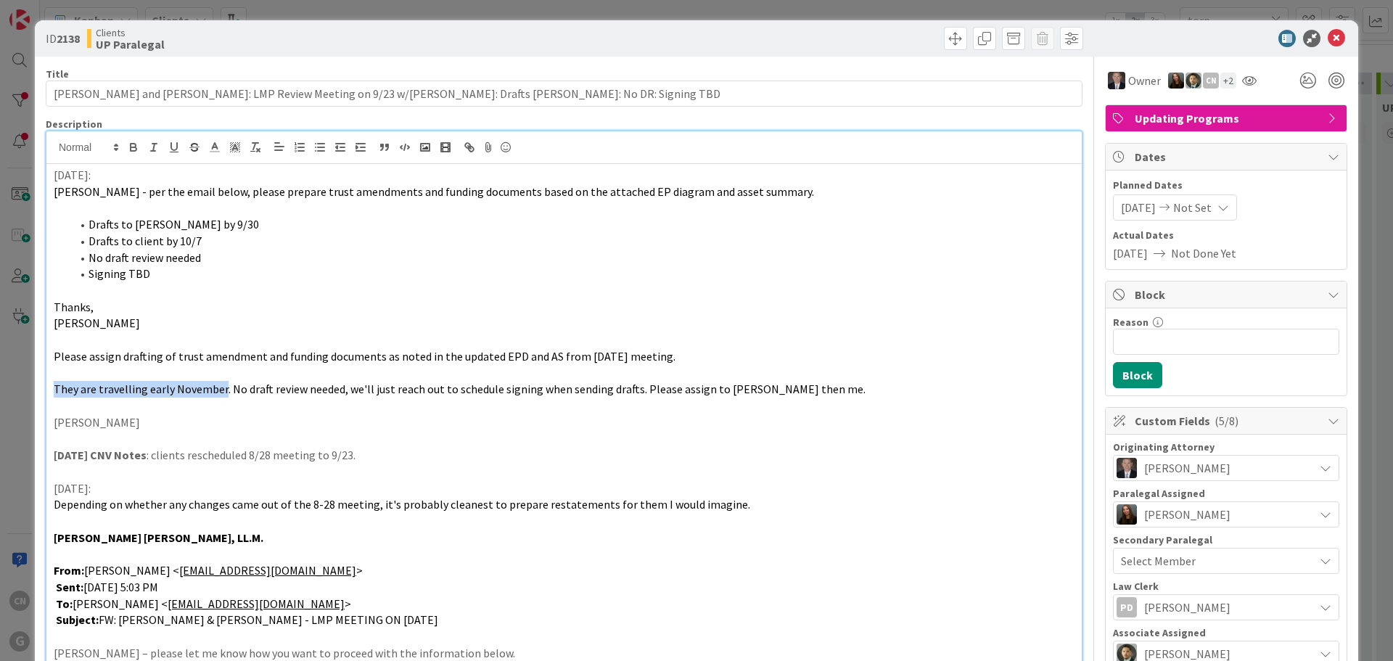
drag, startPoint x: 53, startPoint y: 388, endPoint x: 222, endPoint y: 395, distance: 169.2
click at [222, 395] on p "They are travelling early November. No draft review needed, we'll just reach ou…" at bounding box center [564, 389] width 1021 height 17
click at [133, 145] on icon "button" at bounding box center [133, 147] width 13 height 13
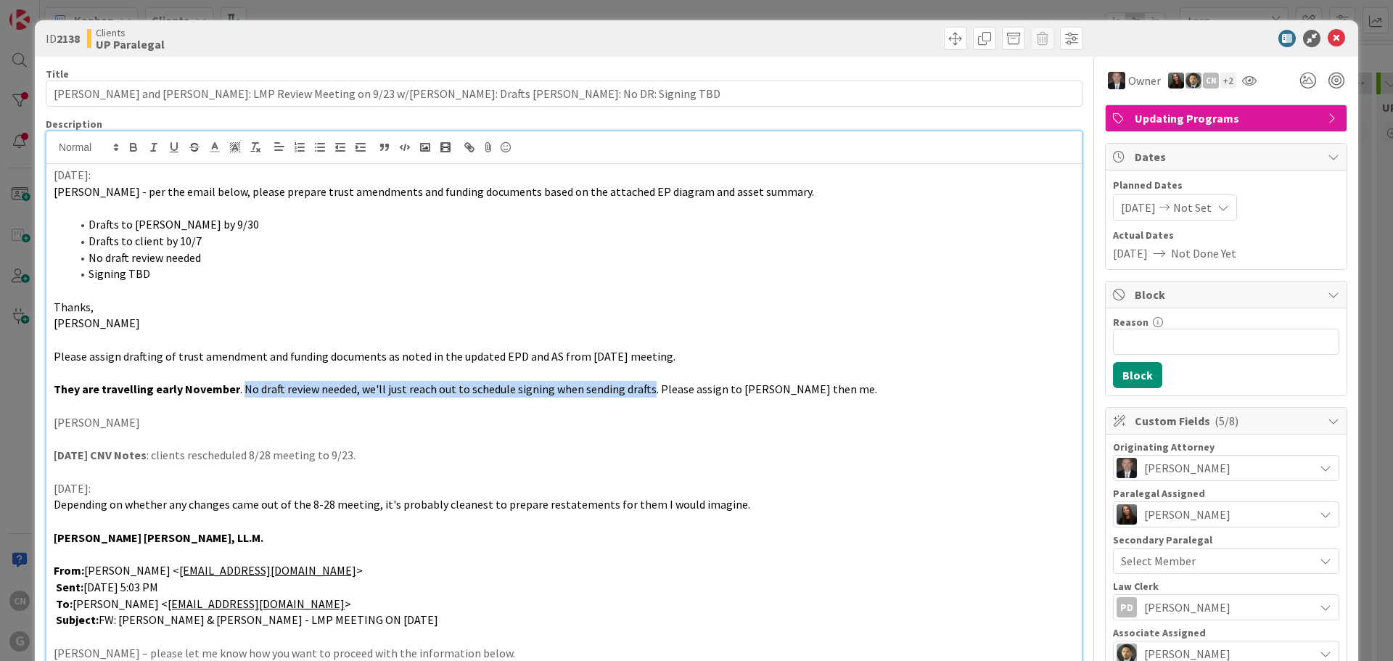
drag, startPoint x: 642, startPoint y: 390, endPoint x: 240, endPoint y: 390, distance: 402.1
click at [240, 390] on span ". No draft review needed, we'll just reach out to schedule signing when sending…" at bounding box center [558, 389] width 637 height 15
click at [132, 147] on icon "button" at bounding box center [134, 149] width 6 height 4
click at [414, 392] on strong "No draft review needed, we'll just reach out to schedule signing when sending d…" at bounding box center [464, 389] width 444 height 15
drag, startPoint x: 364, startPoint y: 390, endPoint x: 665, endPoint y: 391, distance: 300.5
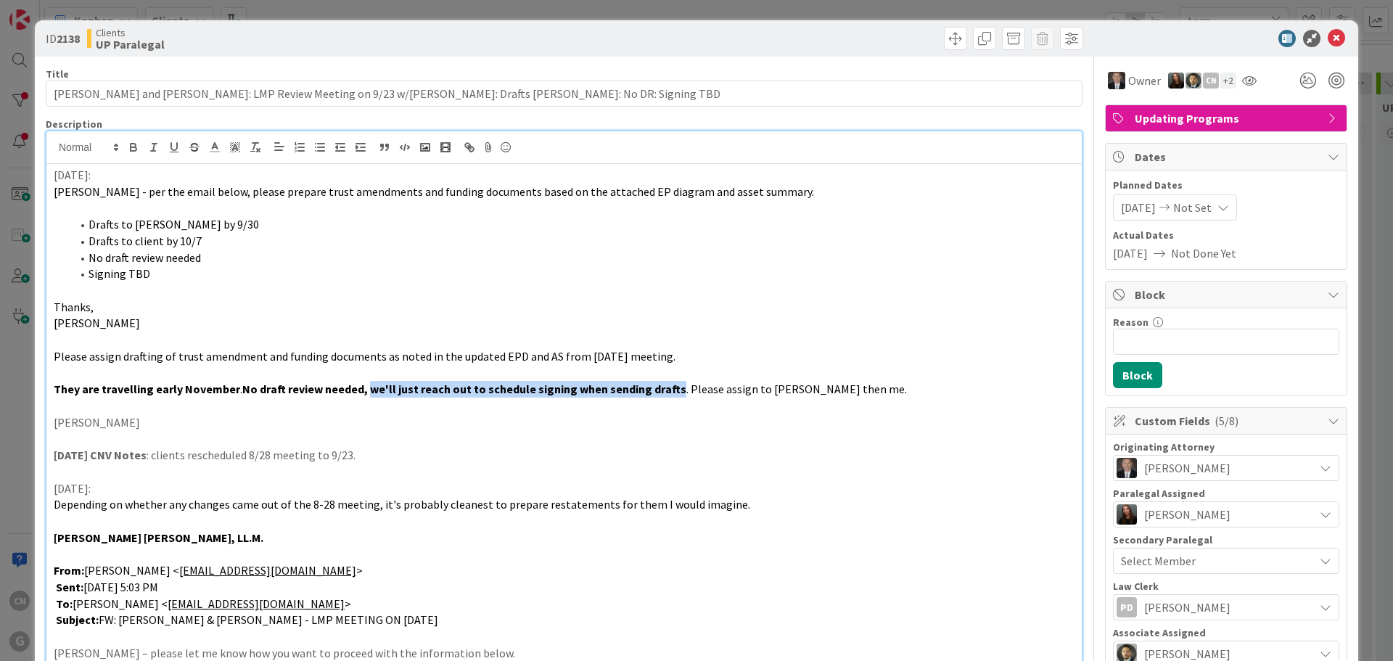
click at [665, 391] on strong "No draft review needed, we'll just reach out to schedule signing when sending d…" at bounding box center [464, 389] width 444 height 15
click at [626, 561] on p at bounding box center [564, 554] width 1021 height 17
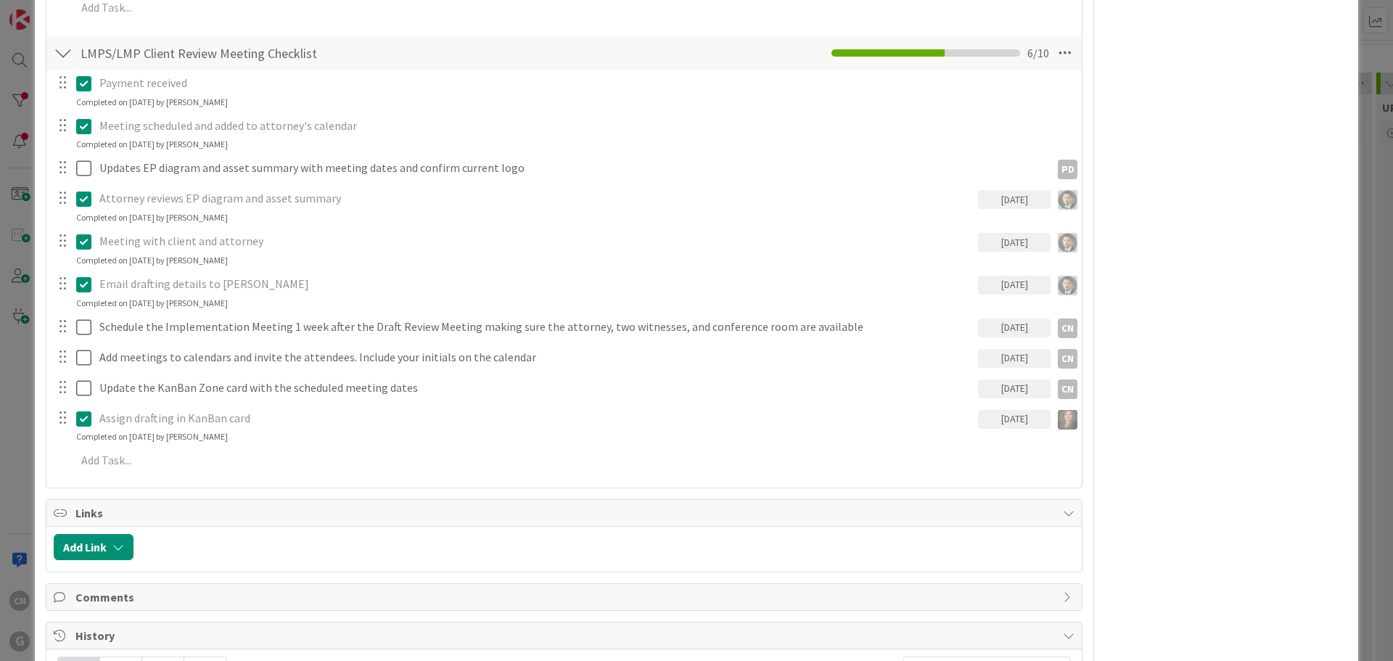
scroll to position [1595, 0]
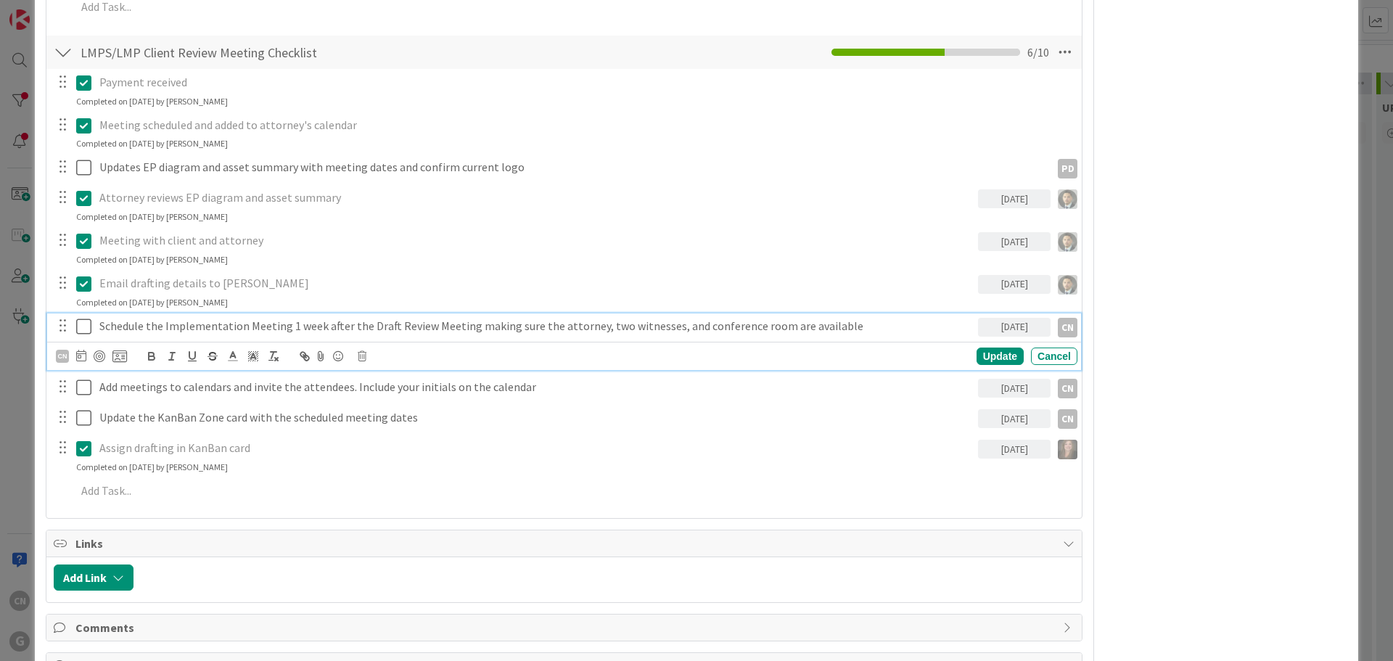
click at [796, 318] on p "Schedule the Implementation Meeting 1 week after the Draft Review Meeting makin…" at bounding box center [535, 326] width 873 height 17
click at [79, 350] on icon at bounding box center [81, 356] width 10 height 12
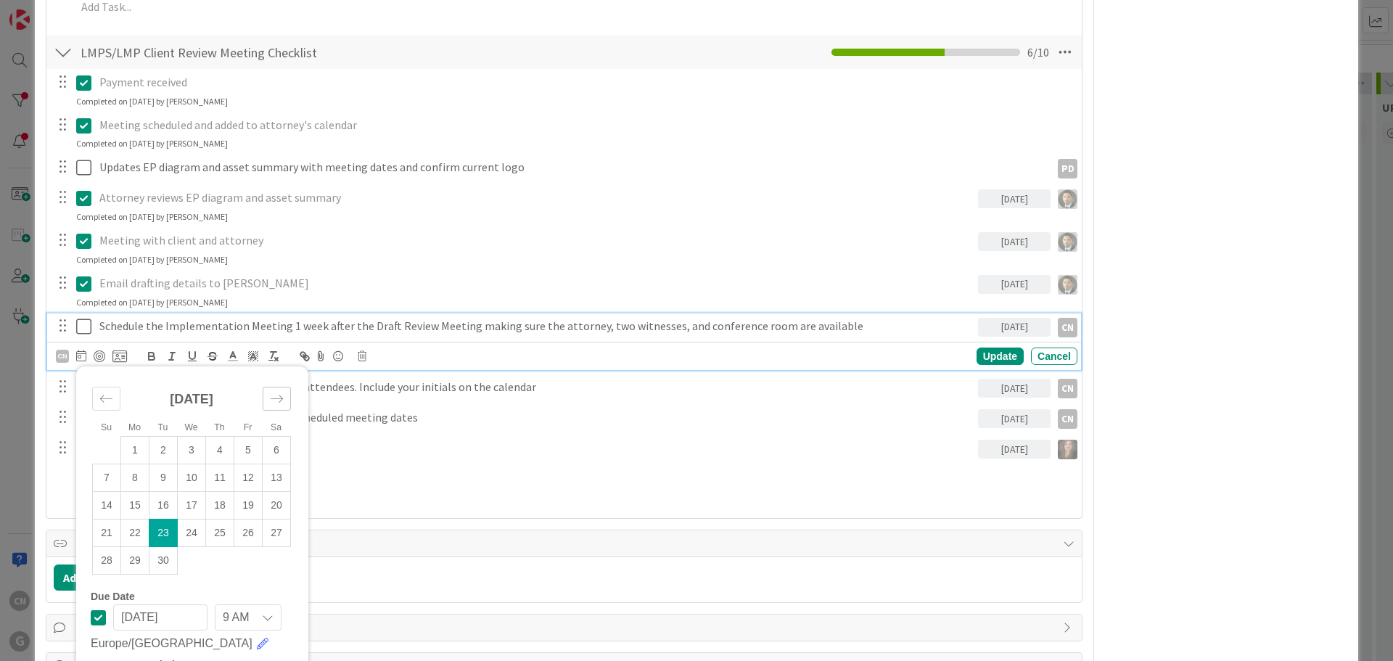
click at [279, 392] on icon "Move forward to switch to the next month." at bounding box center [277, 399] width 14 height 14
click at [162, 464] on td "7" at bounding box center [164, 478] width 28 height 28
type input "[DATE]"
click at [162, 464] on td "7" at bounding box center [164, 478] width 28 height 28
click at [991, 348] on div "Update" at bounding box center [1000, 356] width 47 height 17
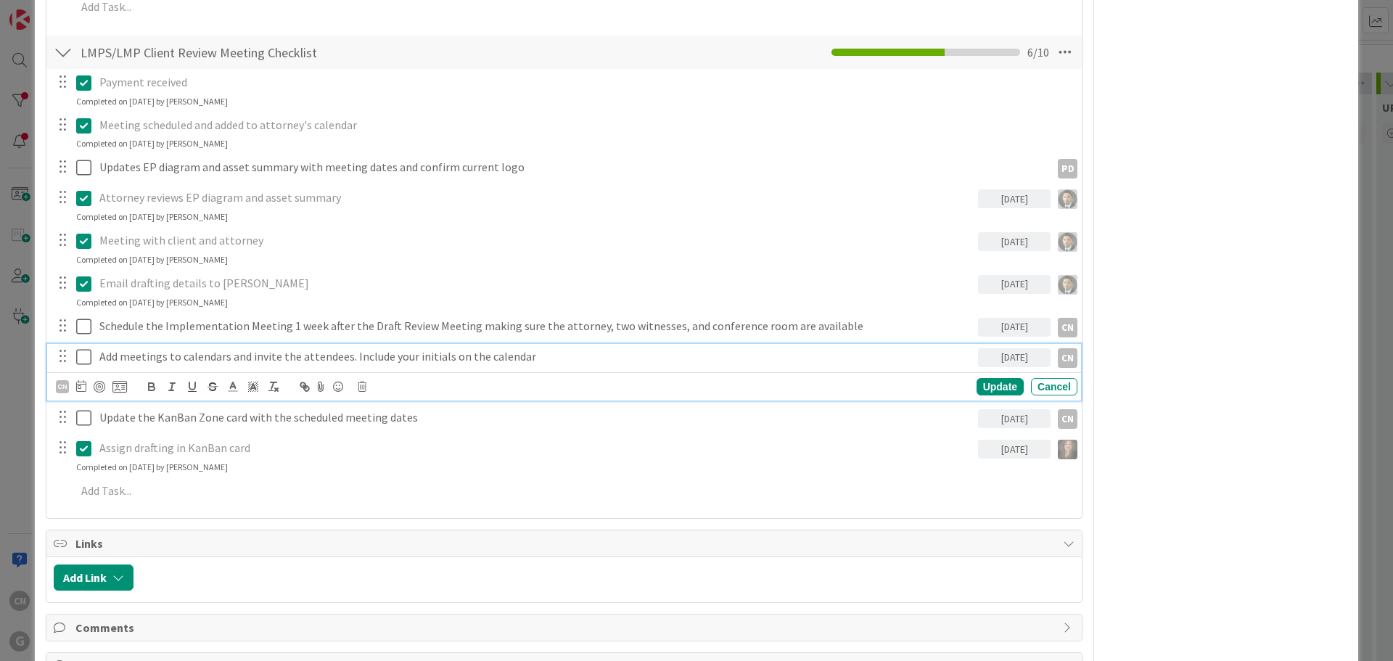
click at [515, 348] on p "Add meetings to calendars and invite the attendees. Include your initials on th…" at bounding box center [535, 356] width 873 height 17
click at [81, 380] on icon at bounding box center [81, 386] width 10 height 12
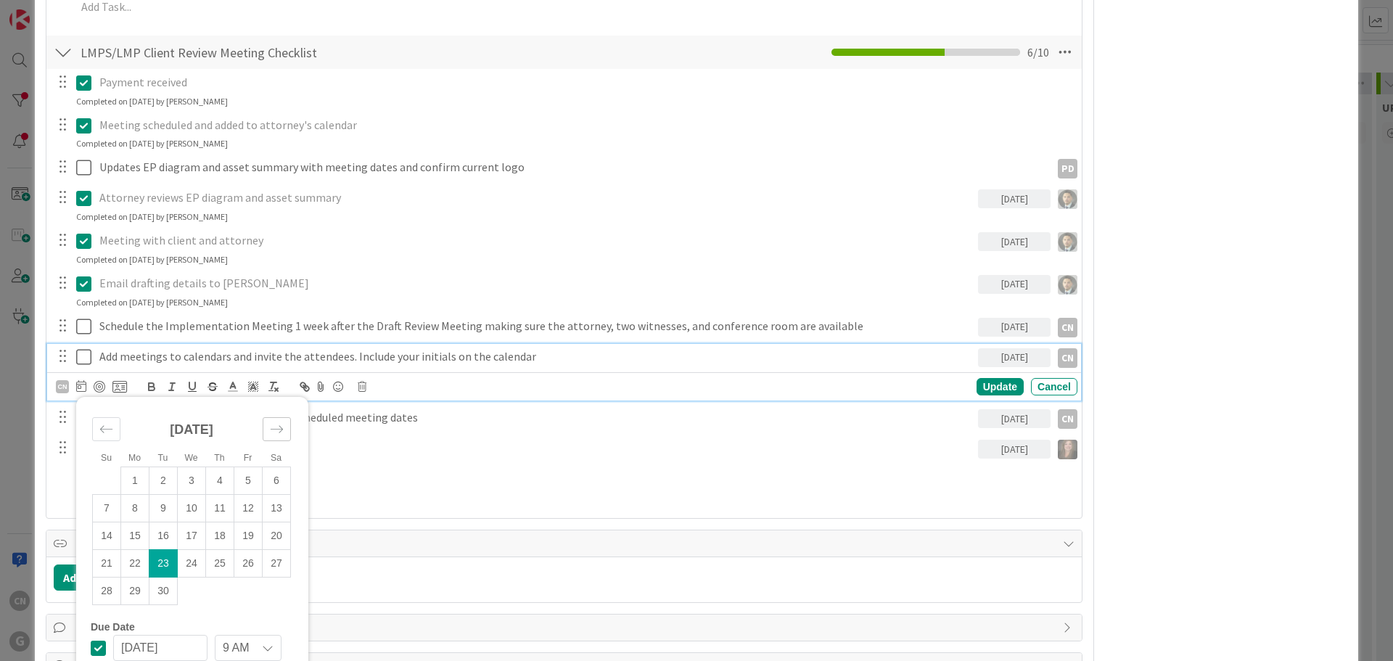
click at [284, 417] on div "Move forward to switch to the next month." at bounding box center [277, 429] width 28 height 24
click at [161, 495] on td "7" at bounding box center [164, 509] width 28 height 28
type input "[DATE]"
click at [999, 378] on div "Update" at bounding box center [1000, 386] width 47 height 17
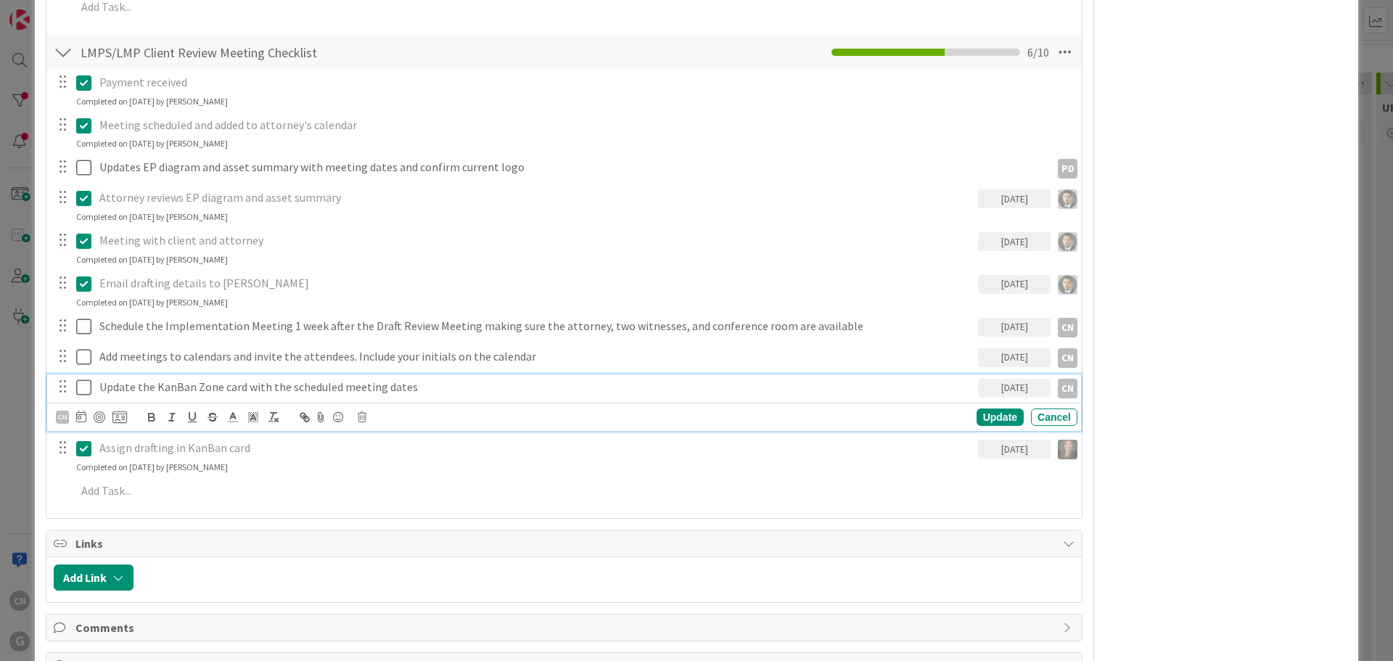
click at [470, 379] on p "Update the KanBan Zone card with the scheduled meeting dates" at bounding box center [535, 387] width 873 height 17
click at [81, 411] on icon at bounding box center [81, 417] width 10 height 12
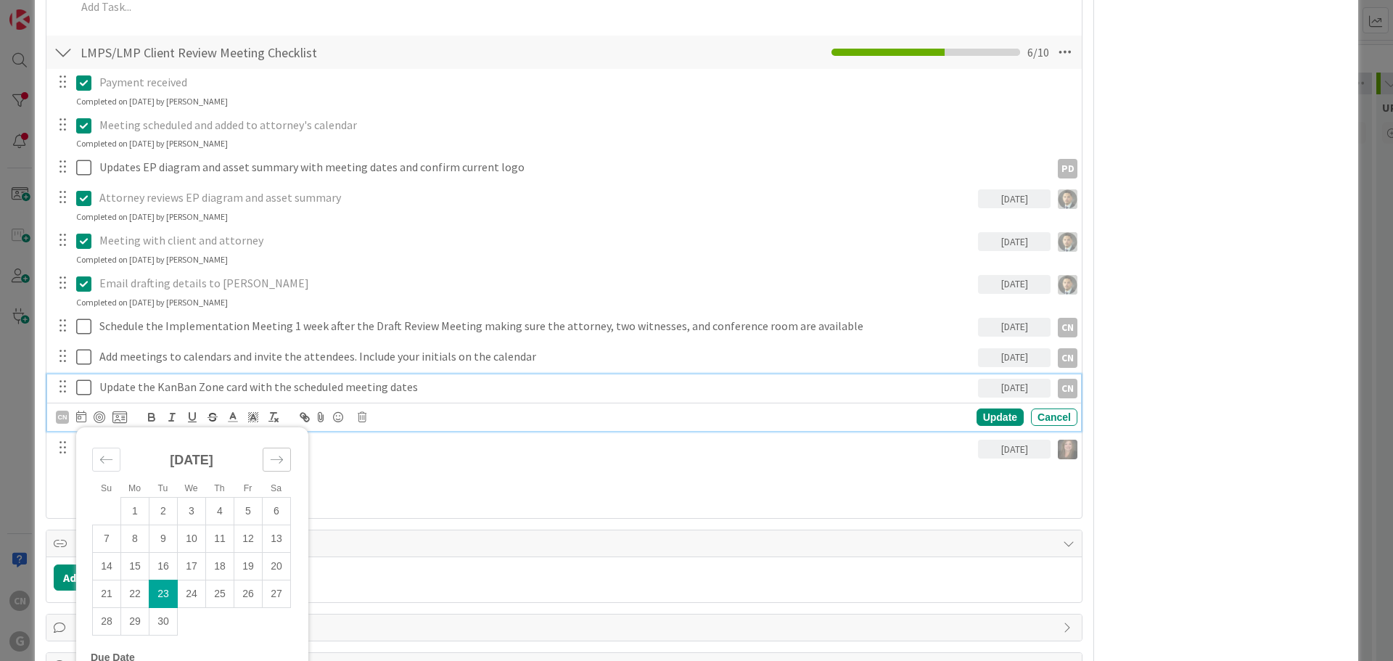
click at [281, 453] on icon "Move forward to switch to the next month." at bounding box center [277, 460] width 14 height 14
click at [156, 525] on td "7" at bounding box center [164, 539] width 28 height 28
type input "[DATE]"
click at [980, 409] on div "Update" at bounding box center [1000, 417] width 47 height 17
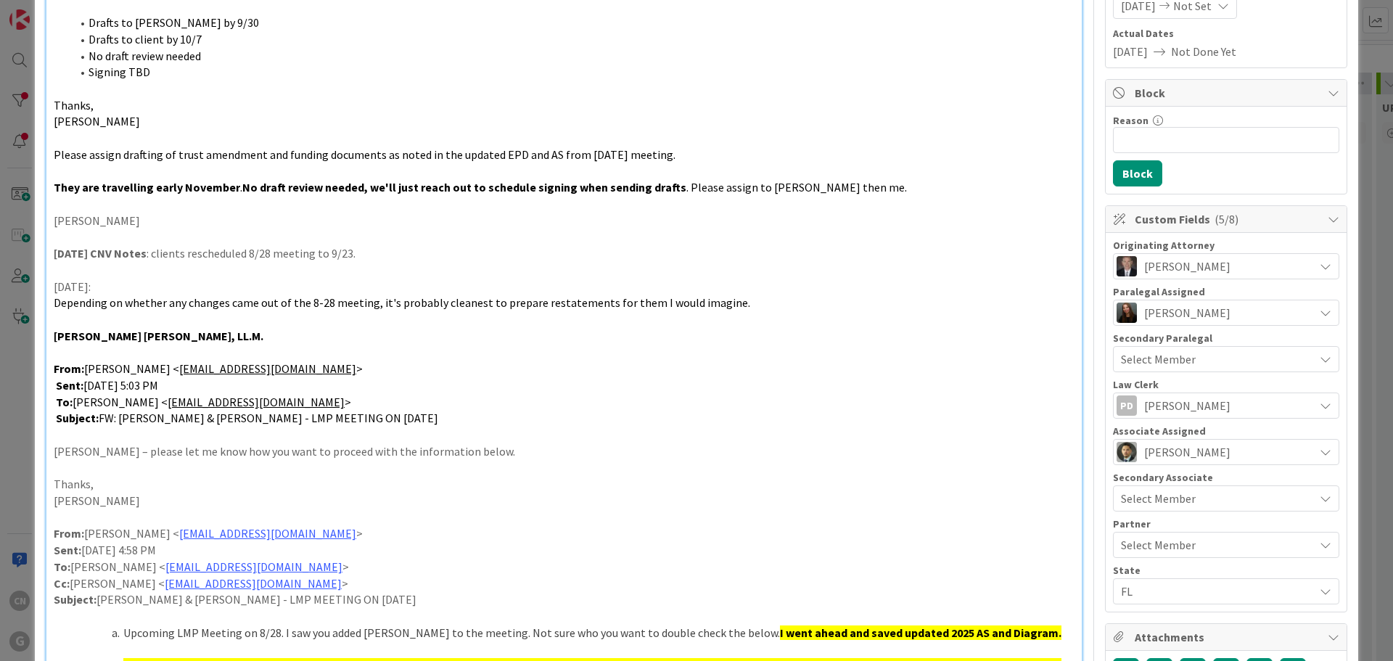
scroll to position [0, 0]
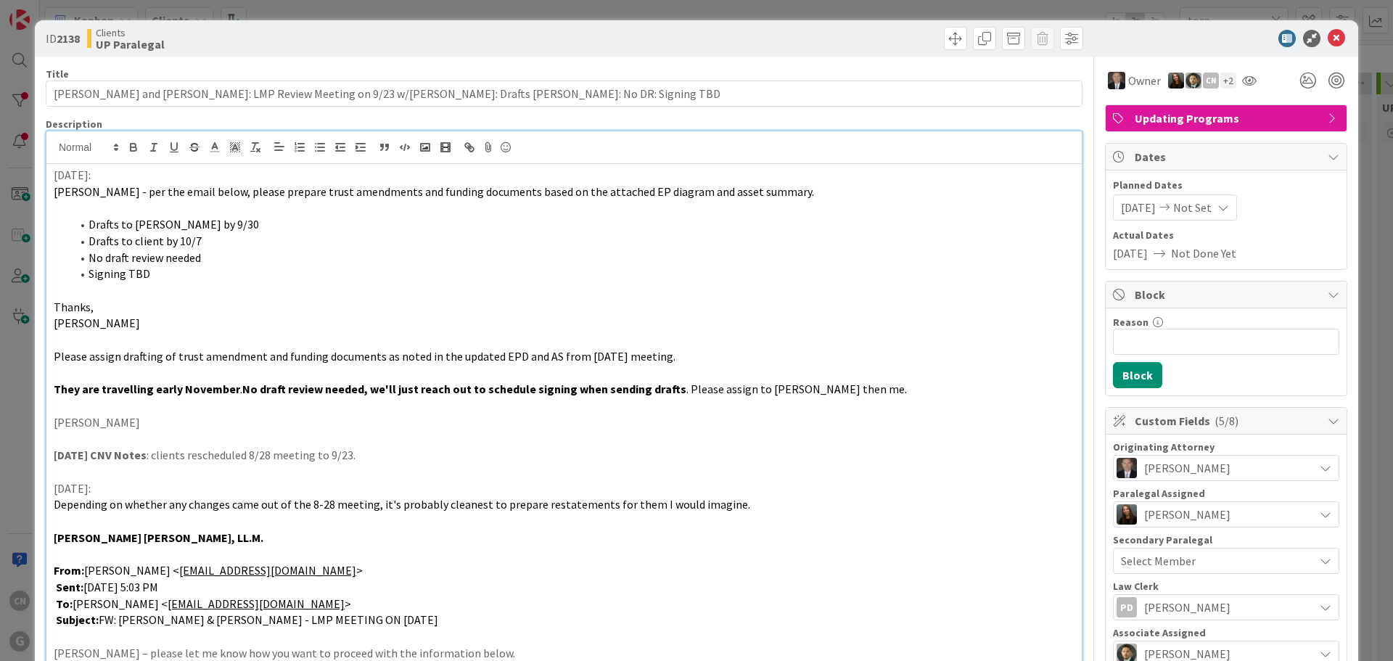
click at [54, 176] on p "[DATE]:" at bounding box center [564, 175] width 1021 height 17
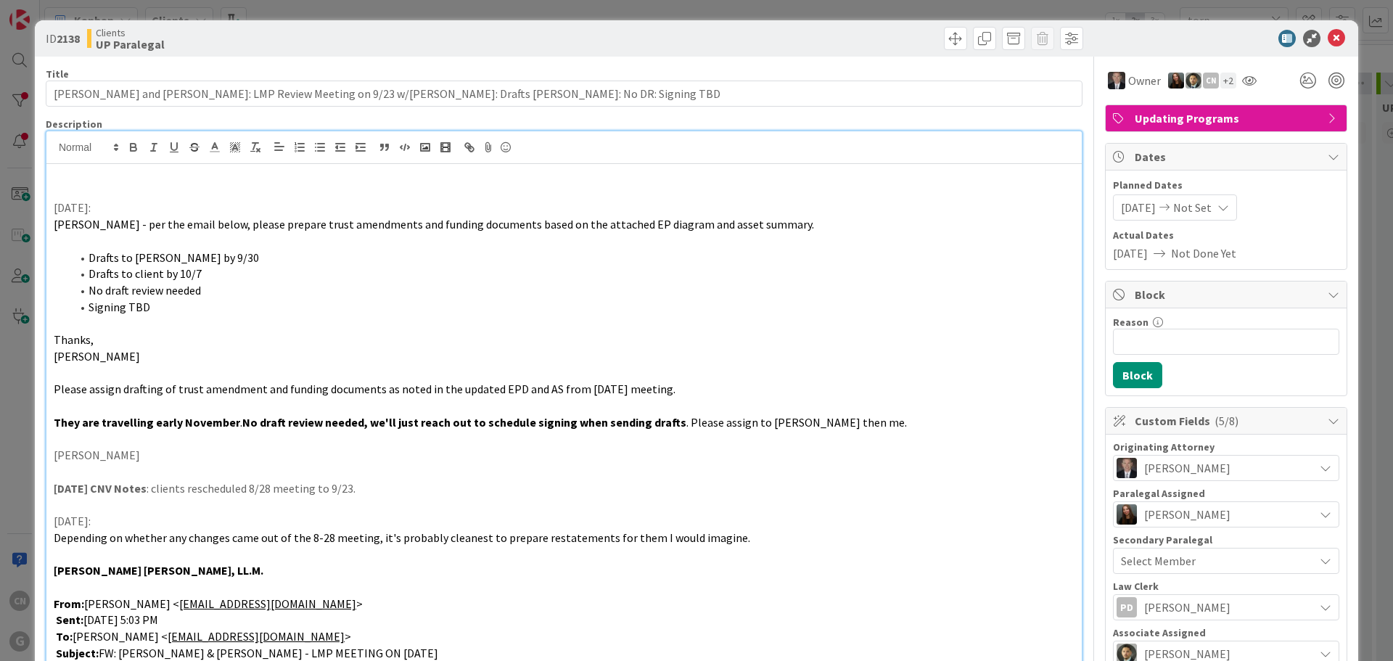
drag, startPoint x: 103, startPoint y: 210, endPoint x: 37, endPoint y: 205, distance: 66.2
click at [134, 149] on icon "button" at bounding box center [133, 147] width 13 height 13
drag, startPoint x: 480, startPoint y: 199, endPoint x: 549, endPoint y: 211, distance: 70.0
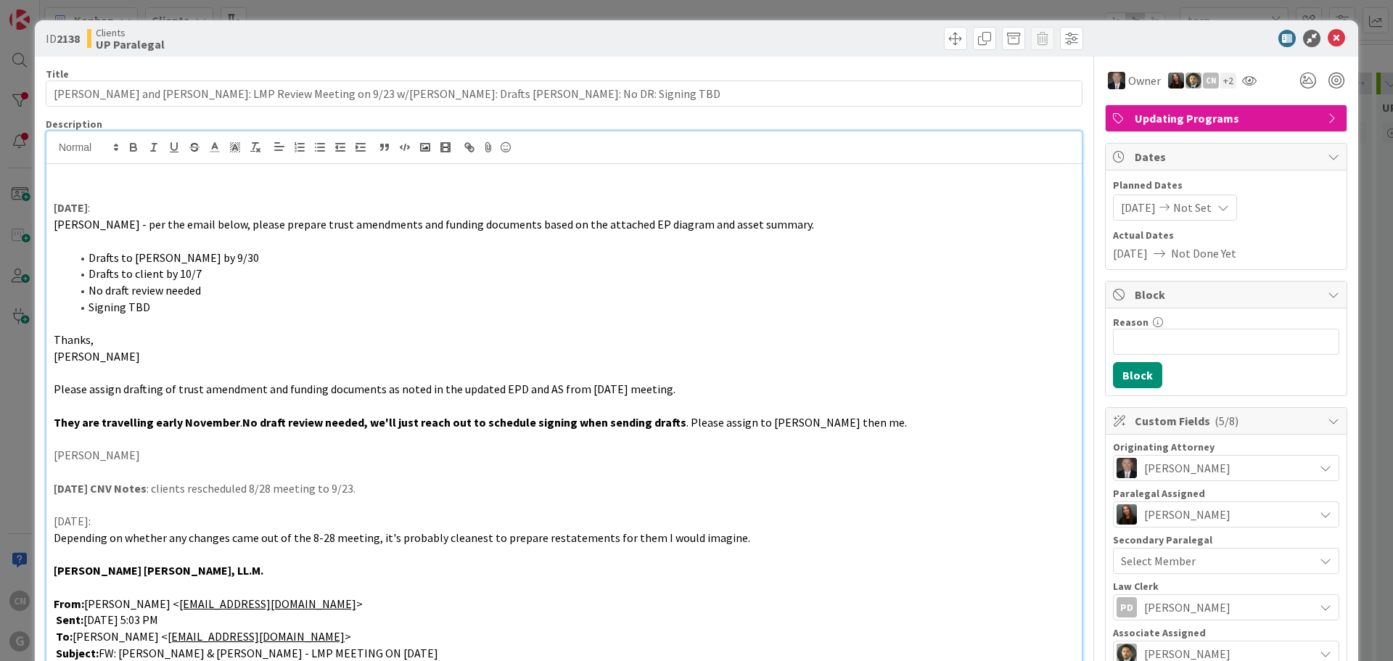
click at [65, 176] on p at bounding box center [564, 175] width 1021 height 17
click at [1329, 34] on icon at bounding box center [1336, 38] width 17 height 17
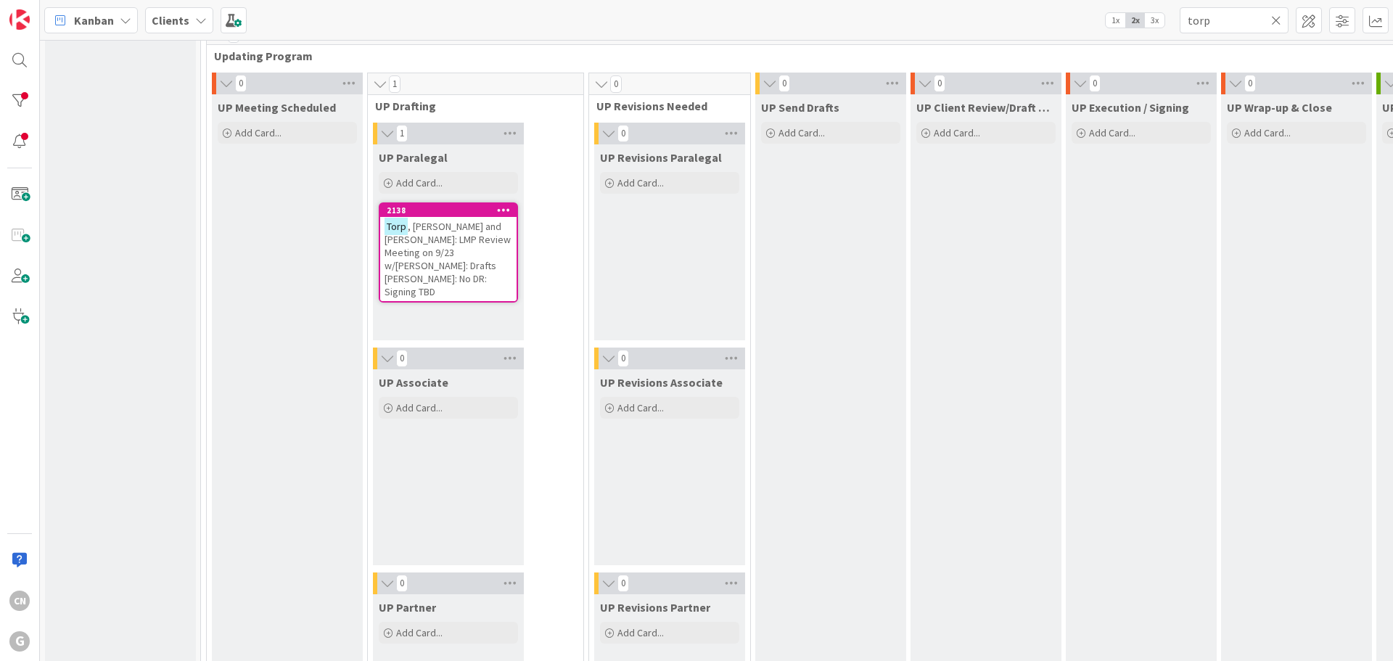
click at [1279, 22] on icon at bounding box center [1277, 20] width 10 height 13
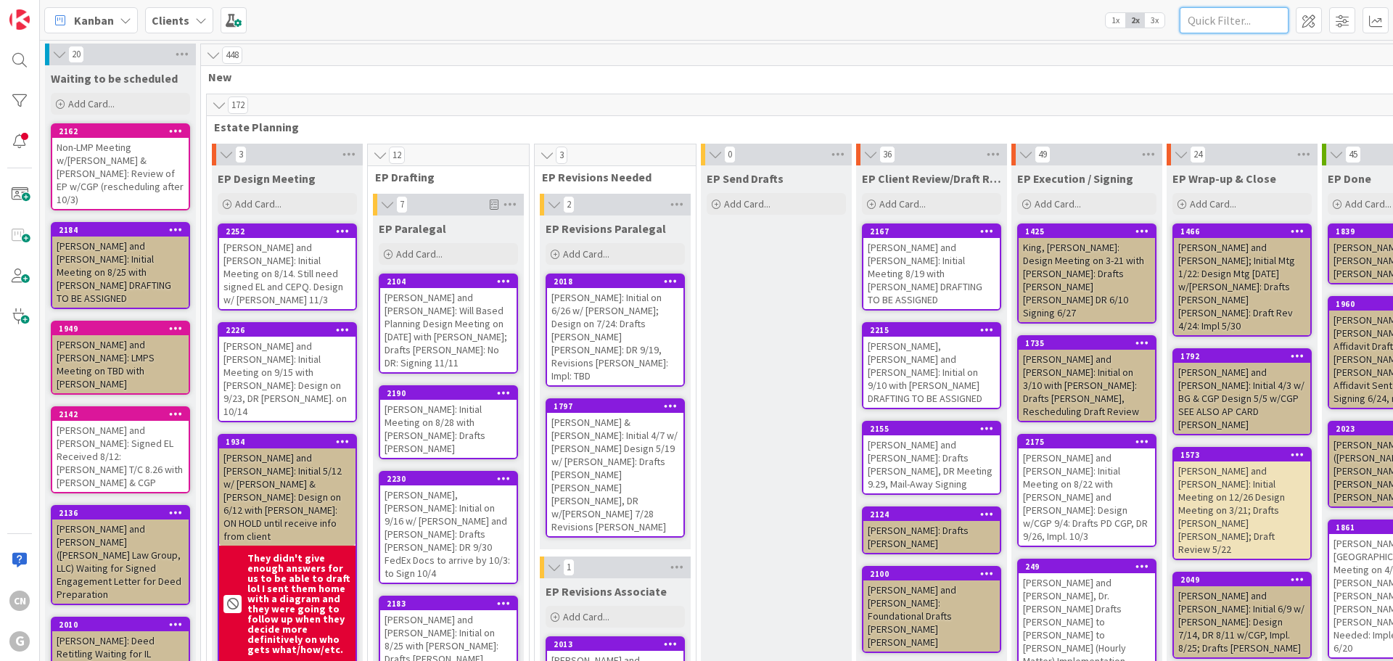
click at [1256, 25] on input "text" at bounding box center [1234, 20] width 109 height 26
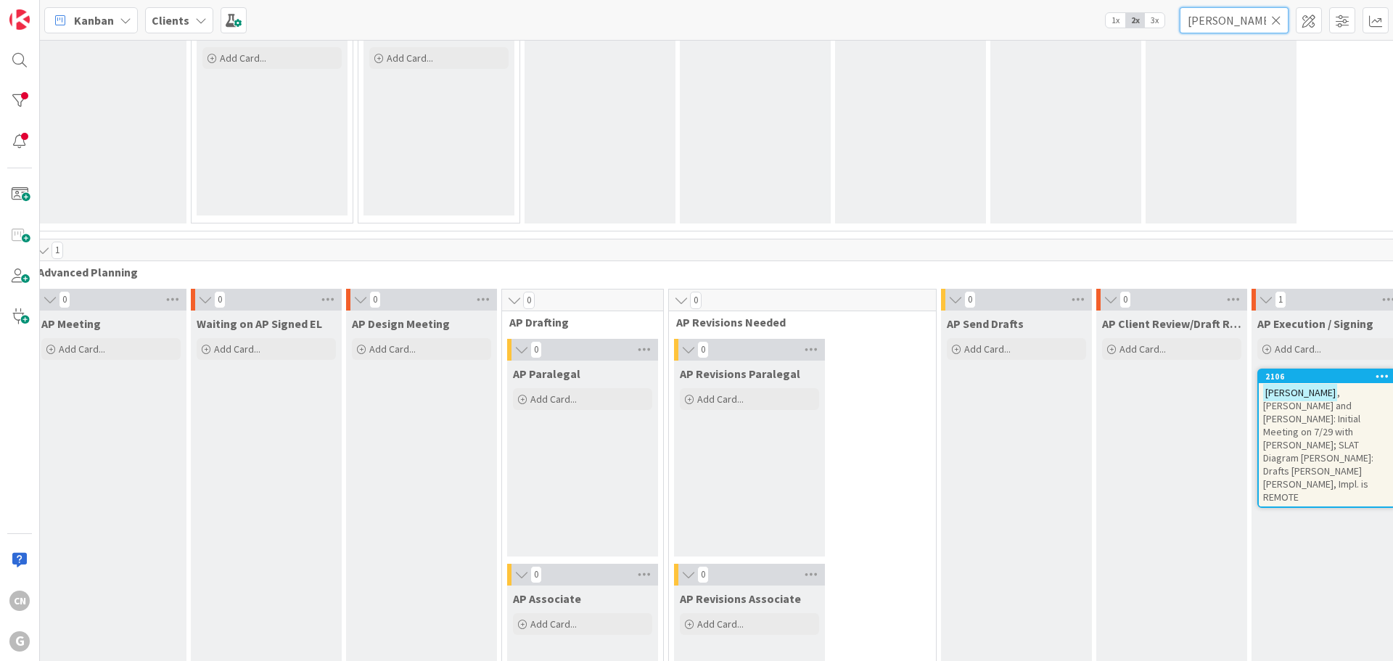
scroll to position [870, 176]
type input "[PERSON_NAME]"
click at [1264, 406] on span ", [PERSON_NAME] and [PERSON_NAME]: Initial Meeting on 7/29 with [PERSON_NAME]; …" at bounding box center [1319, 446] width 110 height 118
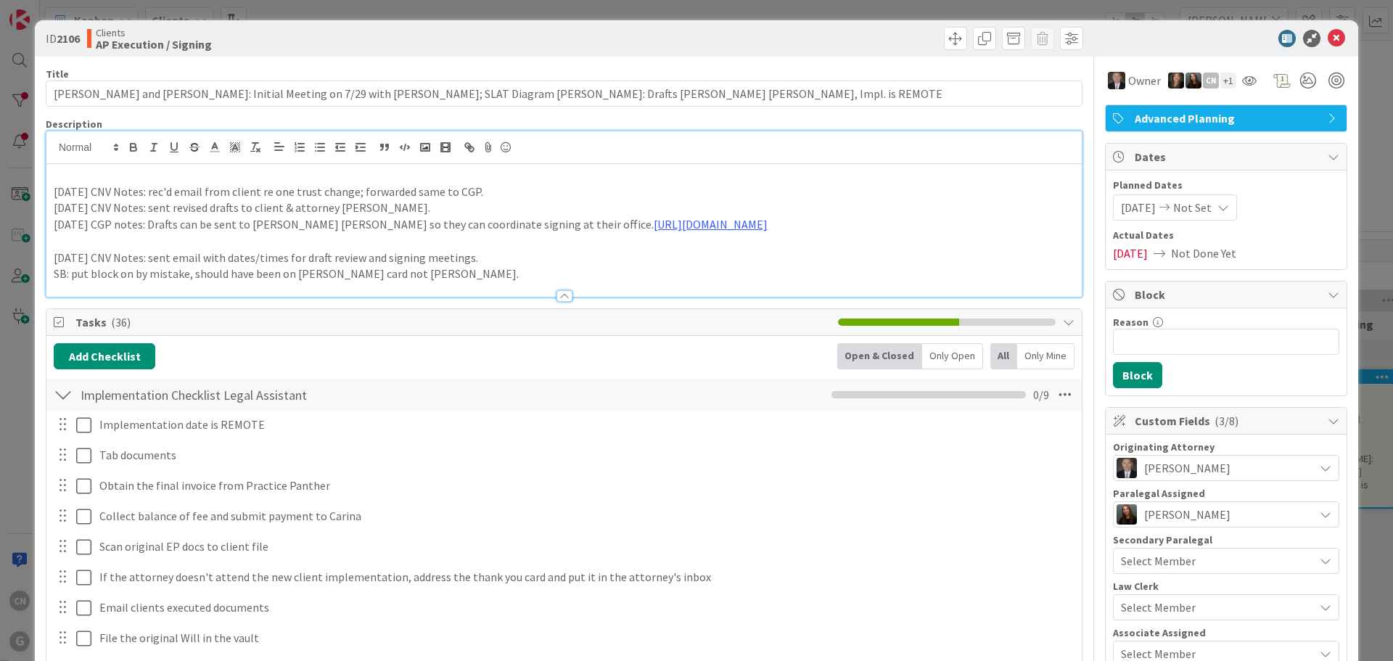
click at [131, 143] on div "[DATE] CNV Notes: rec'd email from client re one trust change; forwarded same t…" at bounding box center [564, 213] width 1036 height 165
drag, startPoint x: 53, startPoint y: 192, endPoint x: 139, endPoint y: 184, distance: 85.9
click at [139, 184] on p "[DATE] CNV Notes: rec'd email from client re one trust change; forwarded same t…" at bounding box center [564, 192] width 1021 height 17
click at [132, 146] on icon "button" at bounding box center [133, 147] width 13 height 13
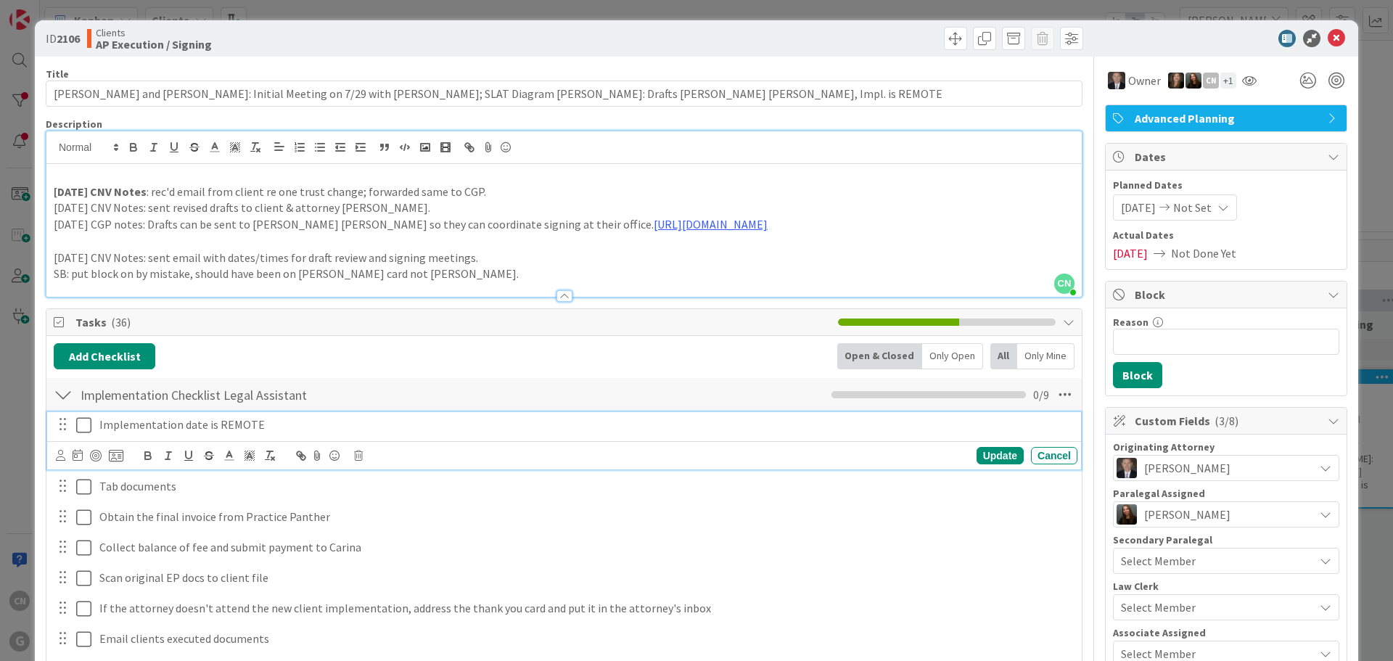
click at [262, 426] on p "Implementation date is REMOTE" at bounding box center [585, 425] width 973 height 17
click at [926, 217] on p "[DATE] CGP notes: Drafts can be sent to [PERSON_NAME] [PERSON_NAME] so they can…" at bounding box center [564, 224] width 1021 height 17
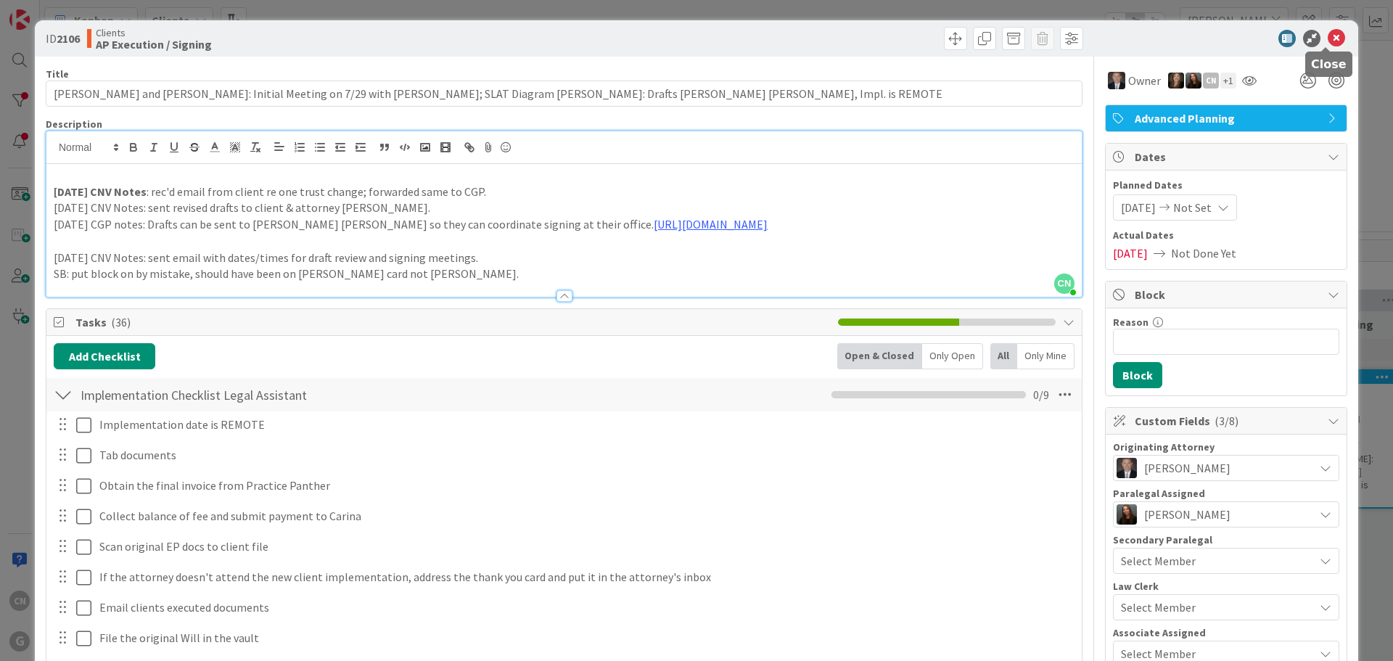
click at [1328, 42] on icon at bounding box center [1336, 38] width 17 height 17
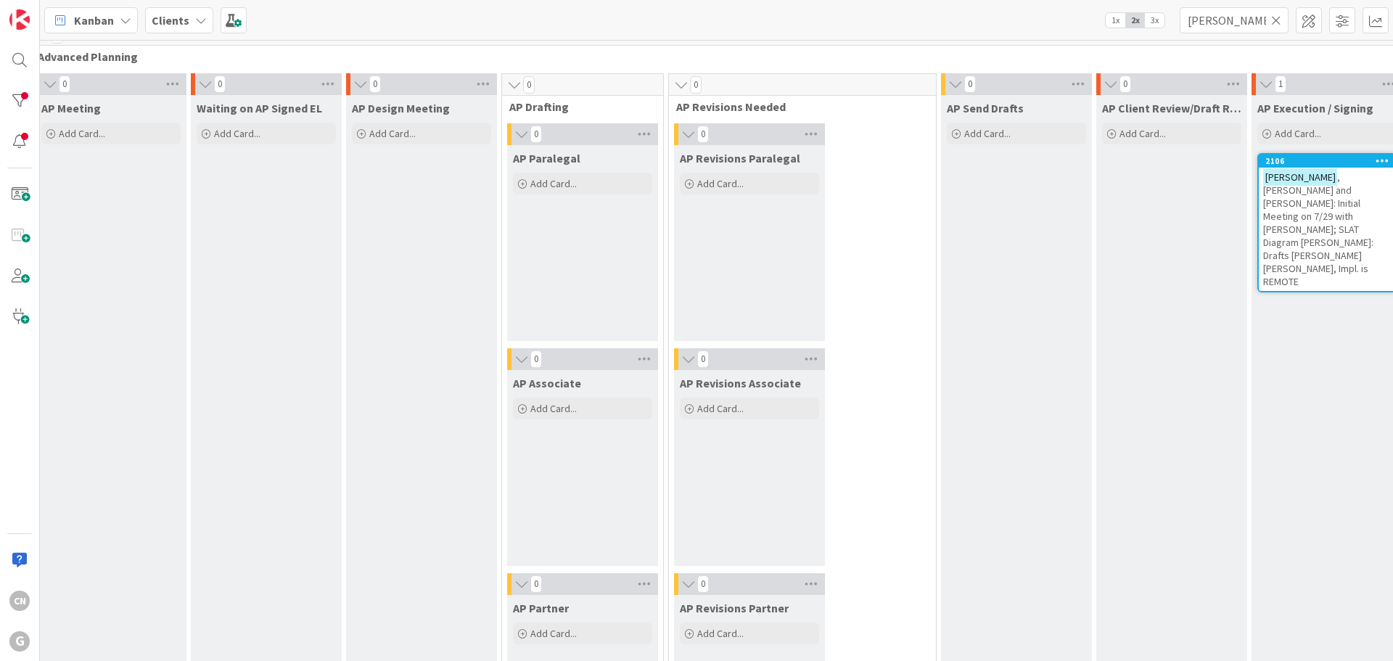
scroll to position [1087, 176]
click at [1264, 213] on span ", [PERSON_NAME] and [PERSON_NAME]: Initial Meeting on 7/29 with [PERSON_NAME]; …" at bounding box center [1319, 229] width 110 height 118
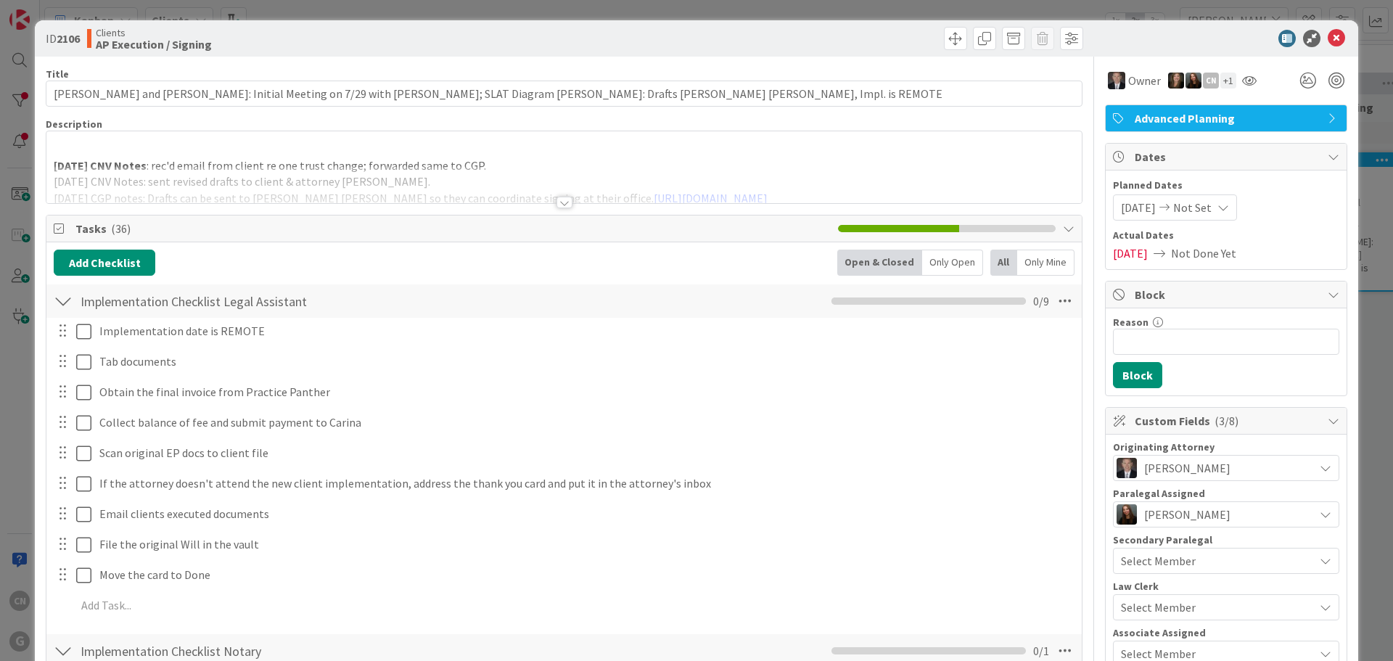
click at [112, 147] on div "[DATE] CNV Notes : rec'd email from client re one trust change; forwarded same …" at bounding box center [564, 167] width 1036 height 72
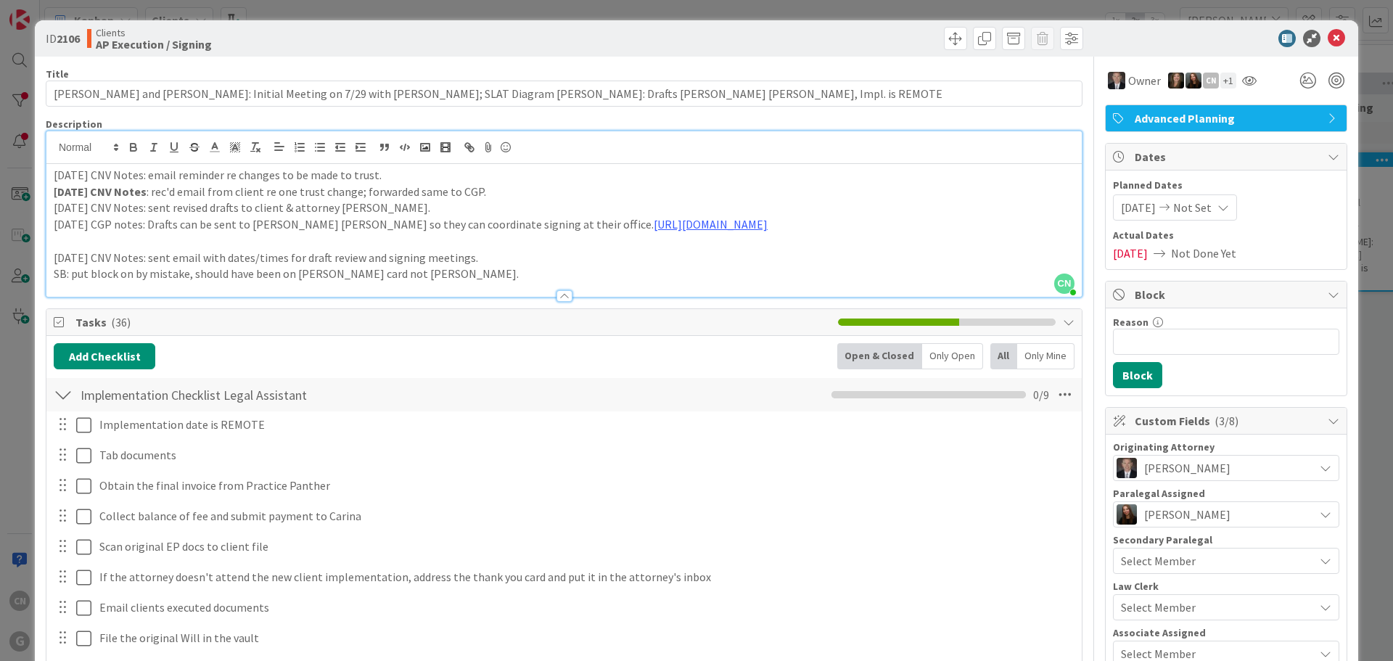
click at [146, 176] on p "[DATE] CNV Notes: email reminder re changes to be made to trust." at bounding box center [564, 175] width 1021 height 17
drag, startPoint x: 142, startPoint y: 176, endPoint x: 47, endPoint y: 179, distance: 94.4
click at [47, 179] on div "[DATE] CNV Notes: sent CGP/PD email reminder re changes to be made to trust. [D…" at bounding box center [564, 230] width 1036 height 133
click at [136, 146] on icon "button" at bounding box center [133, 147] width 13 height 13
click at [55, 177] on strong "[DATE] CNV Notes" at bounding box center [100, 175] width 93 height 15
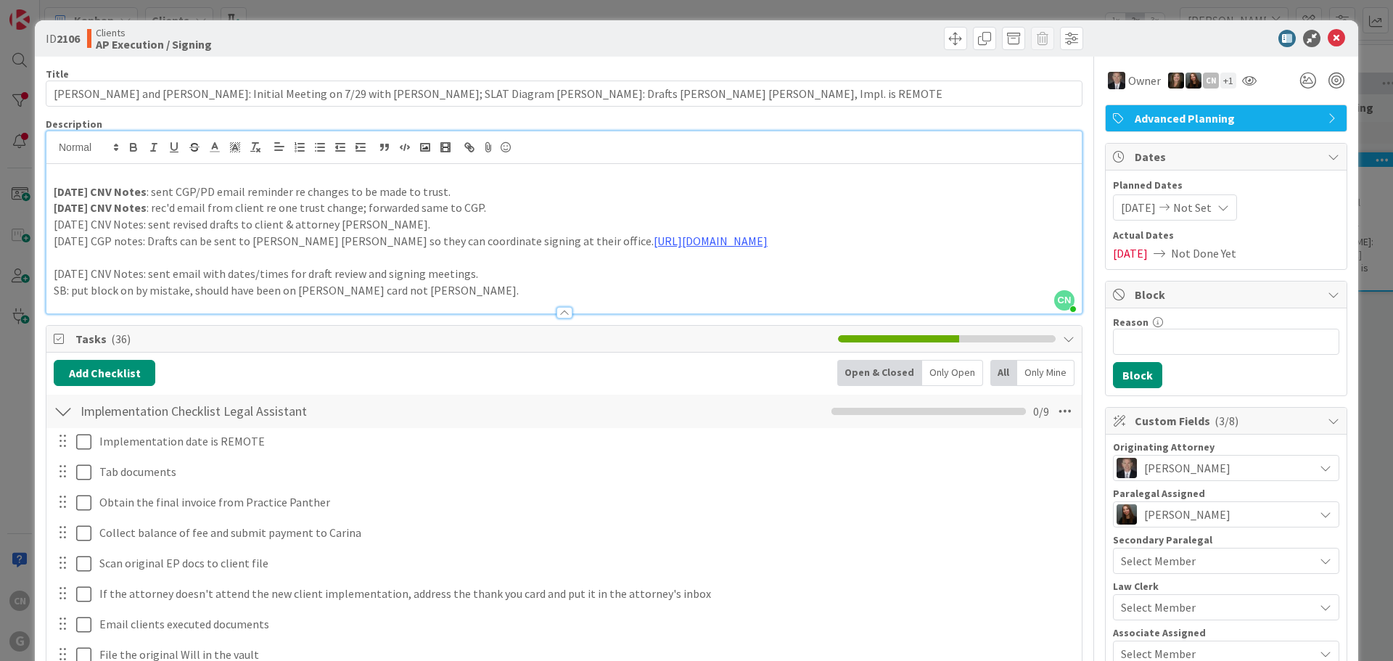
click at [925, 249] on div "[DATE] CNV Notes : sent CGP/PD email reminder re changes to be made to trust. […" at bounding box center [564, 239] width 1036 height 150
drag, startPoint x: 1324, startPoint y: 40, endPoint x: 1345, endPoint y: 37, distance: 21.2
click at [1328, 39] on icon at bounding box center [1336, 38] width 17 height 17
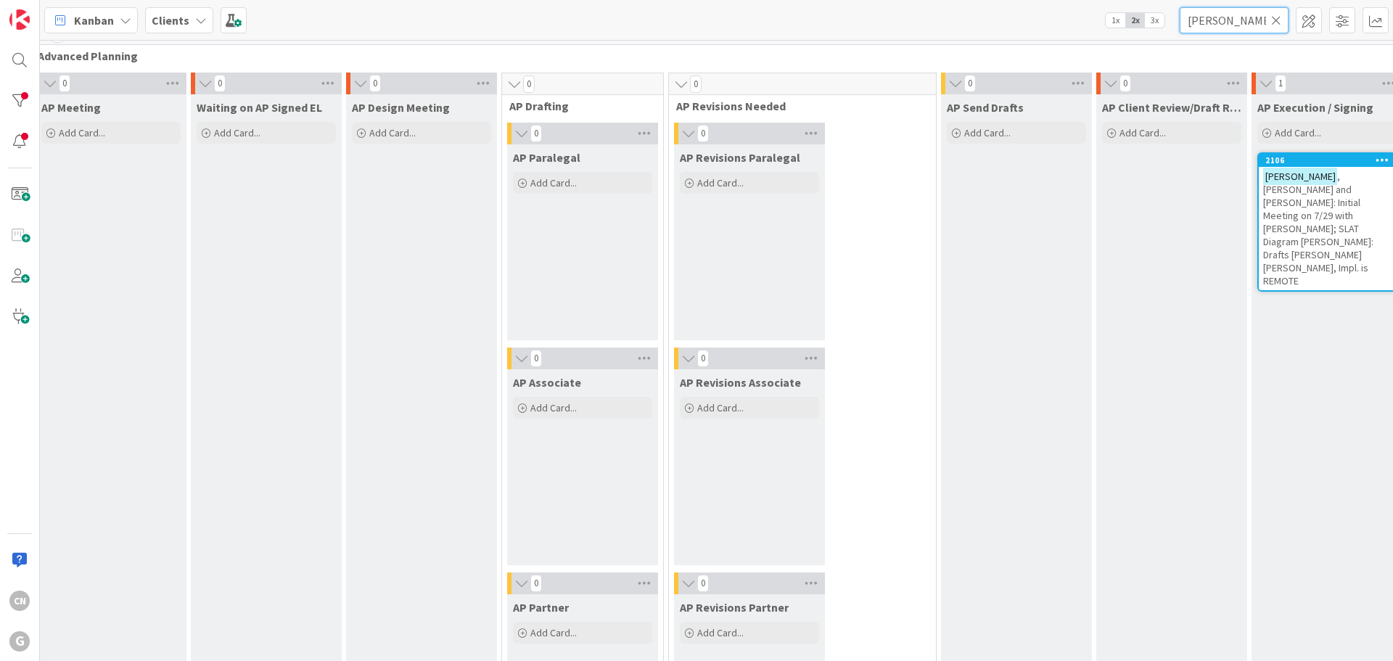
drag, startPoint x: 1241, startPoint y: 21, endPoint x: 1172, endPoint y: 28, distance: 69.3
click at [1173, 25] on div "Kanban Clients 1x 2x 3x [PERSON_NAME]" at bounding box center [717, 20] width 1354 height 40
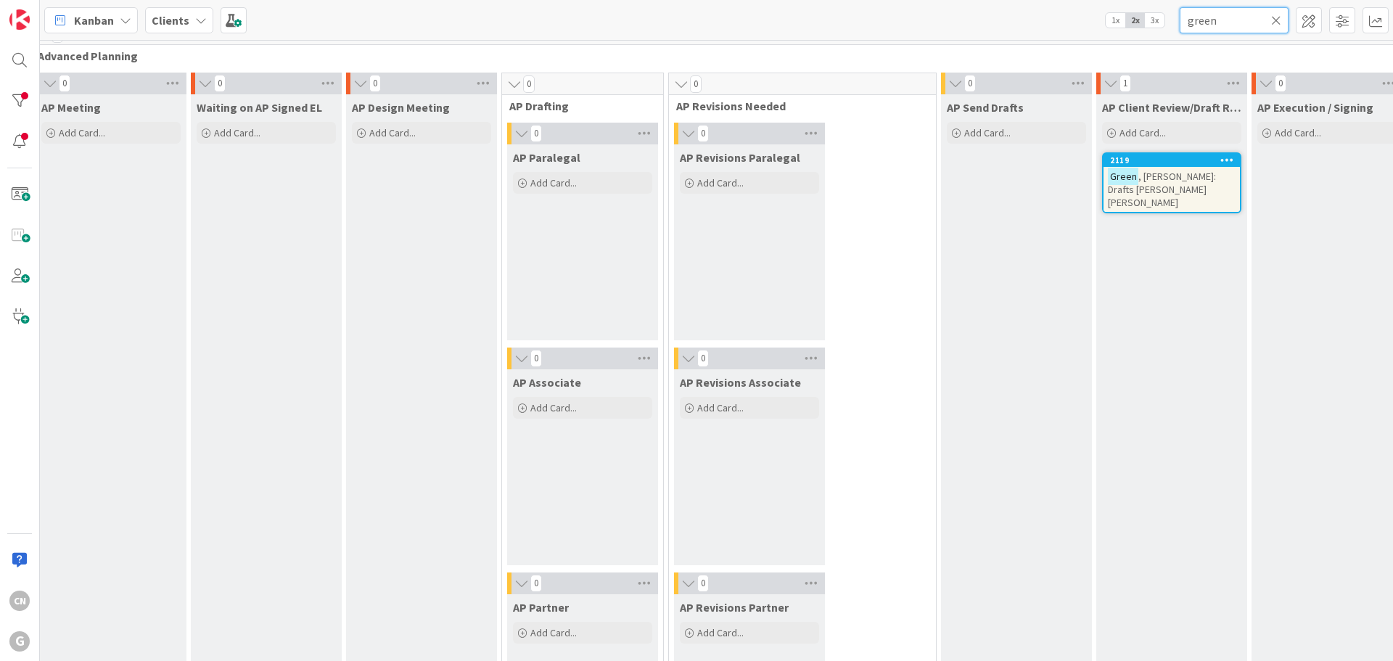
type input "green"
click at [1108, 177] on span ", [PERSON_NAME]: Drafts [PERSON_NAME] [PERSON_NAME]" at bounding box center [1162, 189] width 108 height 39
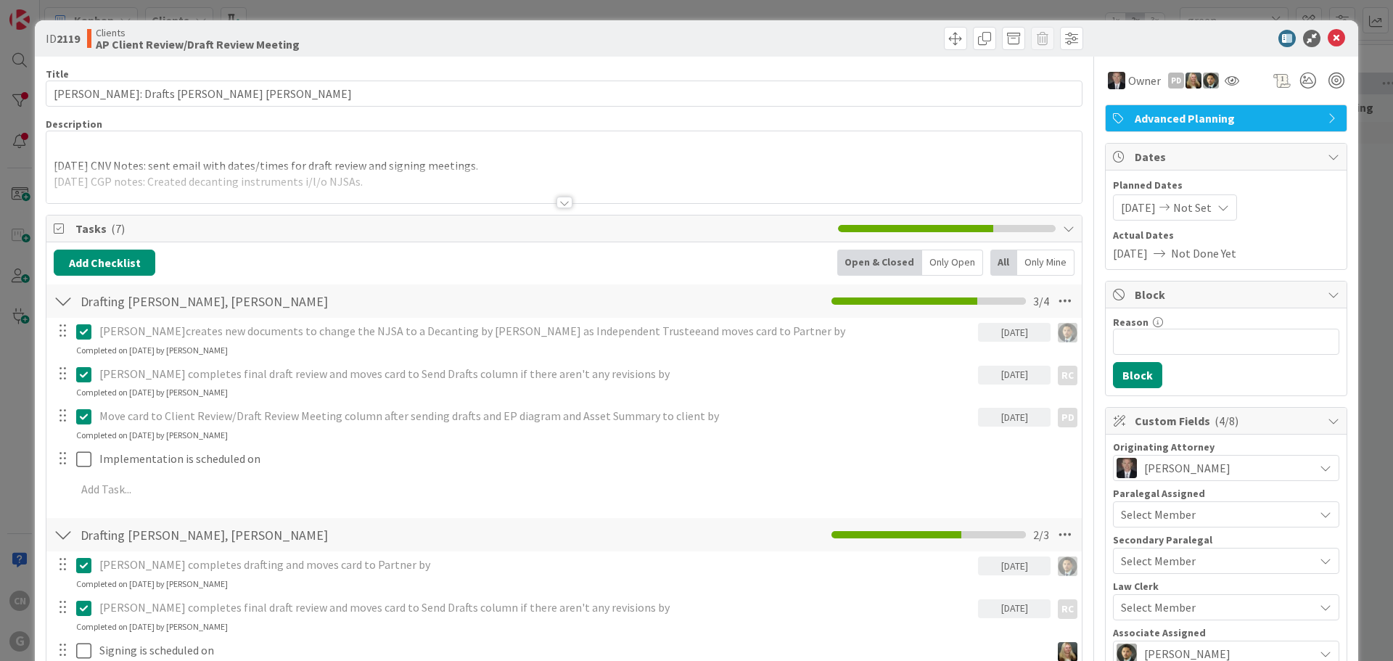
click at [130, 152] on p at bounding box center [564, 149] width 1021 height 17
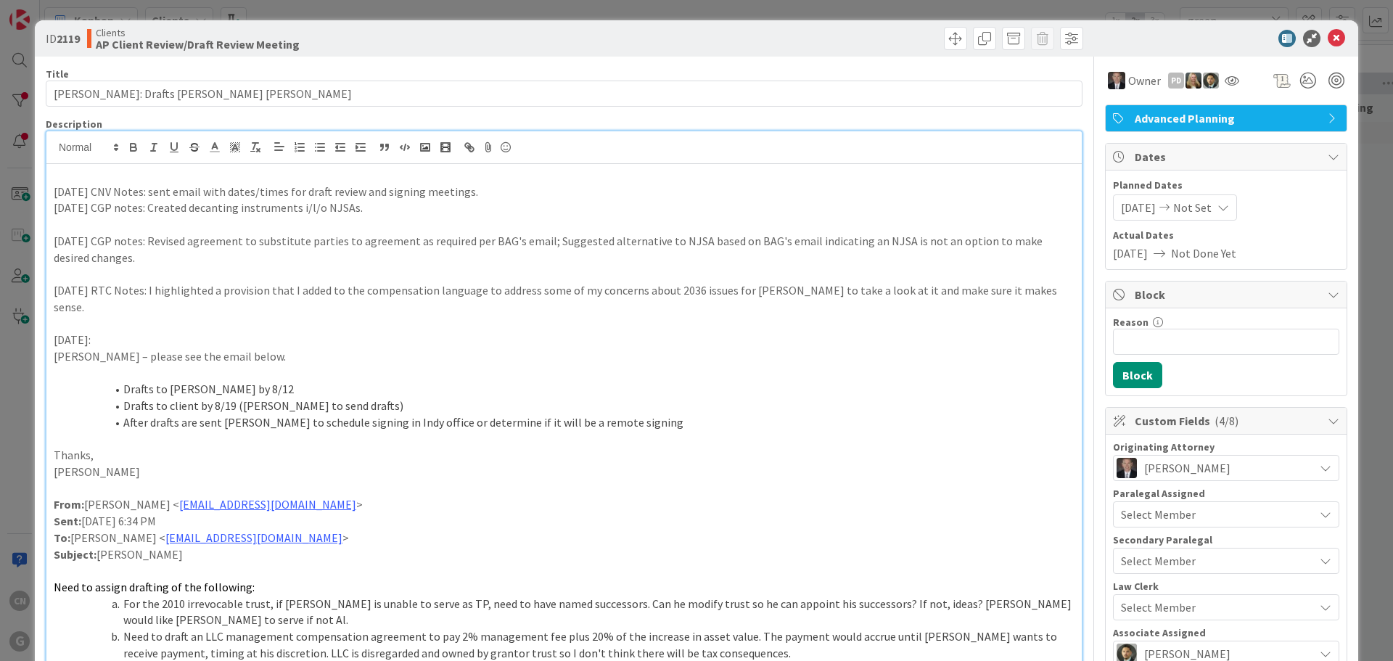
drag, startPoint x: 311, startPoint y: 199, endPoint x: 47, endPoint y: 189, distance: 263.6
click at [47, 189] on div "[DATE] CNV Notes: sent email with dates/times for draft review and signing meet…" at bounding box center [564, 469] width 1036 height 611
copy p "[DATE] CNV Notes: sent email with dates/times for draft review and signing meet…"
click at [75, 171] on p at bounding box center [564, 175] width 1021 height 17
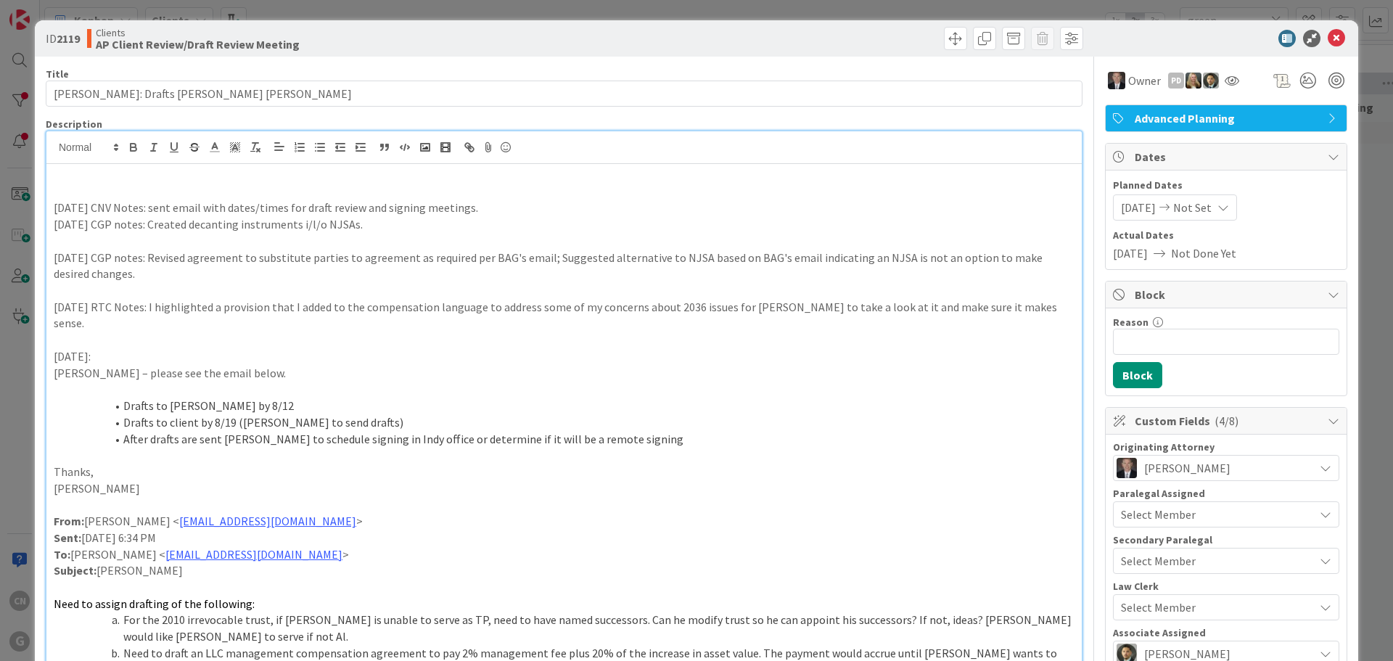
paste div
click at [70, 193] on p "[DATE] CNV Notes: sent email with dates/times for draft review and signing meet…" at bounding box center [564, 192] width 1021 height 17
click at [147, 190] on p "[DATE] CNV Notes: sent email with dates/times for draft review and signing meet…" at bounding box center [564, 192] width 1021 height 17
click at [172, 192] on p "[DATE] CNV Notes: sent email with dates/times for draft review and signing meet…" at bounding box center [564, 192] width 1021 height 17
drag, startPoint x: 216, startPoint y: 192, endPoint x: 313, endPoint y: 190, distance: 96.5
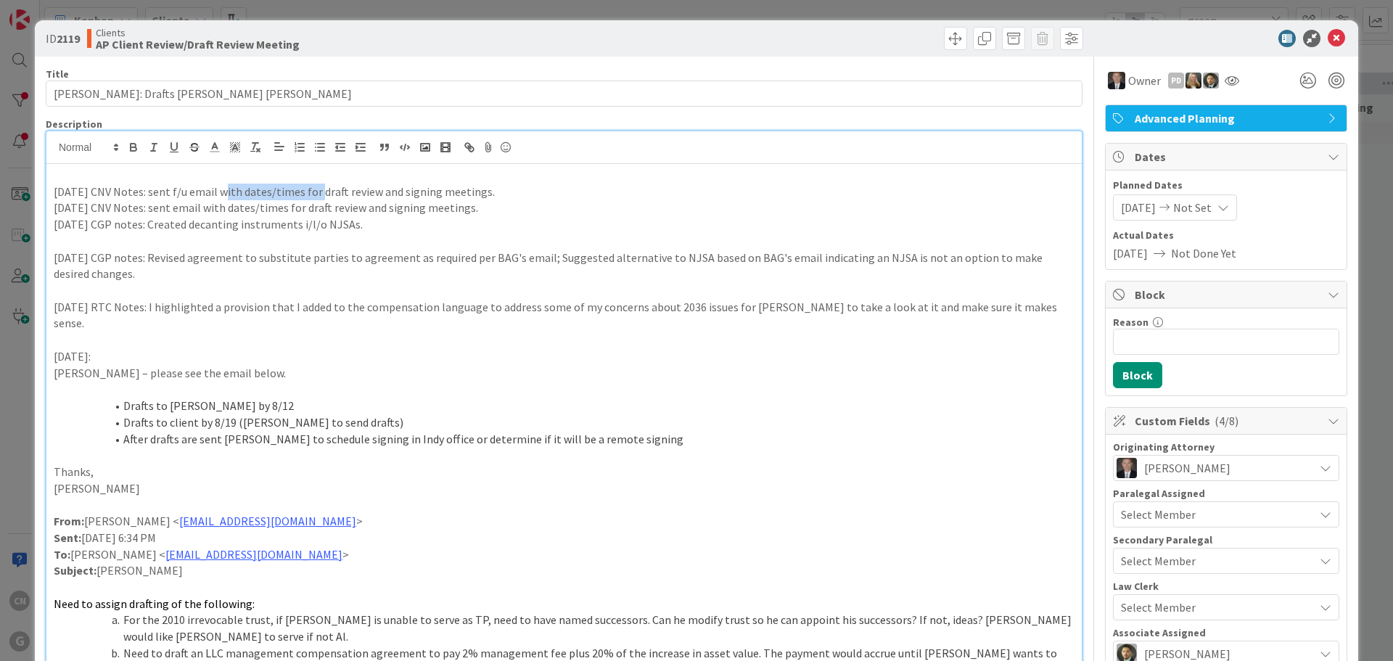
click at [313, 190] on p "[DATE] CNV Notes: sent f/u email with dates/times for draft review and signing …" at bounding box center [564, 192] width 1021 height 17
drag, startPoint x: 141, startPoint y: 191, endPoint x: 39, endPoint y: 190, distance: 101.6
click at [134, 151] on icon "button" at bounding box center [134, 149] width 6 height 4
click at [1005, 464] on p "Thanks," at bounding box center [564, 472] width 1021 height 17
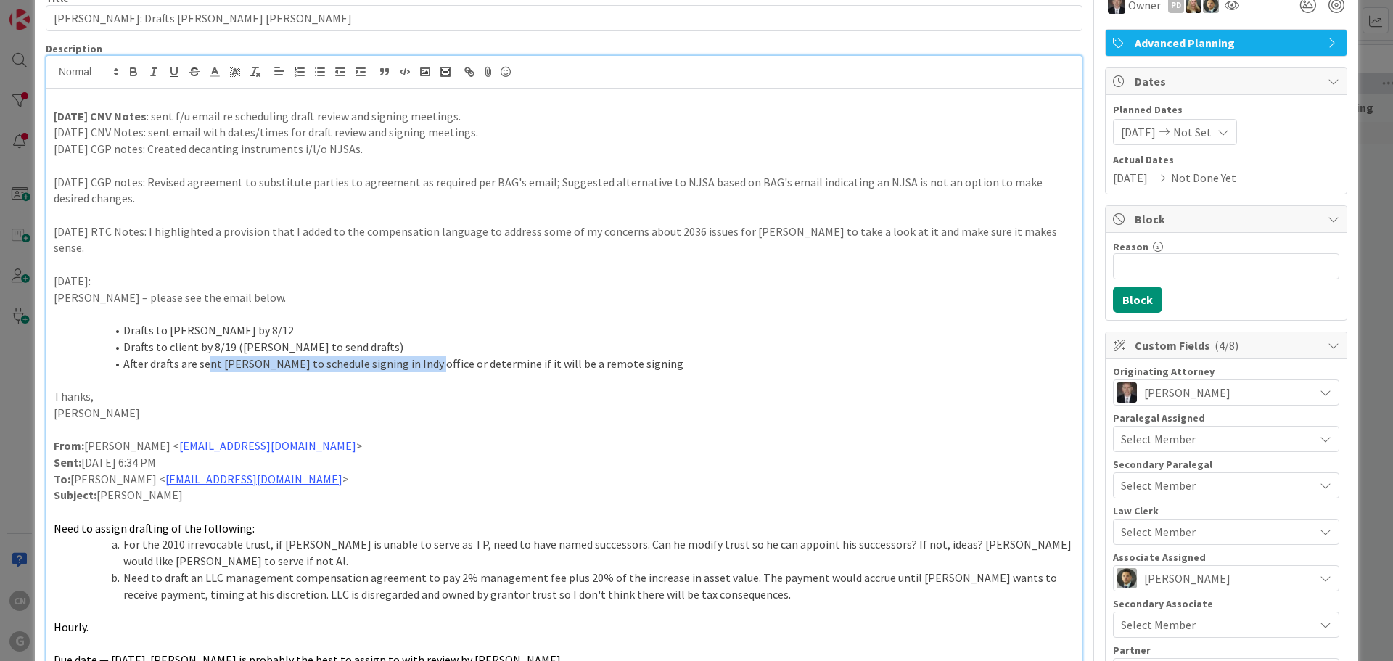
scroll to position [75, 0]
drag, startPoint x: 218, startPoint y: 343, endPoint x: 644, endPoint y: 360, distance: 425.6
click at [644, 360] on div "[DATE] CNV Notes : sent f/u email re scheduling draft review and signing meetin…" at bounding box center [564, 403] width 1036 height 628
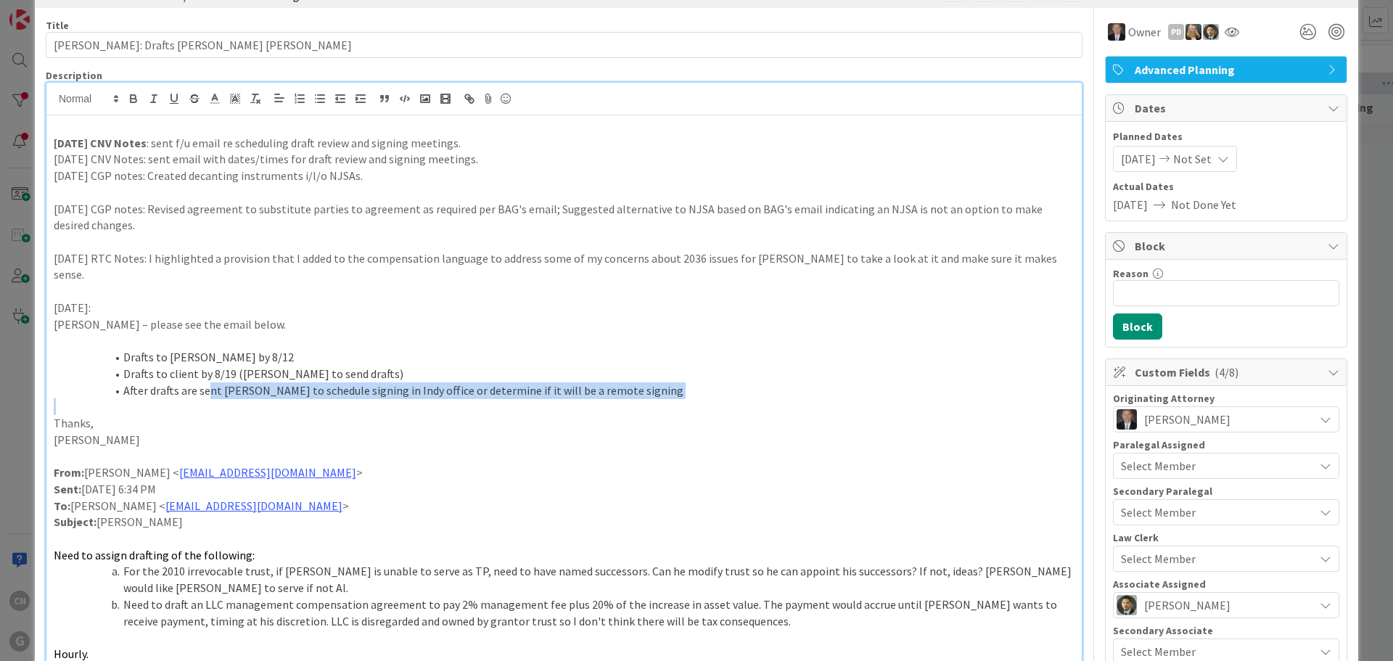
scroll to position [0, 0]
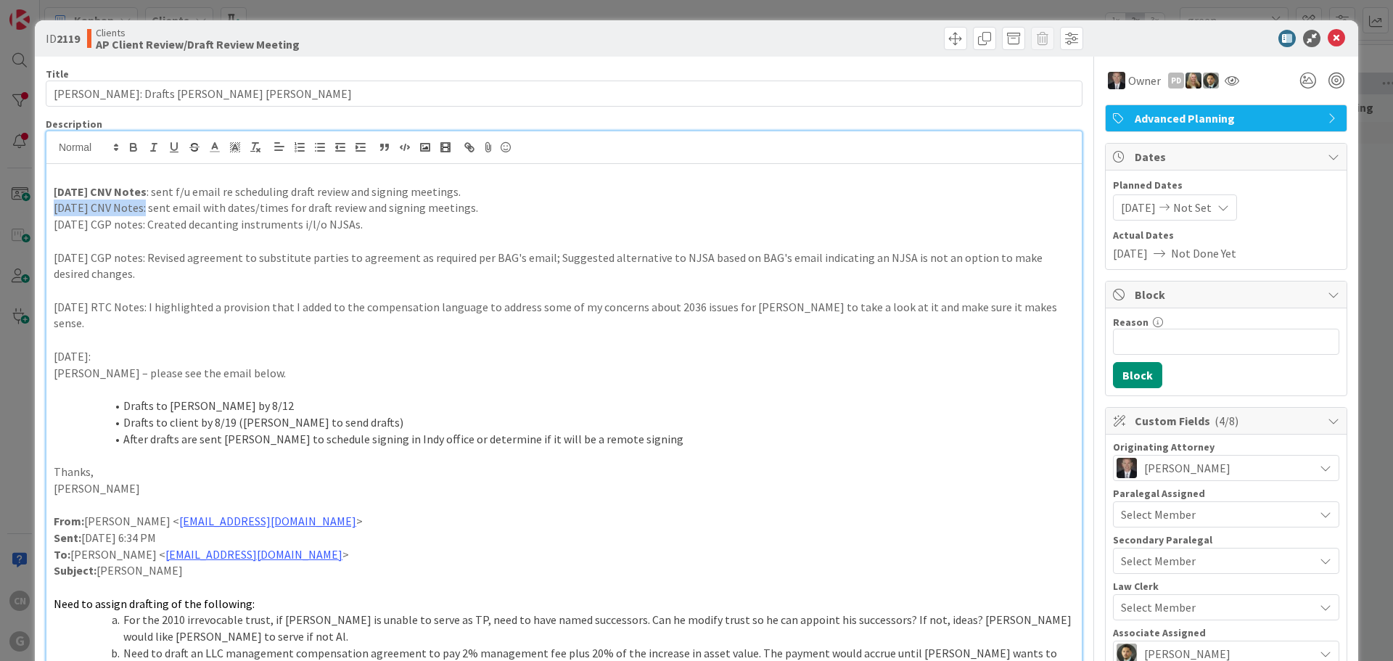
drag, startPoint x: 54, startPoint y: 205, endPoint x: 139, endPoint y: 210, distance: 85.8
click at [139, 210] on p "[DATE] CNV Notes: sent email with dates/times for draft review and signing meet…" at bounding box center [564, 208] width 1021 height 17
click at [131, 144] on icon "button" at bounding box center [133, 146] width 5 height 4
drag, startPoint x: 51, startPoint y: 222, endPoint x: 142, endPoint y: 228, distance: 90.9
click at [142, 228] on div "[DATE] CNV Notes : sent f/u email re scheduling draft review and signing meetin…" at bounding box center [564, 478] width 1036 height 628
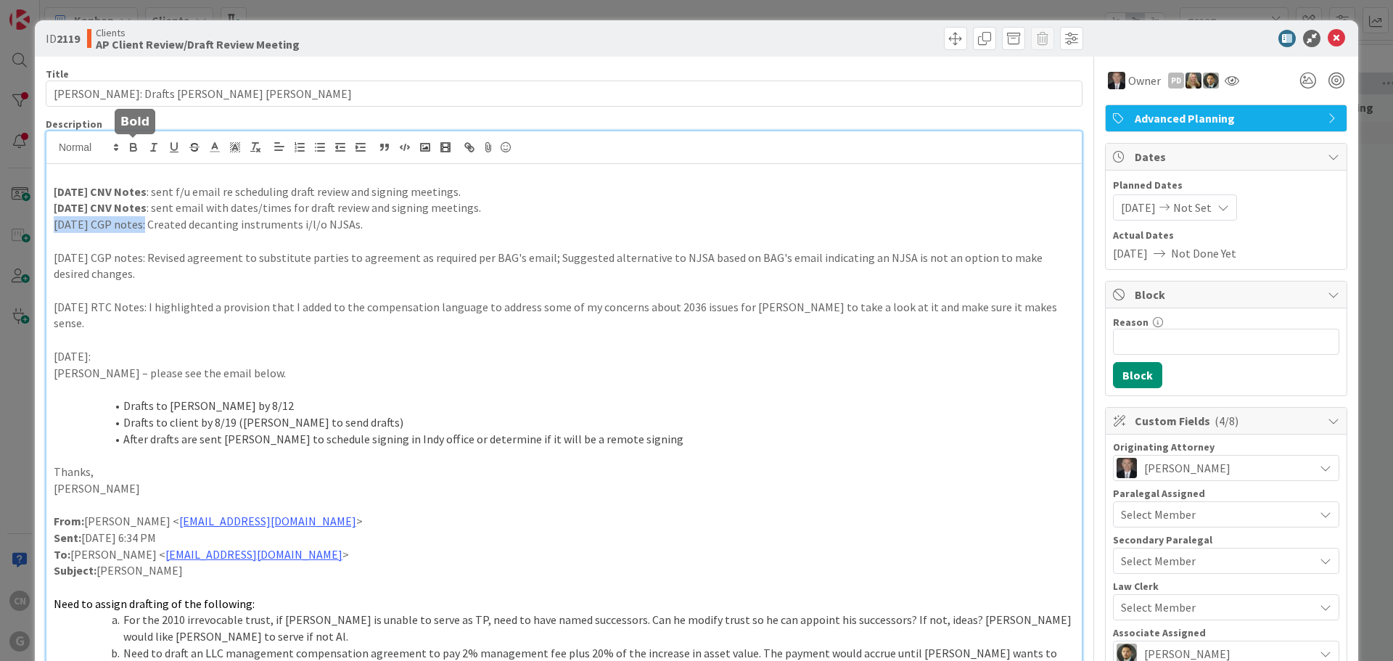
click at [135, 147] on icon "button" at bounding box center [133, 146] width 5 height 4
click at [195, 431] on li "After drafts are sent [PERSON_NAME] to schedule signing in Indy office or deter…" at bounding box center [573, 439] width 1004 height 17
drag, startPoint x: 126, startPoint y: 405, endPoint x: 339, endPoint y: 400, distance: 212.7
click at [339, 414] on li "Drafts to client by 8/19 ([PERSON_NAME] to send drafts)" at bounding box center [573, 422] width 1004 height 17
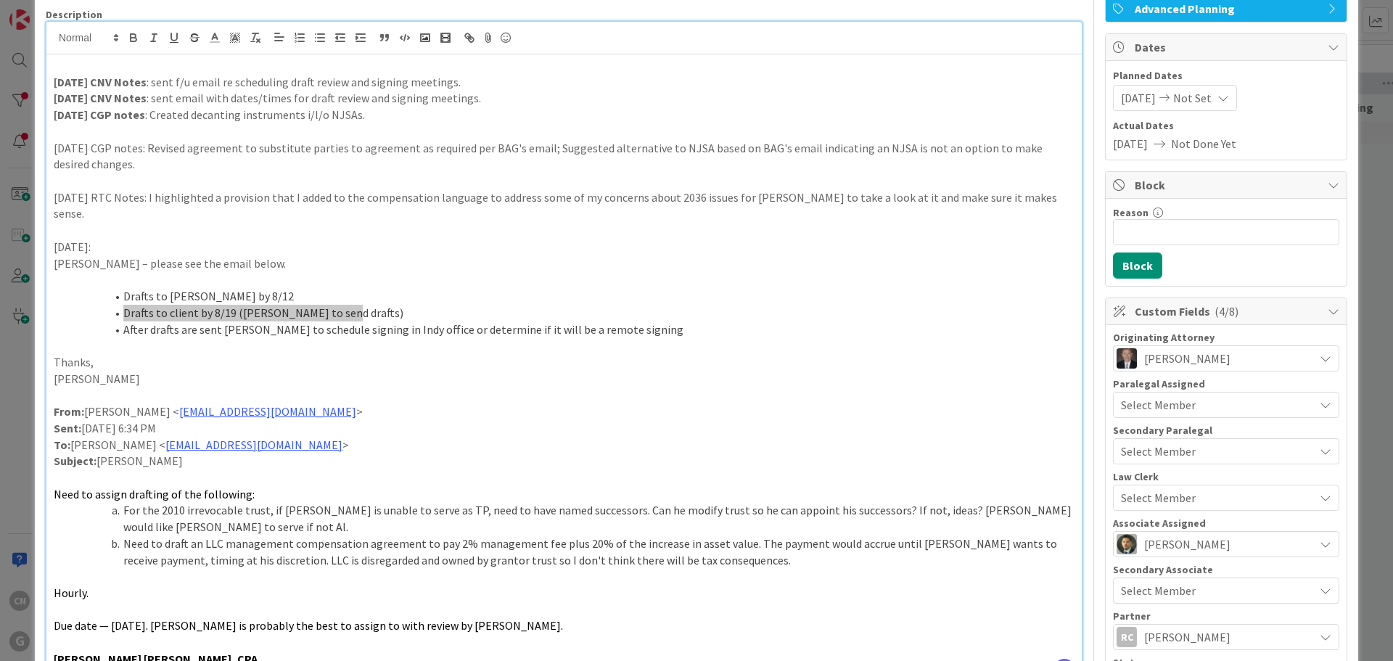
scroll to position [145, 0]
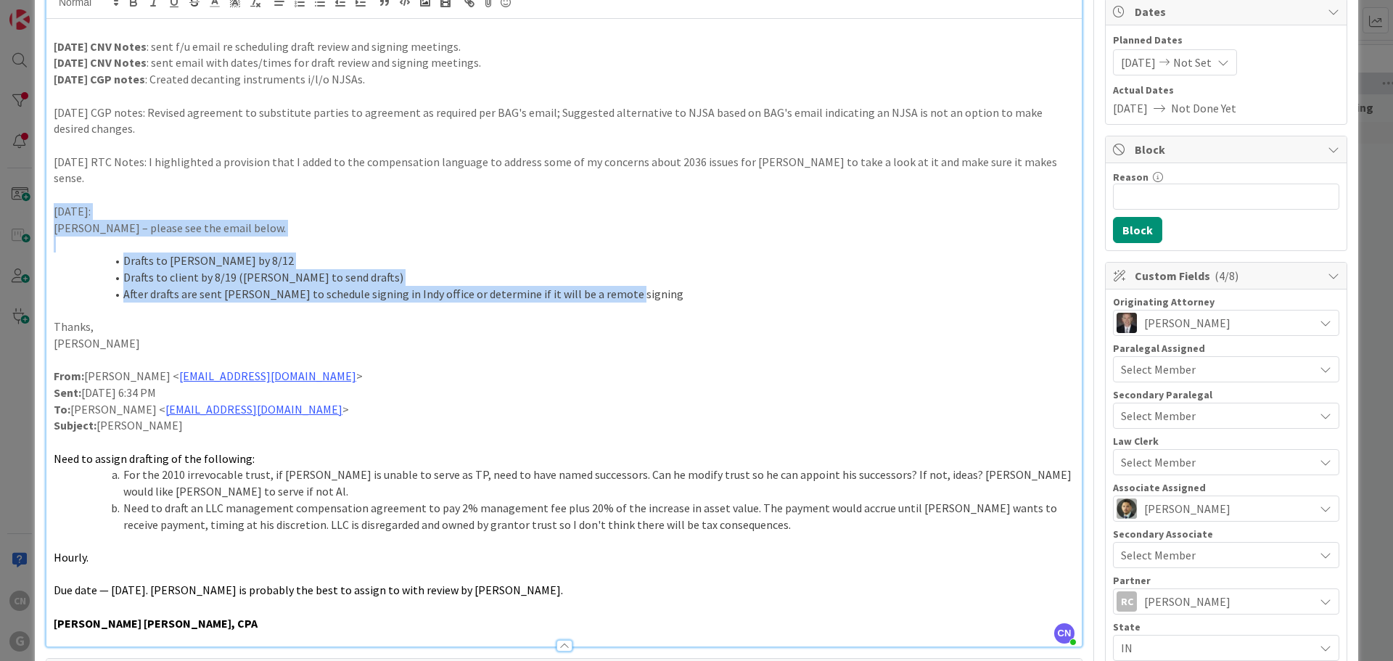
drag, startPoint x: 634, startPoint y: 279, endPoint x: 33, endPoint y: 195, distance: 606.7
click at [33, 195] on div "ID 2119 Clients AP Client Review/Draft Review Meeting Title 31 / 128 [PERSON_NA…" at bounding box center [696, 330] width 1393 height 661
copy div "[DATE]: [PERSON_NAME] – please see the email below. Drafts to [PERSON_NAME] by …"
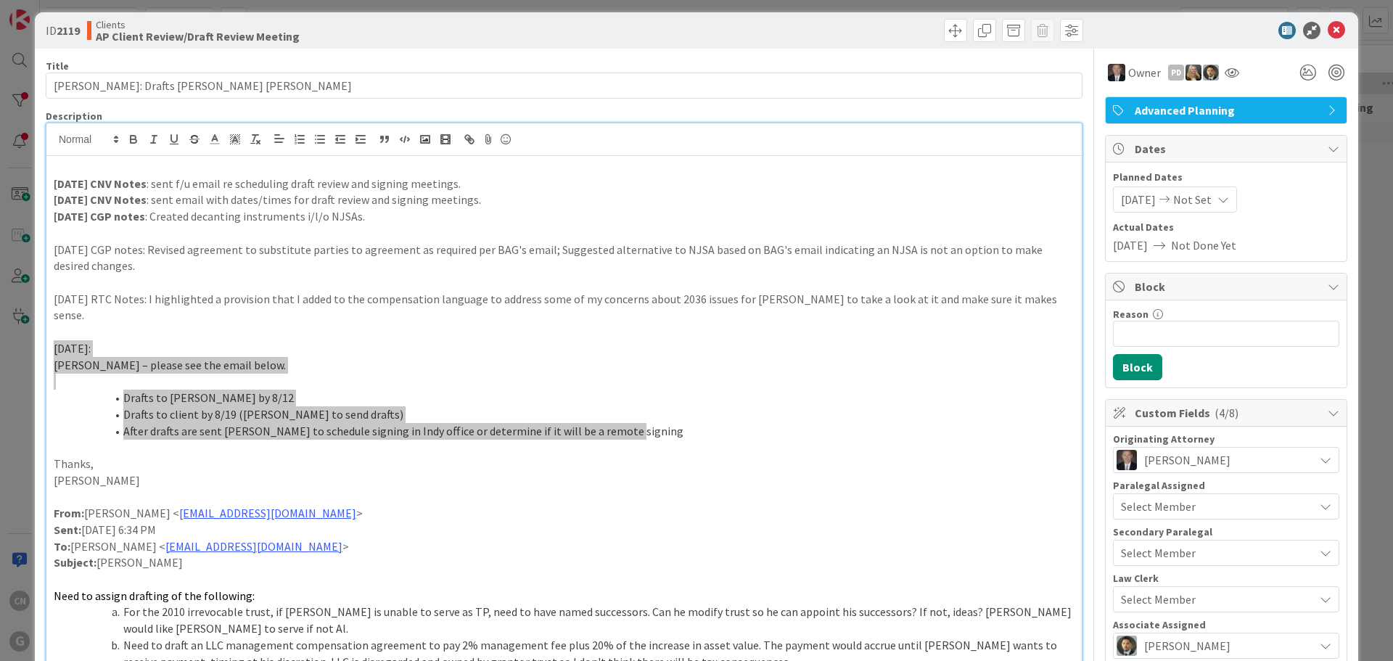
scroll to position [0, 0]
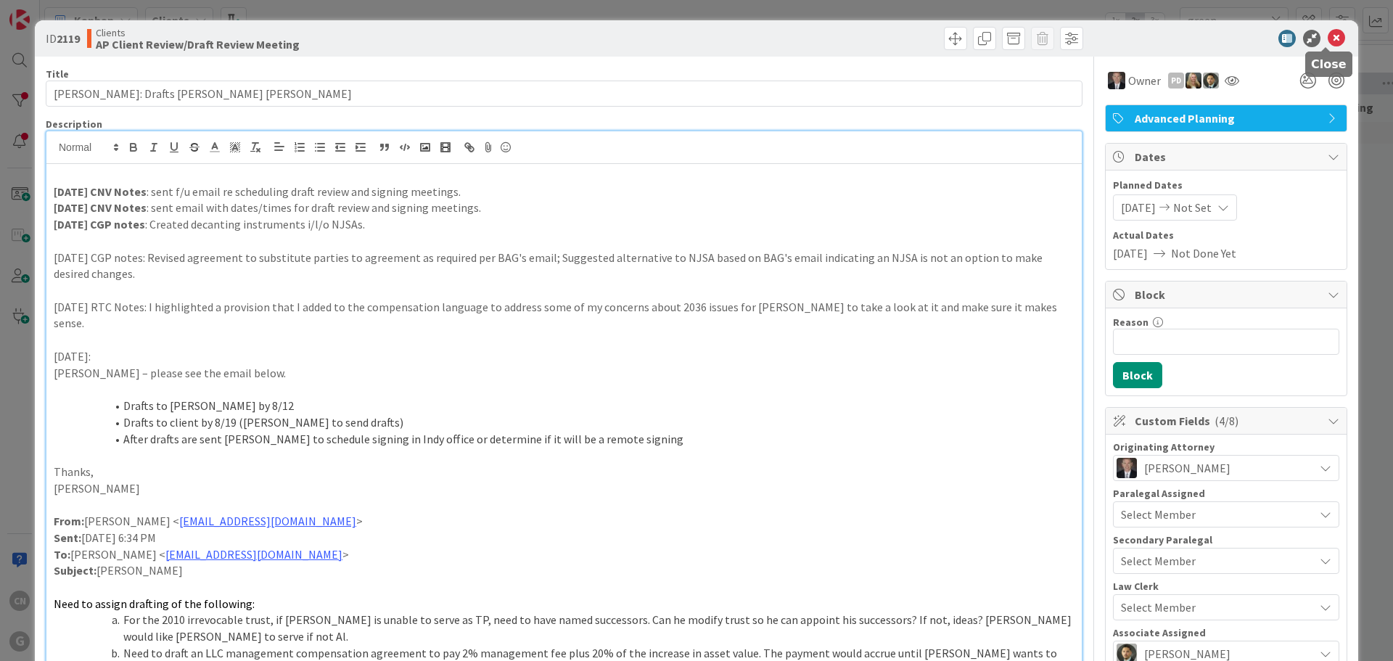
click at [1332, 34] on icon at bounding box center [1336, 38] width 17 height 17
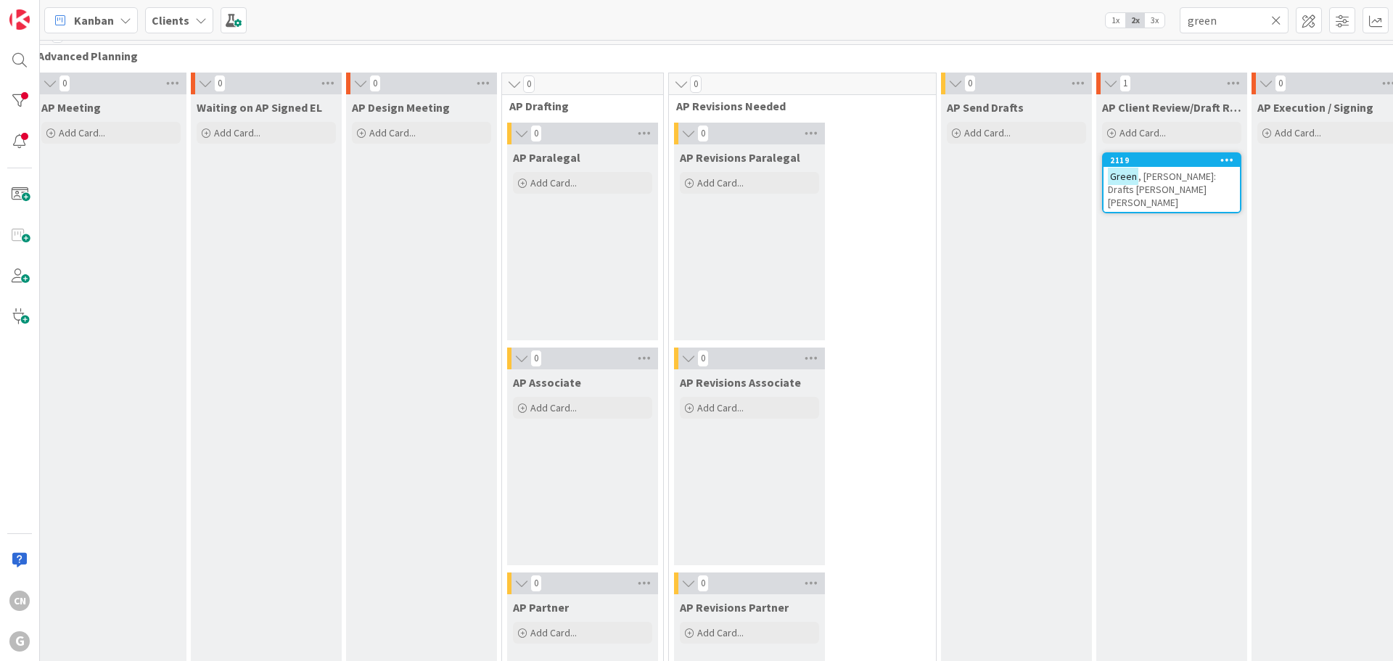
click at [1104, 185] on div "[PERSON_NAME]: Drafts [PERSON_NAME] [PERSON_NAME]" at bounding box center [1172, 189] width 136 height 45
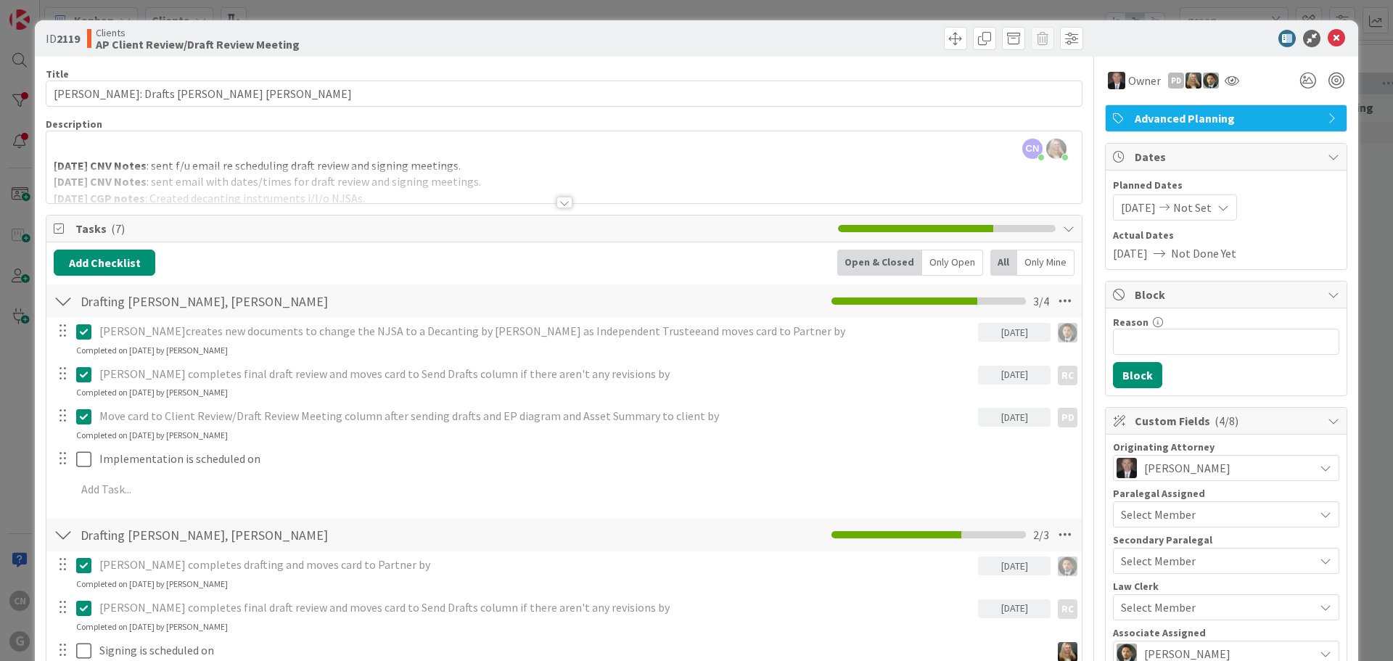
click at [557, 206] on div at bounding box center [565, 203] width 16 height 12
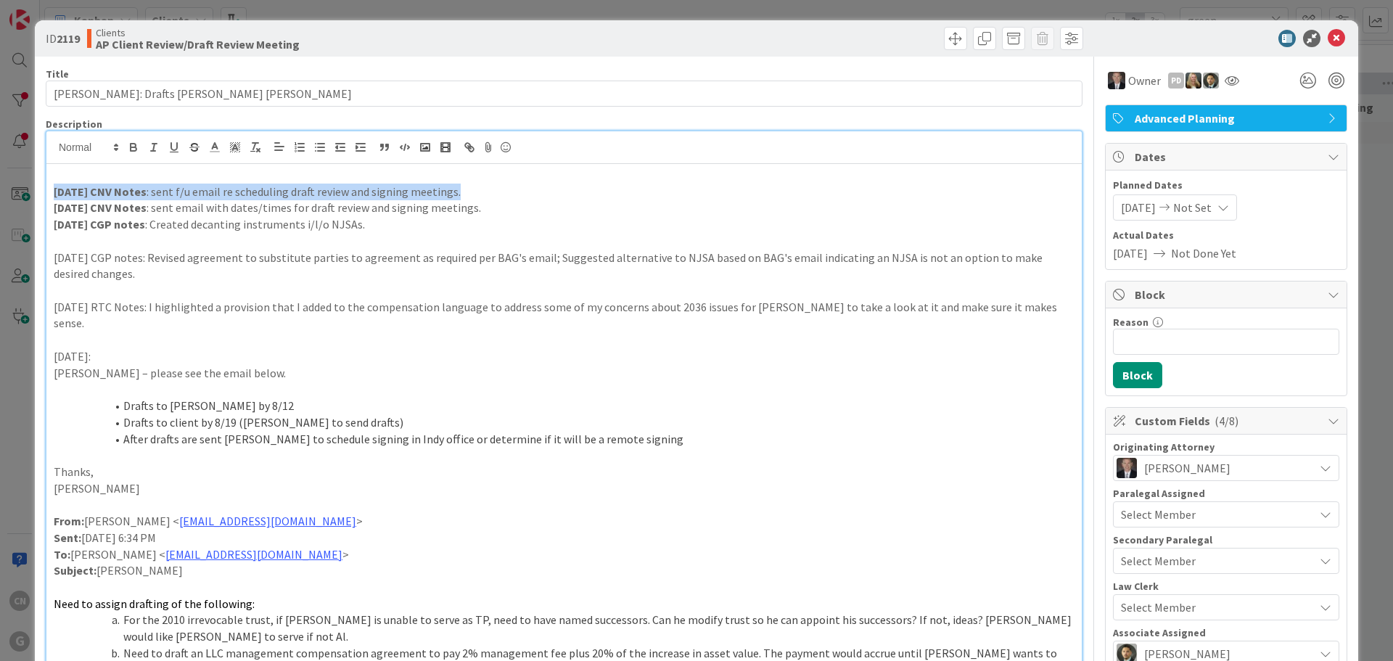
drag, startPoint x: 475, startPoint y: 196, endPoint x: 54, endPoint y: 200, distance: 420.9
click at [54, 200] on div "[DATE] CNV Notes : sent f/u email re scheduling draft review and signing meetin…" at bounding box center [564, 478] width 1036 height 628
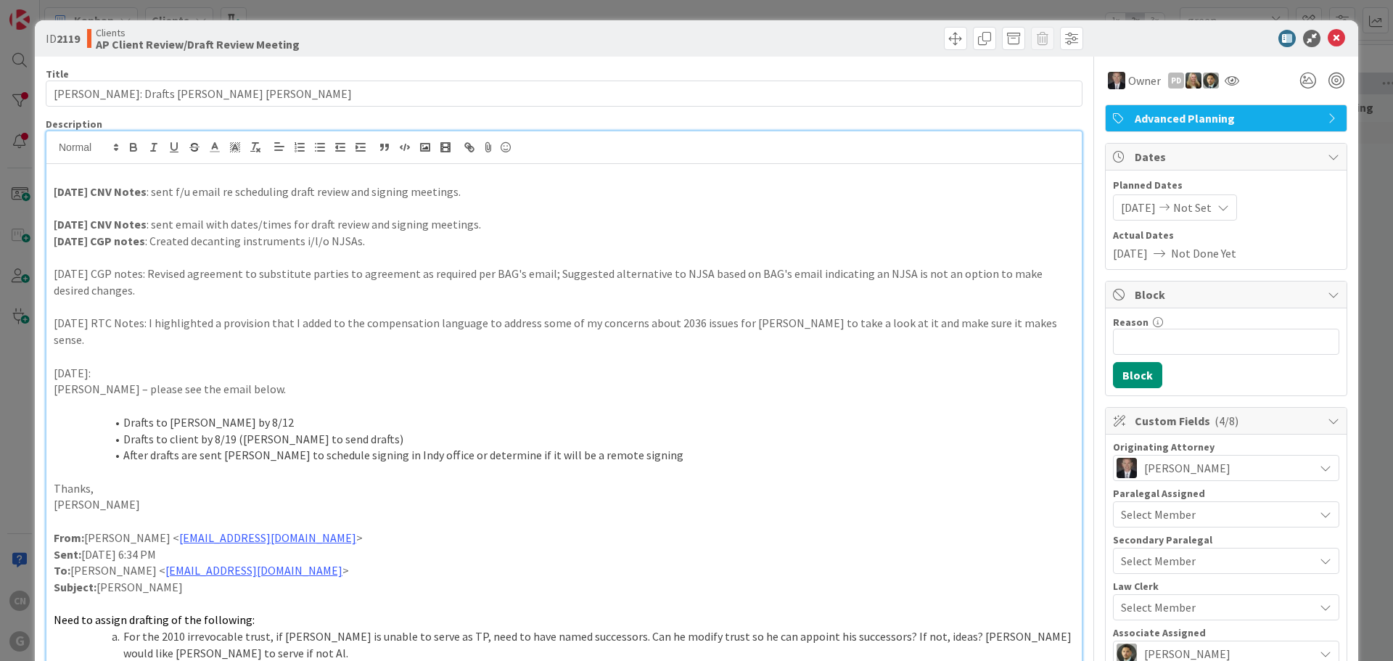
drag, startPoint x: 469, startPoint y: 189, endPoint x: 38, endPoint y: 199, distance: 430.5
click at [65, 212] on p at bounding box center [564, 208] width 1021 height 17
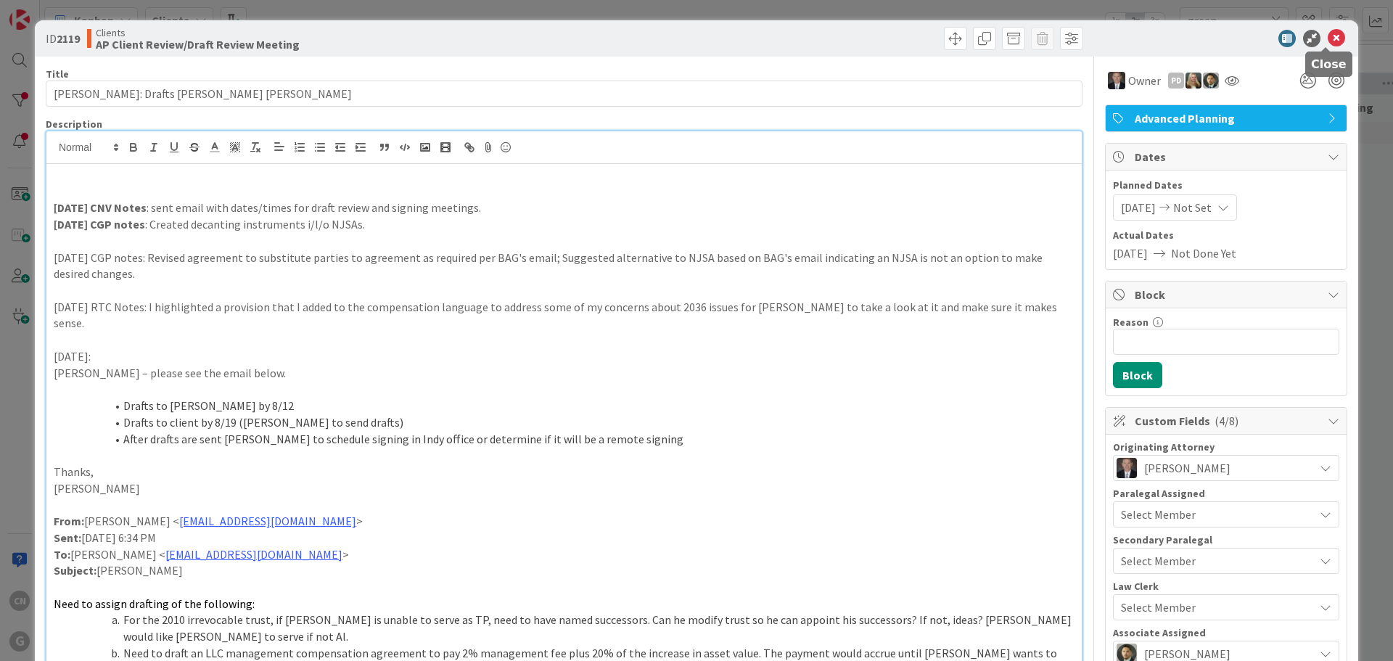
click at [1328, 34] on icon at bounding box center [1336, 38] width 17 height 17
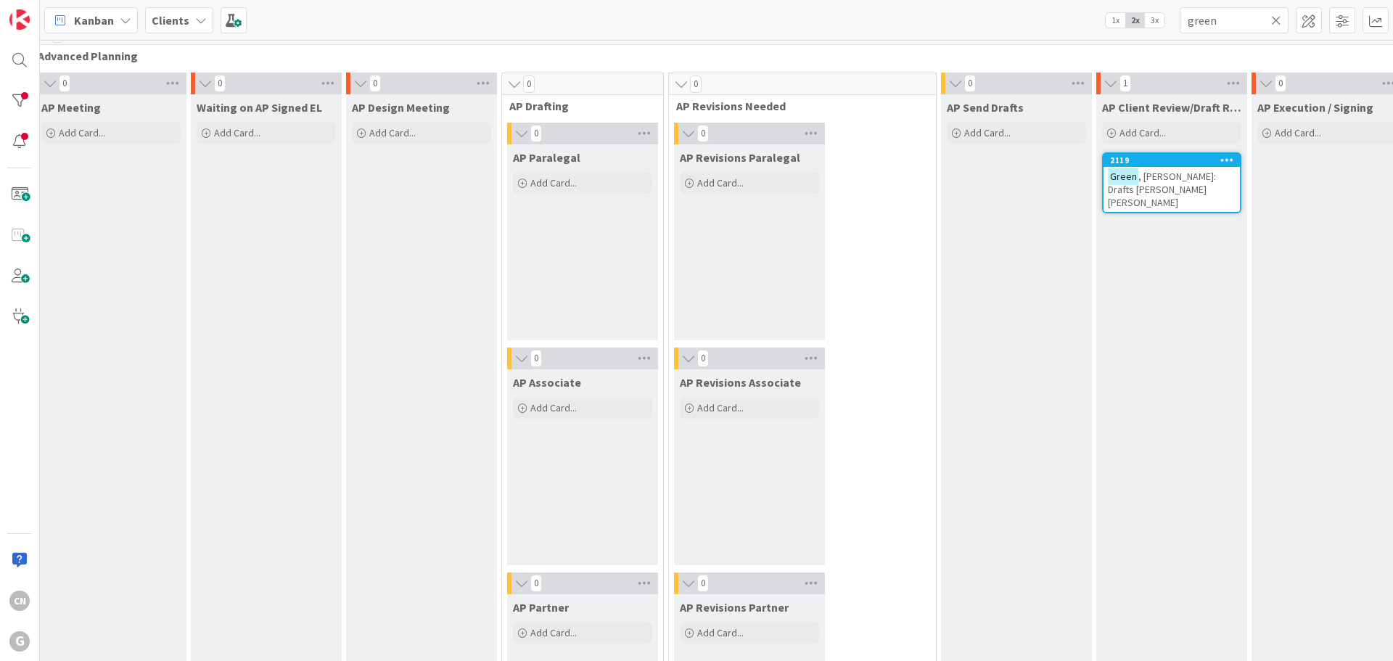
click at [1104, 188] on div "[PERSON_NAME]: Drafts [PERSON_NAME] [PERSON_NAME]" at bounding box center [1172, 189] width 136 height 45
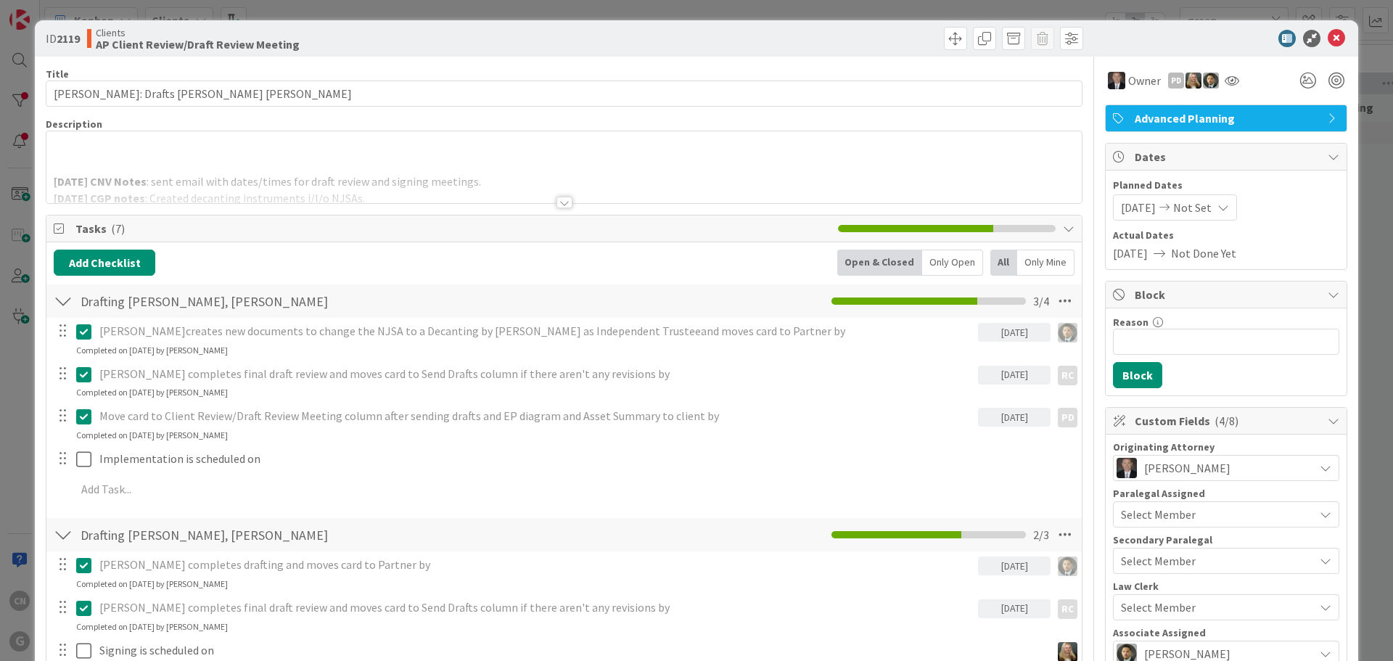
click at [179, 163] on p at bounding box center [564, 165] width 1021 height 17
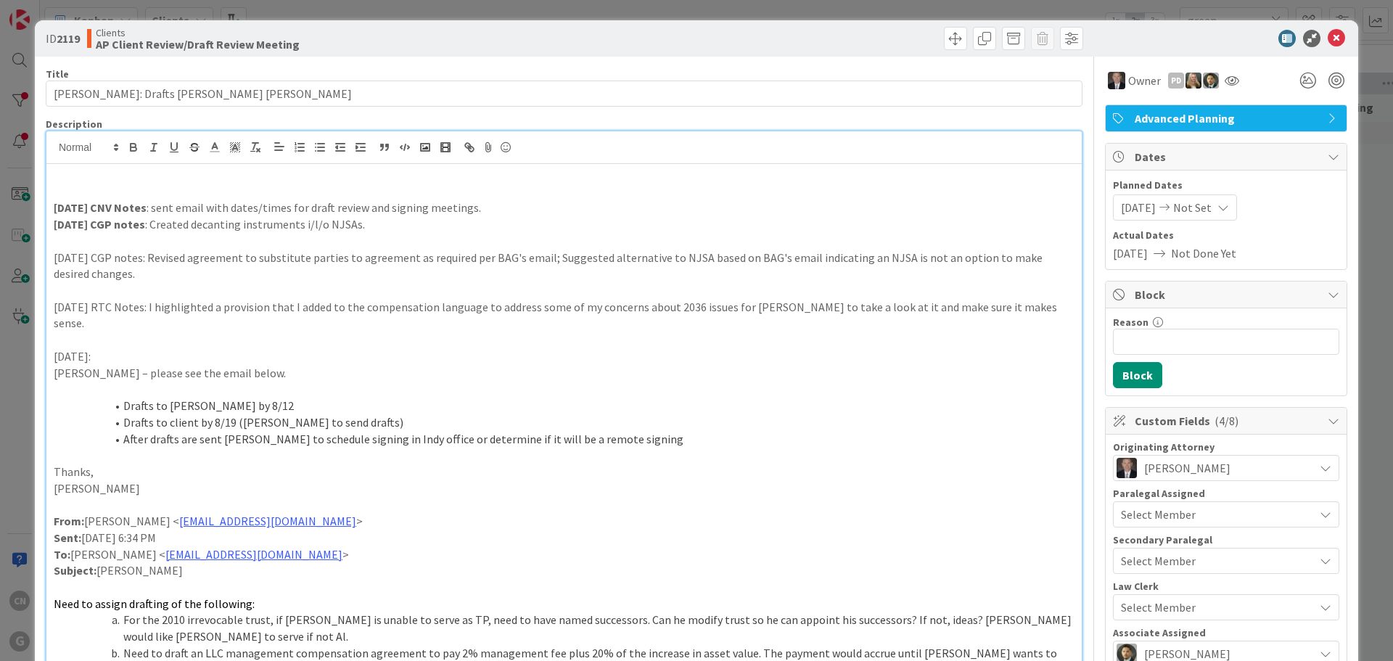
click at [91, 195] on p at bounding box center [564, 192] width 1021 height 17
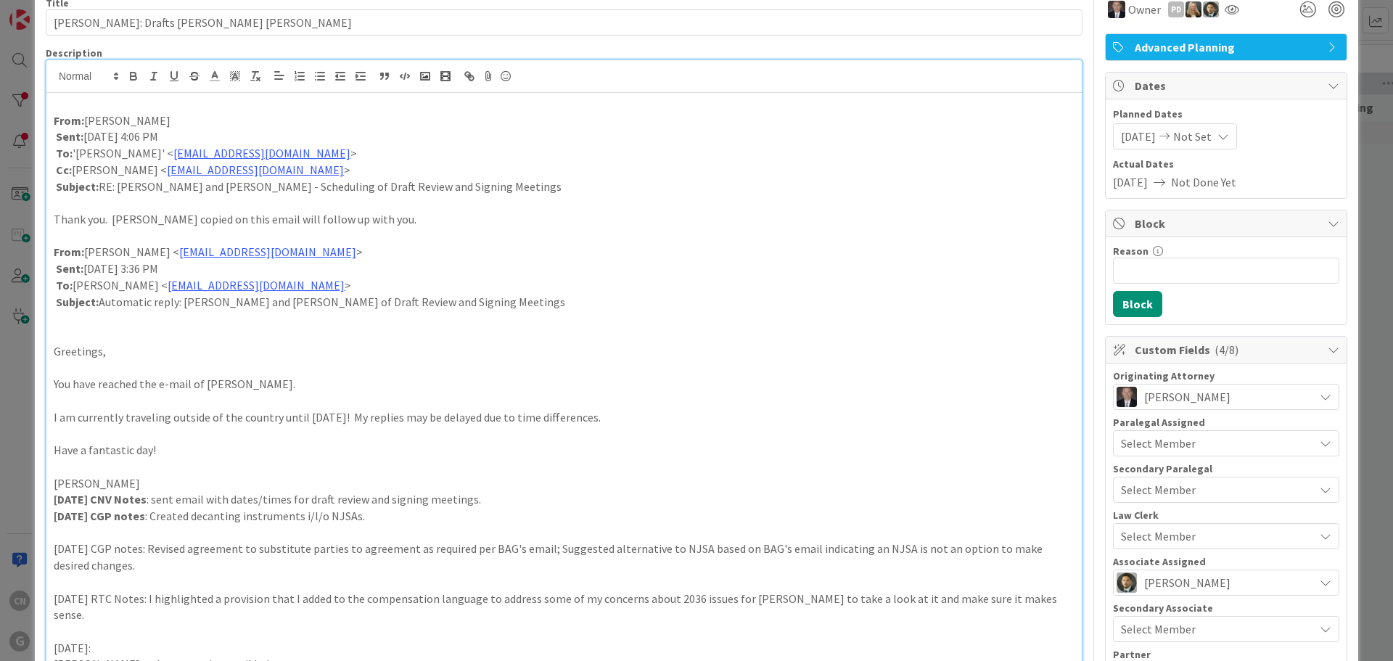
scroll to position [72, 0]
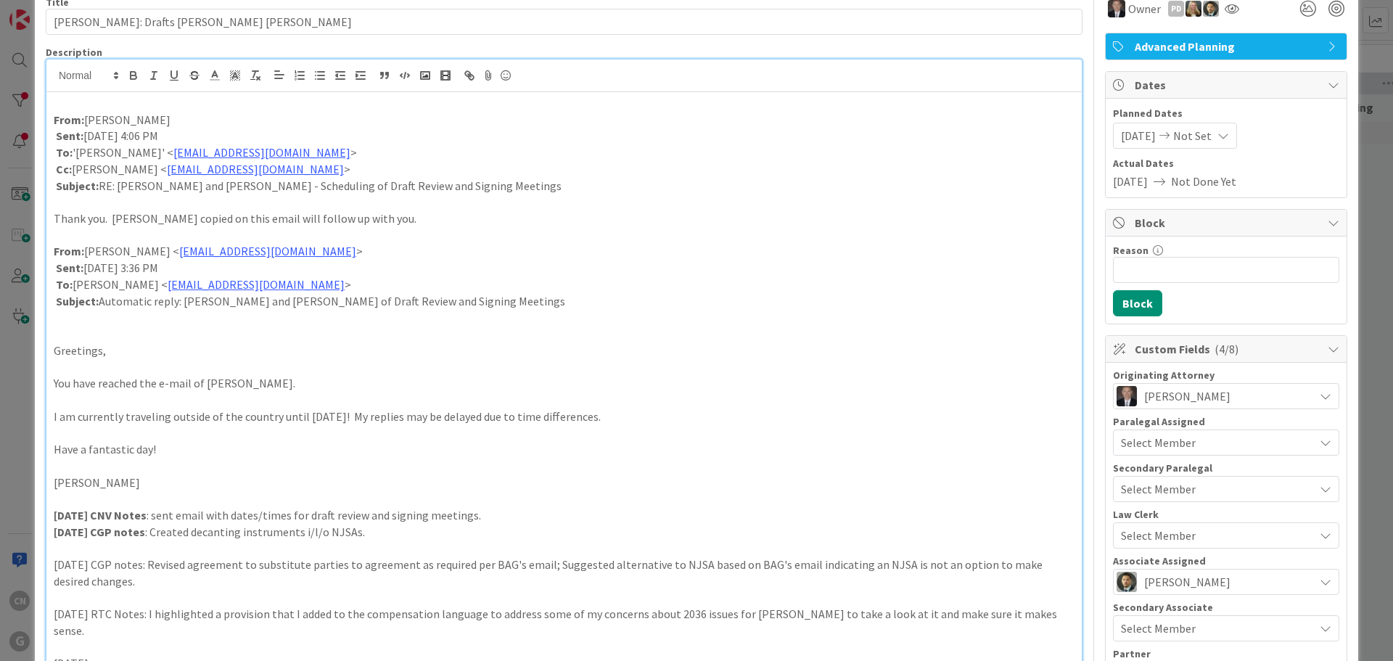
drag, startPoint x: 278, startPoint y: 269, endPoint x: 52, endPoint y: 271, distance: 225.7
click at [52, 271] on div "From: [PERSON_NAME] Sent: [DATE] 4:06 PM To: '[PERSON_NAME]' < [EMAIL_ADDRESS][…" at bounding box center [564, 595] width 1036 height 1007
click at [135, 75] on icon "button" at bounding box center [133, 74] width 5 height 4
drag, startPoint x: 268, startPoint y: 136, endPoint x: 50, endPoint y: 136, distance: 217.7
click at [50, 136] on div "From: [PERSON_NAME] Sent: [DATE] 4:06 PM To: '[PERSON_NAME]' < [EMAIL_ADDRESS][…" at bounding box center [564, 595] width 1036 height 1007
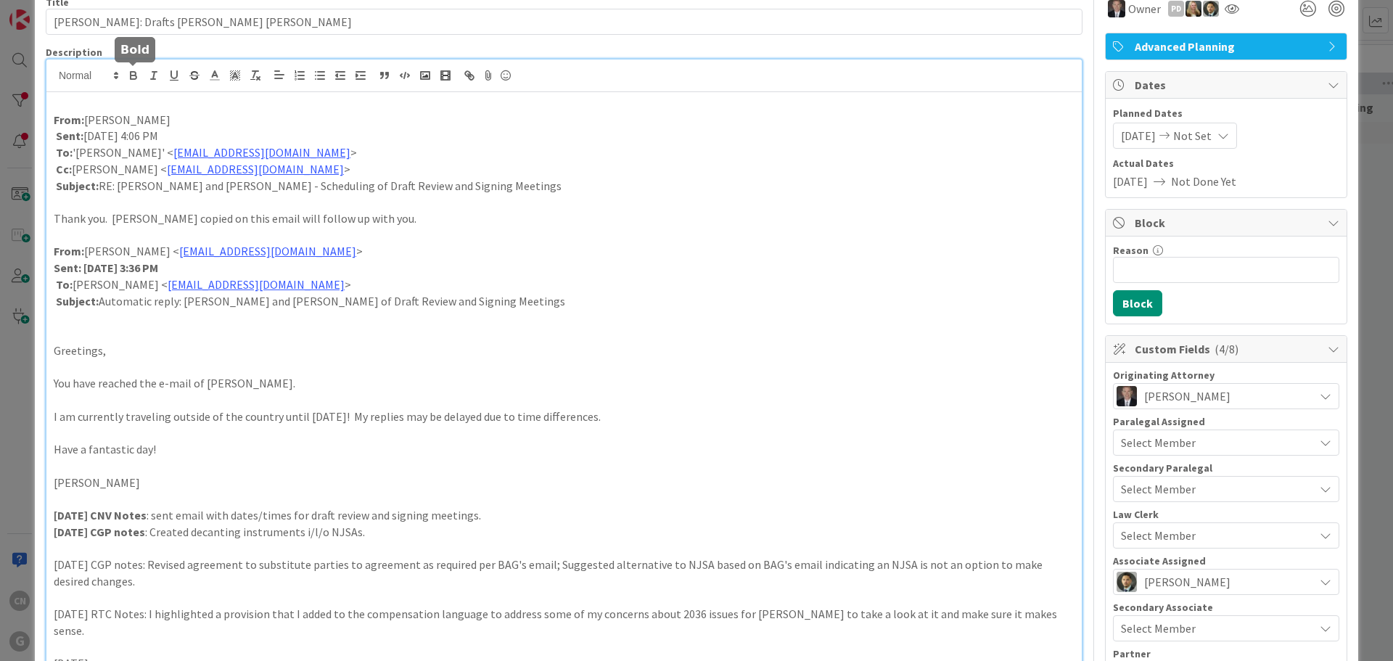
click at [133, 76] on icon "button" at bounding box center [134, 77] width 6 height 4
click at [532, 202] on p at bounding box center [564, 202] width 1021 height 17
click at [56, 242] on div "From: [PERSON_NAME] Sent: [DATE] 4:06 PM To: '[PERSON_NAME]' < [EMAIL_ADDRESS][…" at bounding box center [564, 595] width 1036 height 1007
click at [191, 237] on p "_______________________" at bounding box center [564, 235] width 1021 height 17
click at [110, 327] on p at bounding box center [564, 334] width 1021 height 17
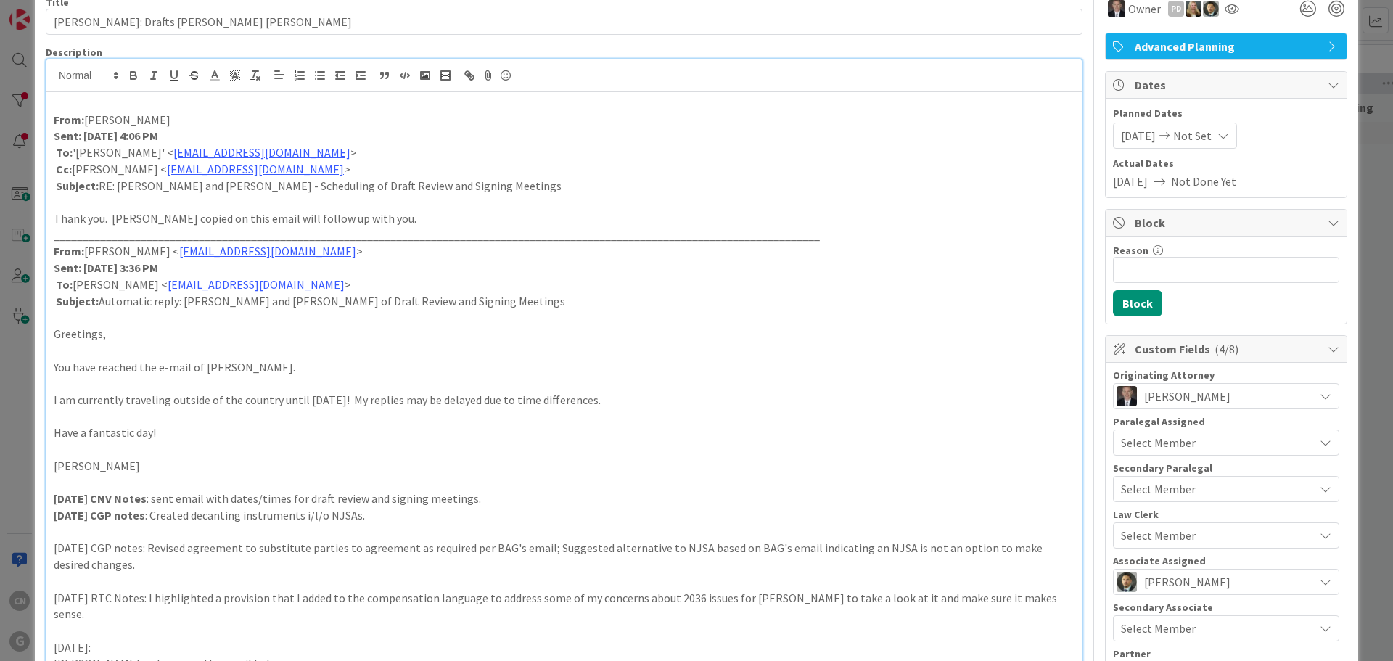
click at [55, 479] on p at bounding box center [564, 483] width 1021 height 17
click at [57, 103] on p at bounding box center [564, 103] width 1021 height 17
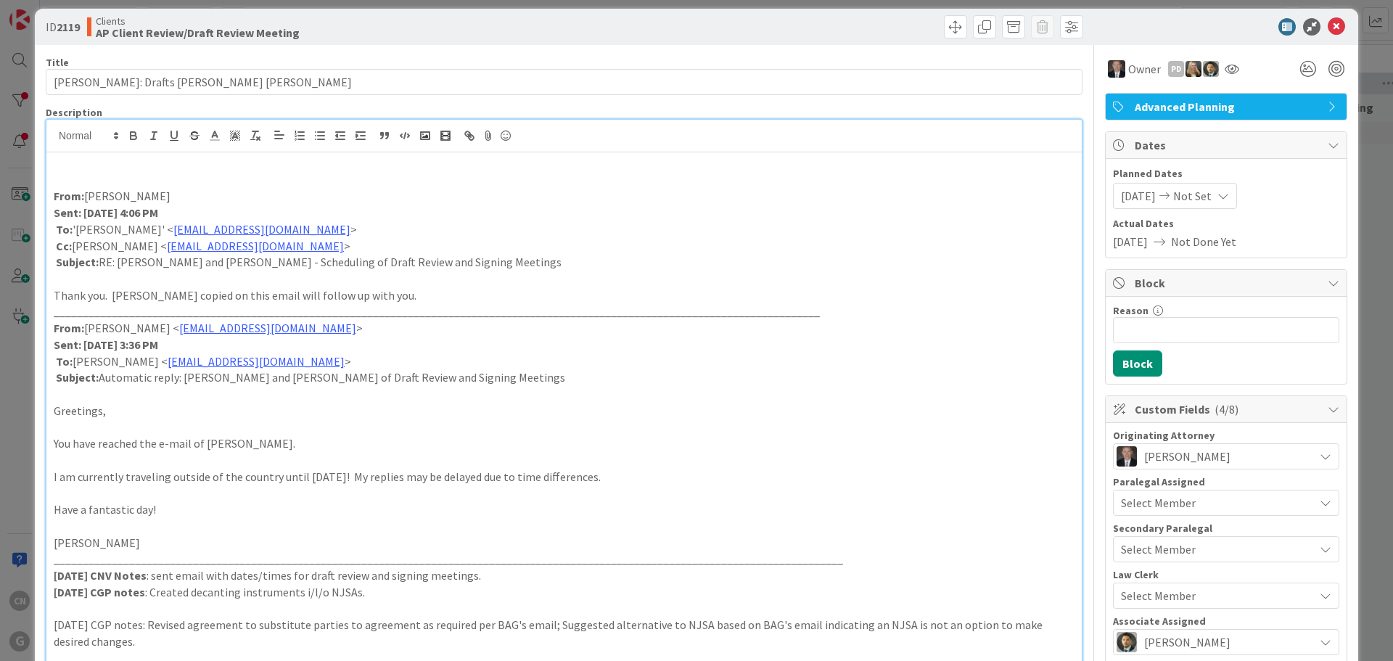
scroll to position [0, 0]
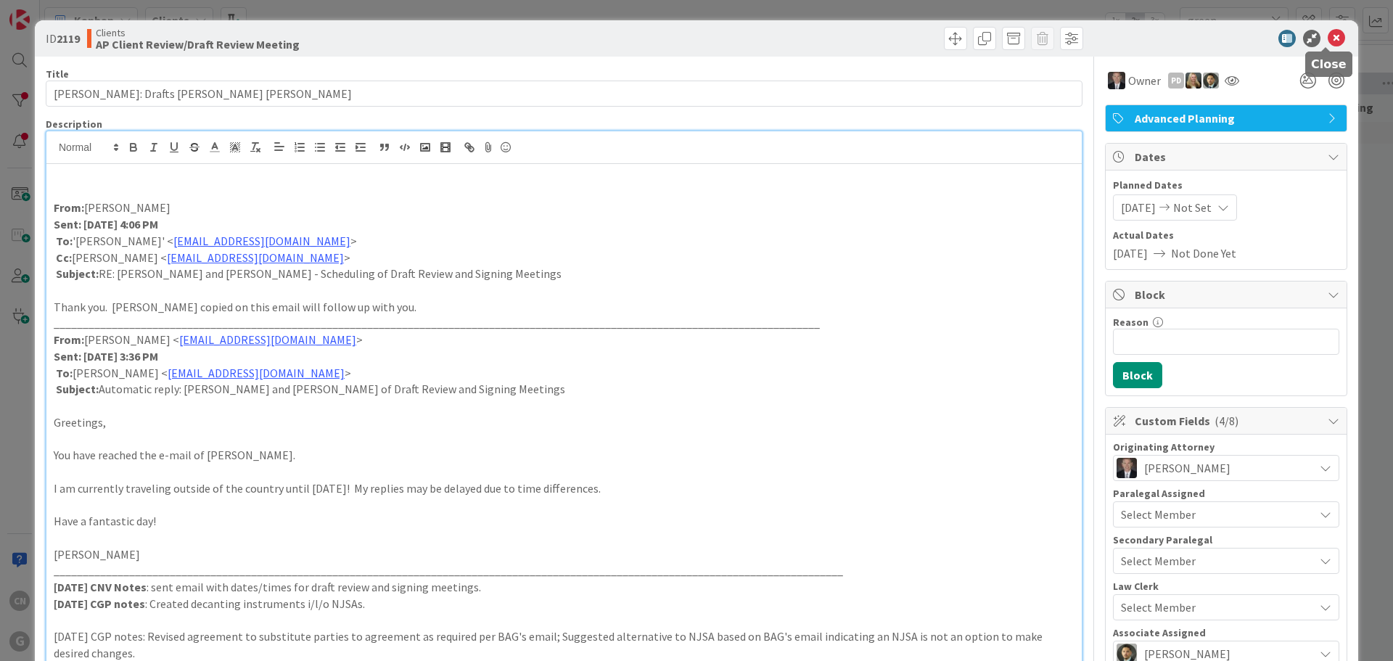
click at [1328, 39] on icon at bounding box center [1336, 38] width 17 height 17
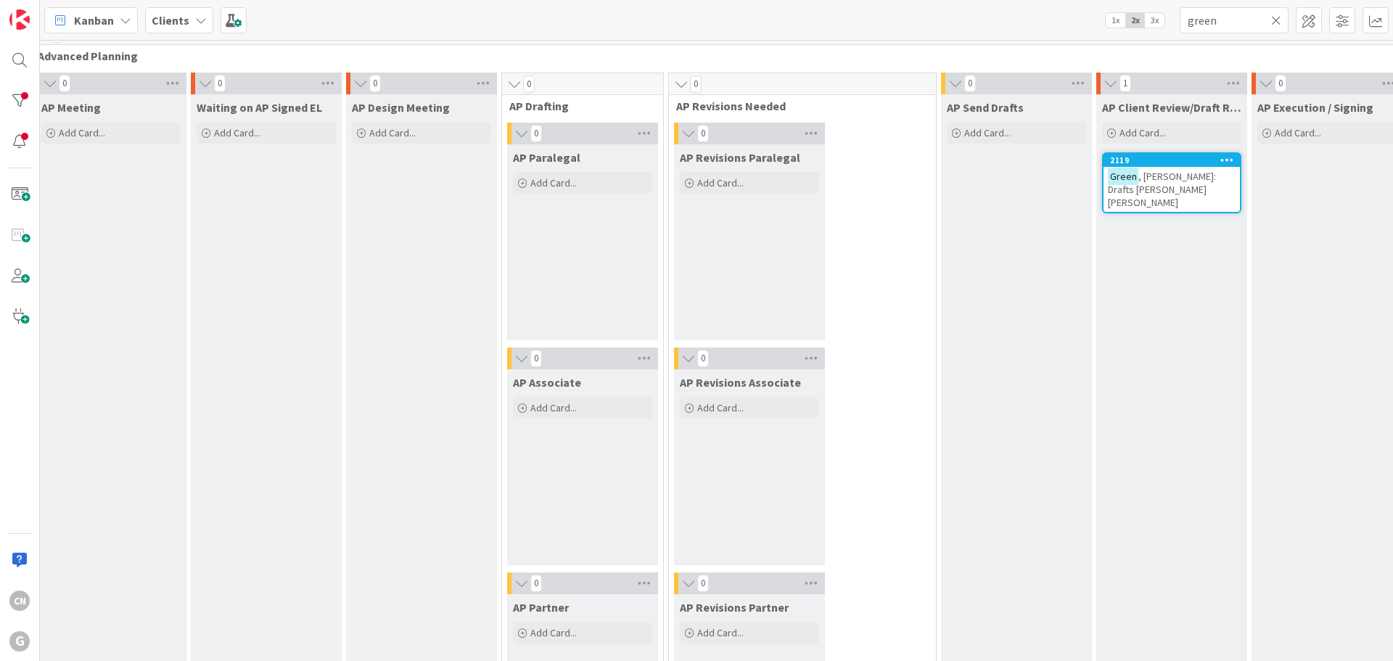
click at [1276, 20] on icon at bounding box center [1277, 20] width 10 height 13
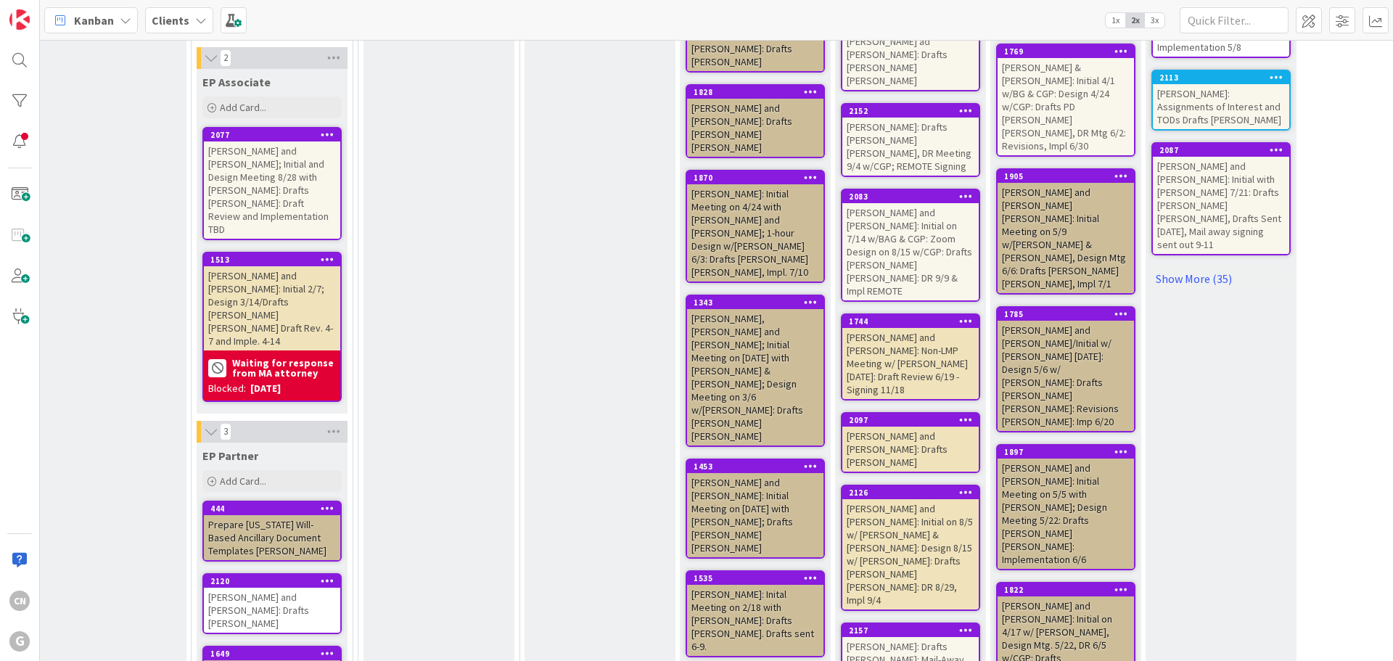
scroll to position [4616, 176]
